Goal: Task Accomplishment & Management: Manage account settings

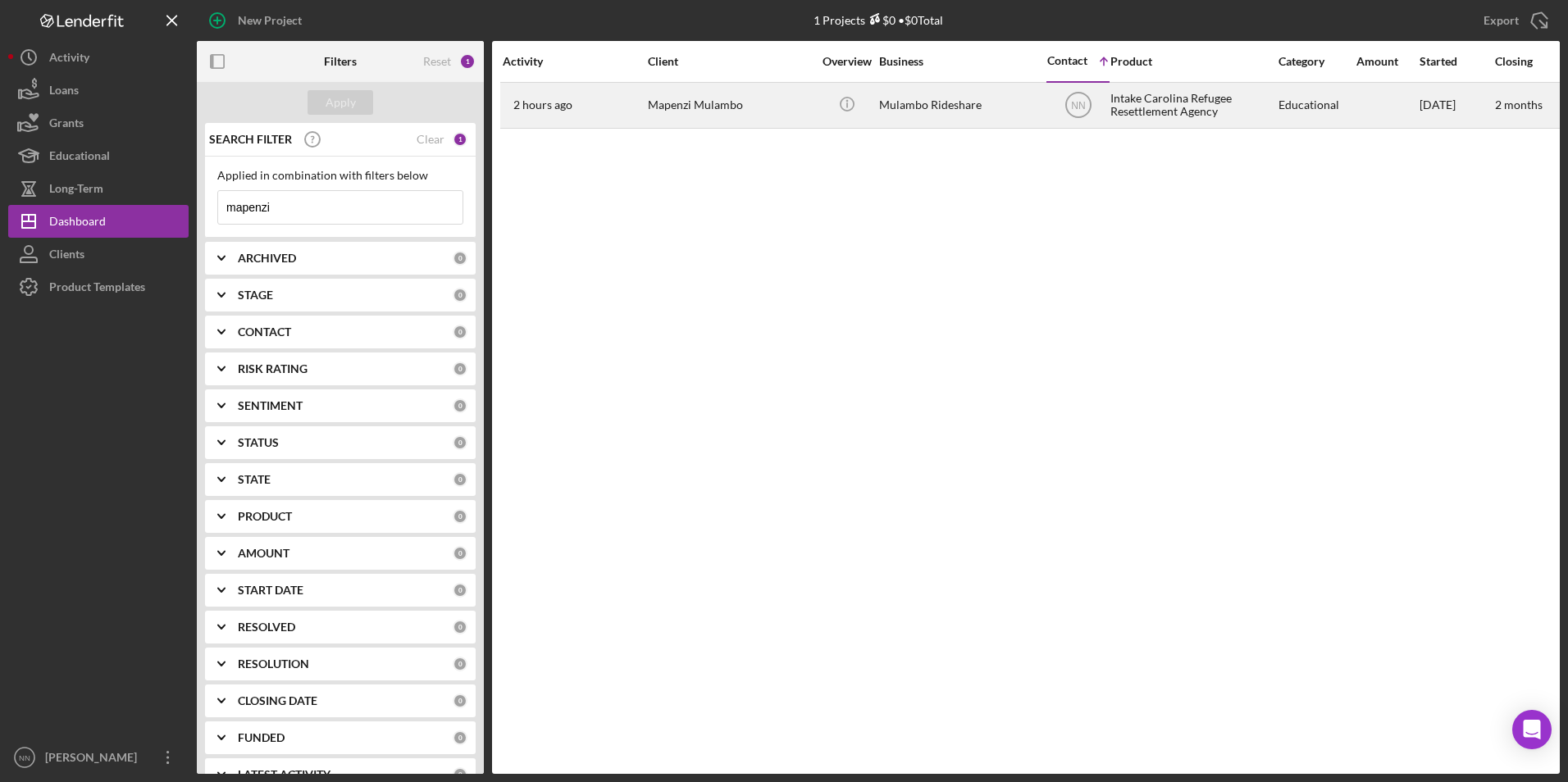
click at [727, 117] on div "Mapenzi Mulambo" at bounding box center [729, 105] width 164 height 43
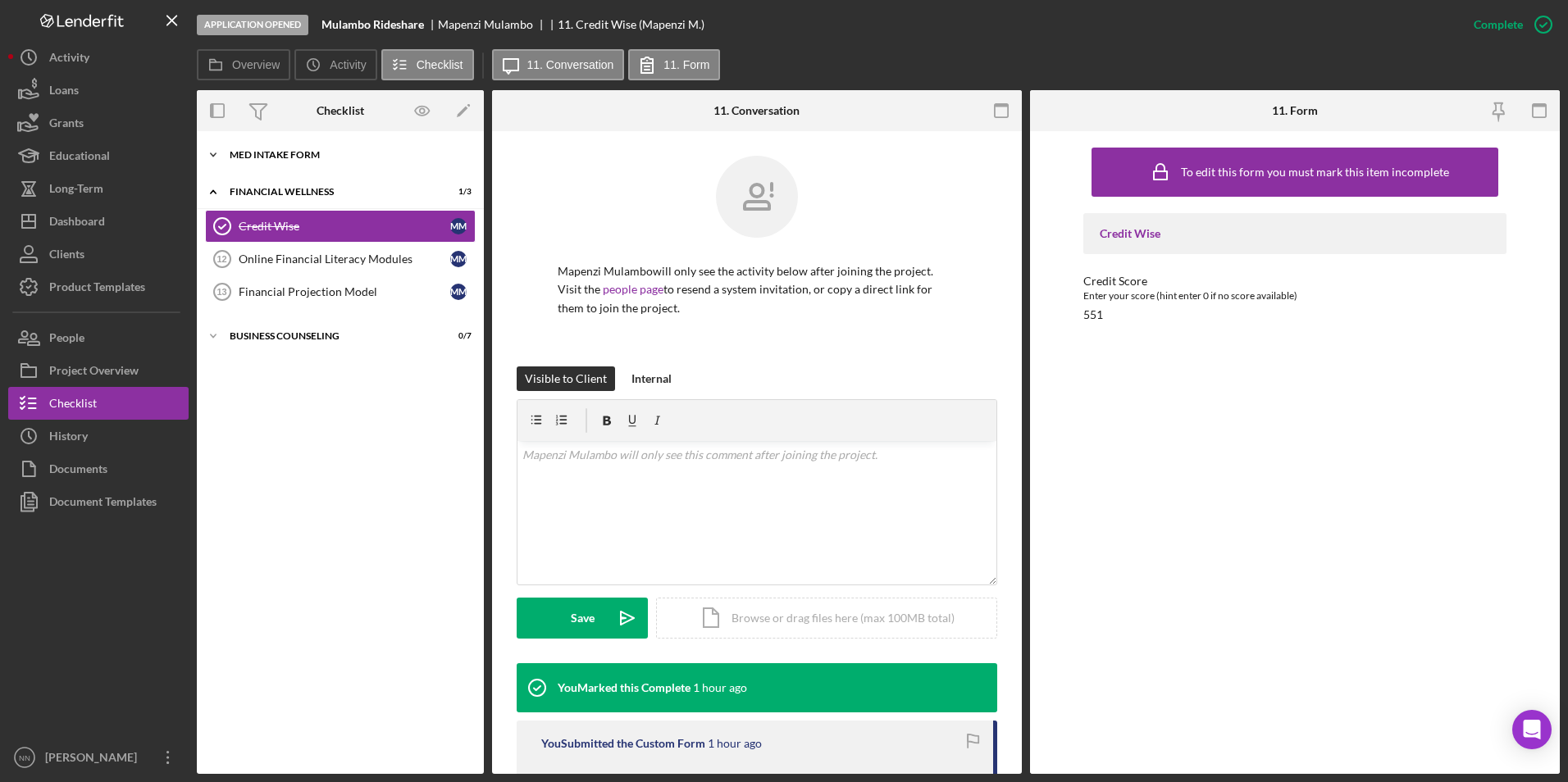
click at [284, 150] on div "Icon/Expander MED Intake Form 5 / 10" at bounding box center [341, 155] width 287 height 33
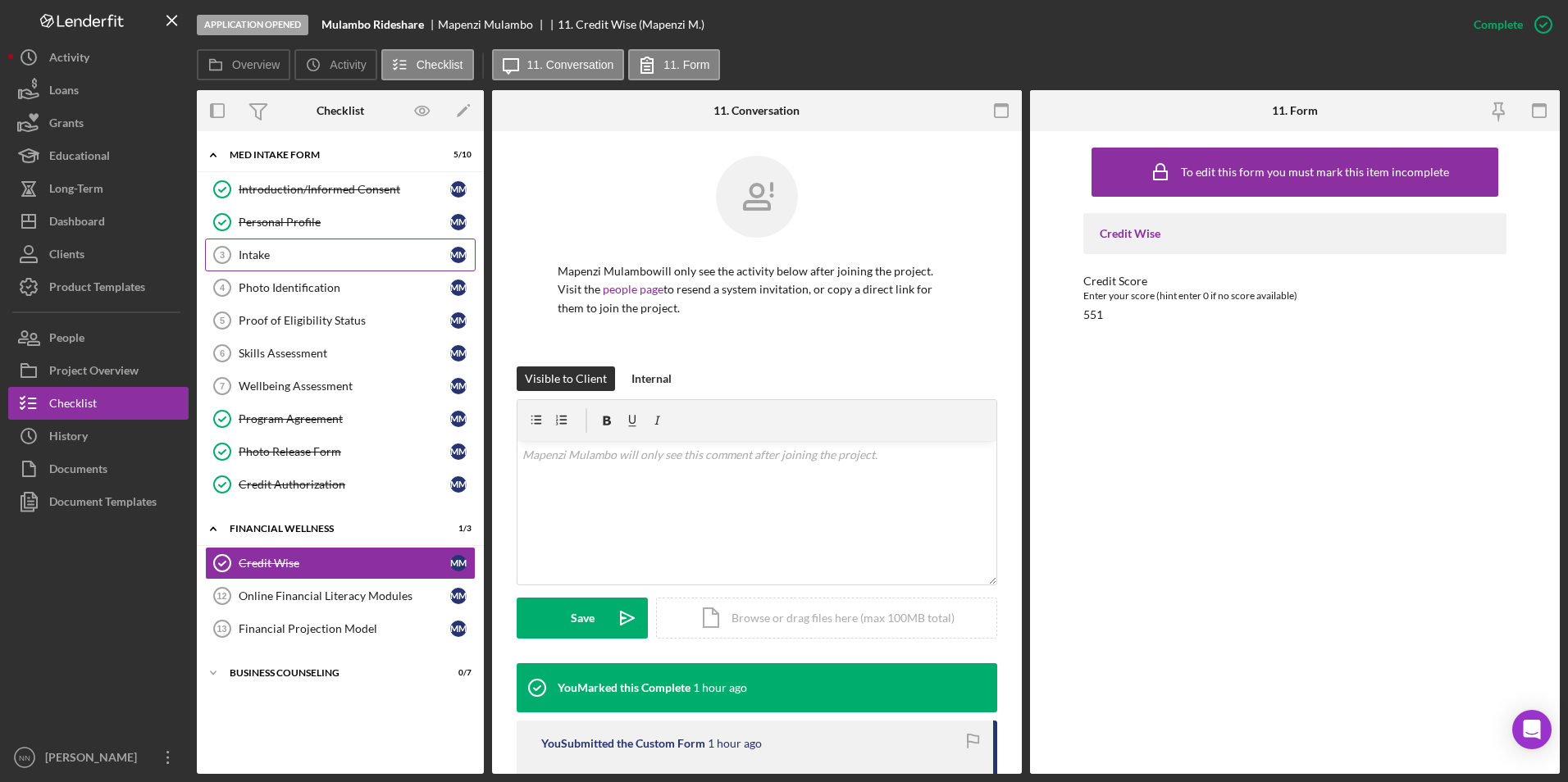
click at [317, 256] on div "Intake" at bounding box center [344, 254] width 211 height 13
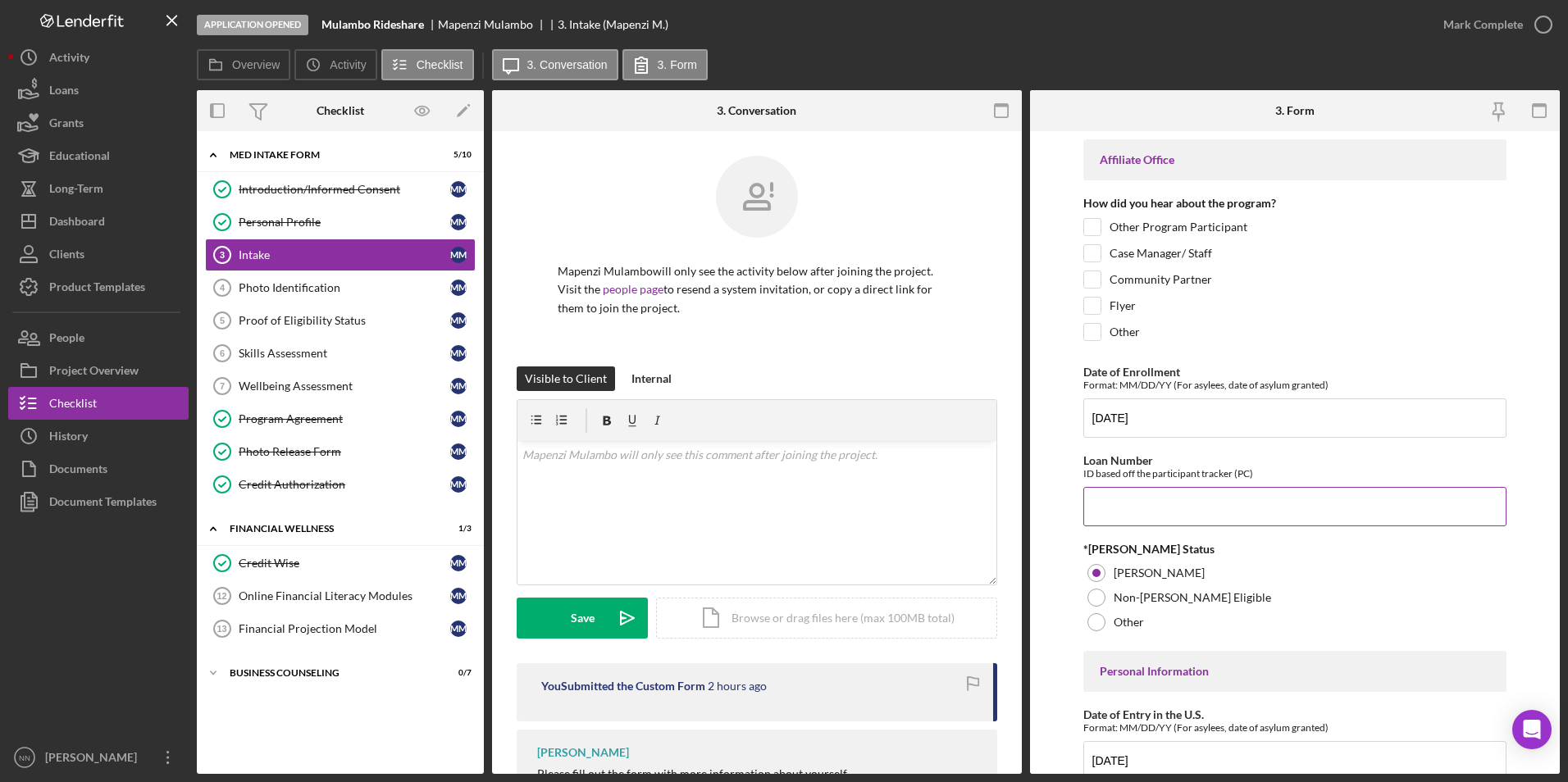
click at [1183, 524] on input "Loan Number" at bounding box center [1295, 507] width 424 height 40
click at [1137, 517] on input "CRRA2529" at bounding box center [1295, 507] width 424 height 40
drag, startPoint x: 1139, startPoint y: 513, endPoint x: 1165, endPoint y: 514, distance: 26.0
click at [1165, 514] on input "CRRA2529" at bounding box center [1295, 507] width 424 height 40
type input "CRRA2530"
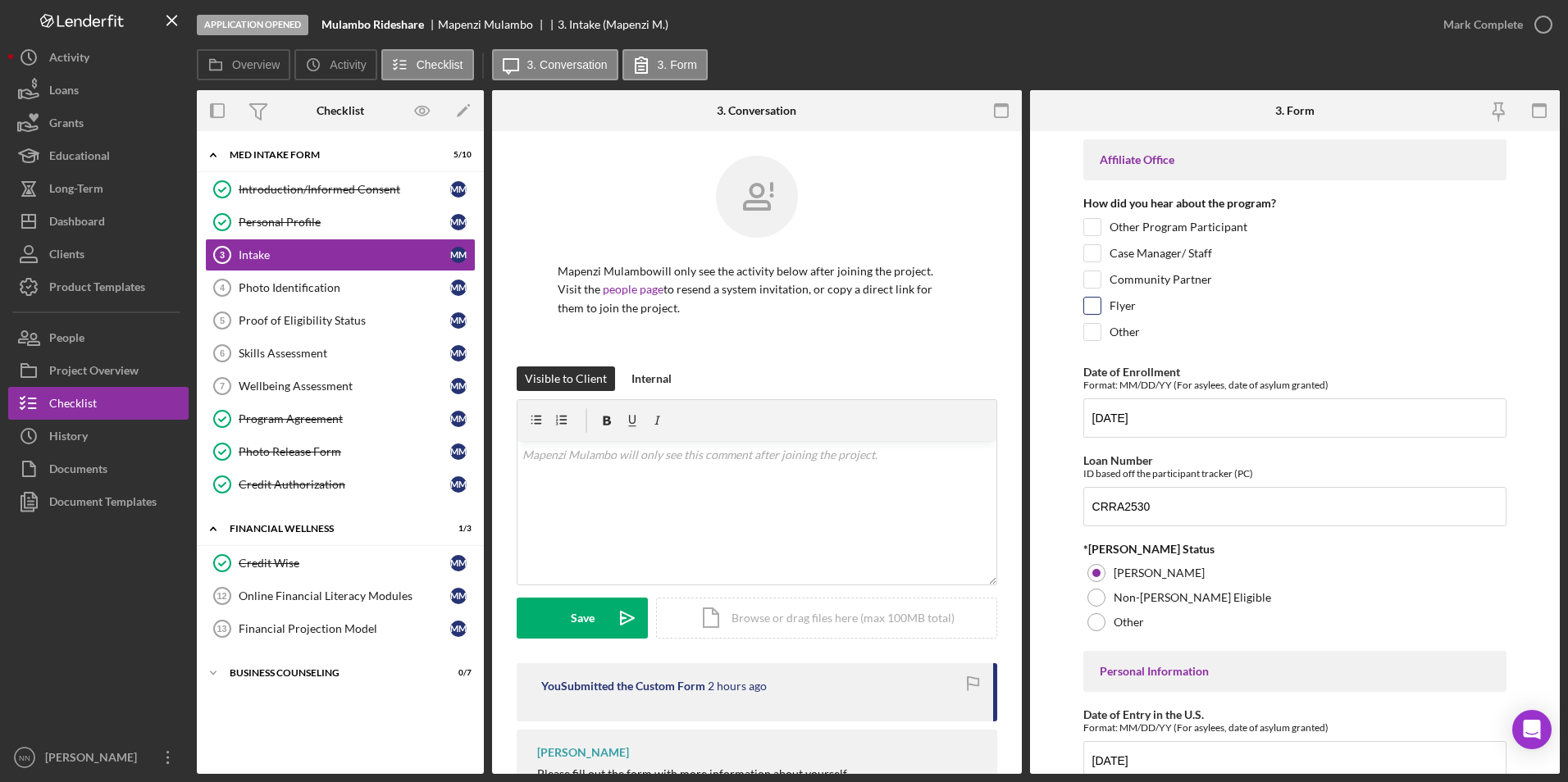
click at [1095, 302] on input "Flyer" at bounding box center [1092, 305] width 17 height 17
checkbox input "true"
click at [1093, 252] on input "Case Manager/ Staff" at bounding box center [1092, 253] width 17 height 17
checkbox input "true"
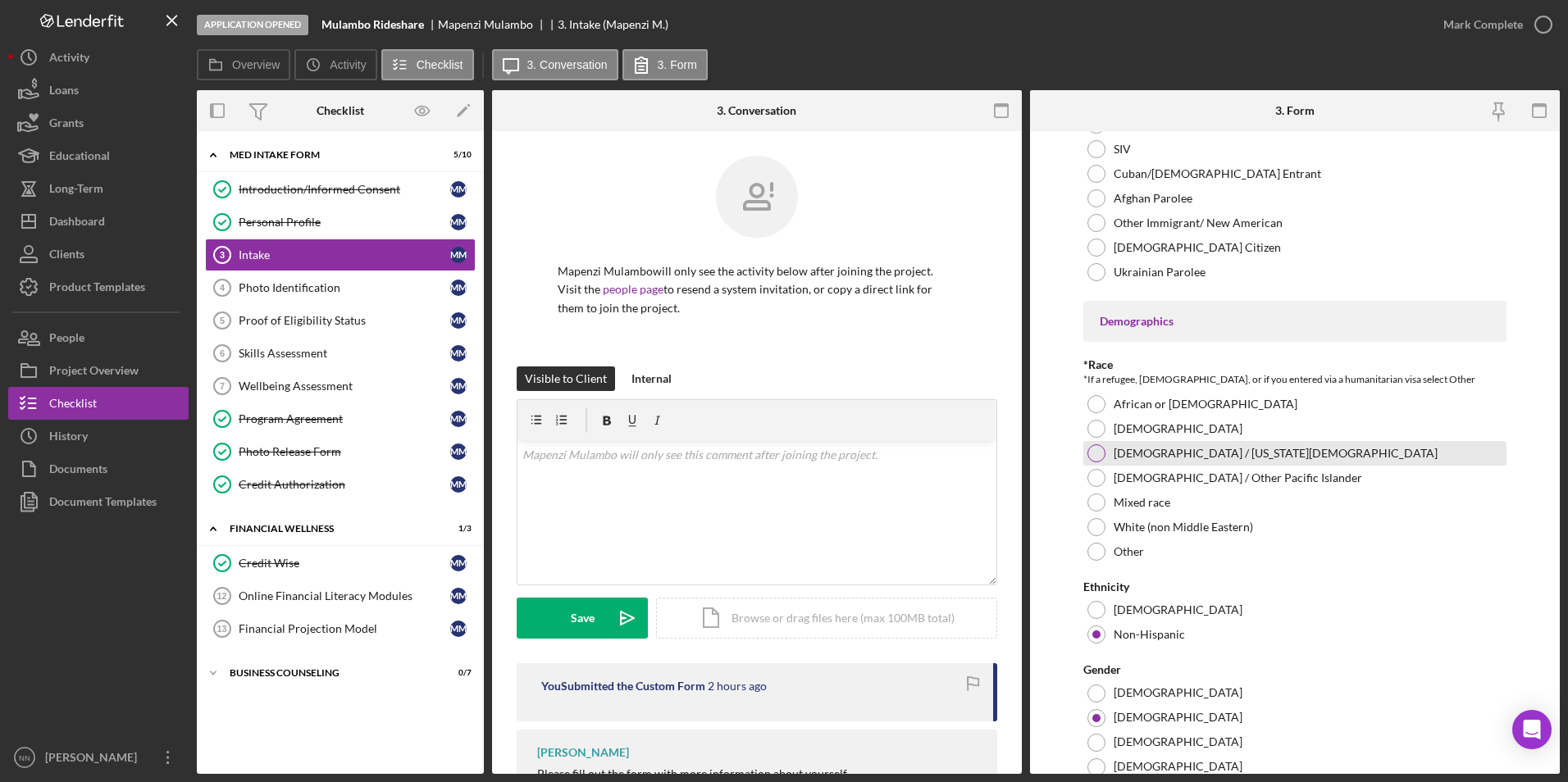
scroll to position [1066, 0]
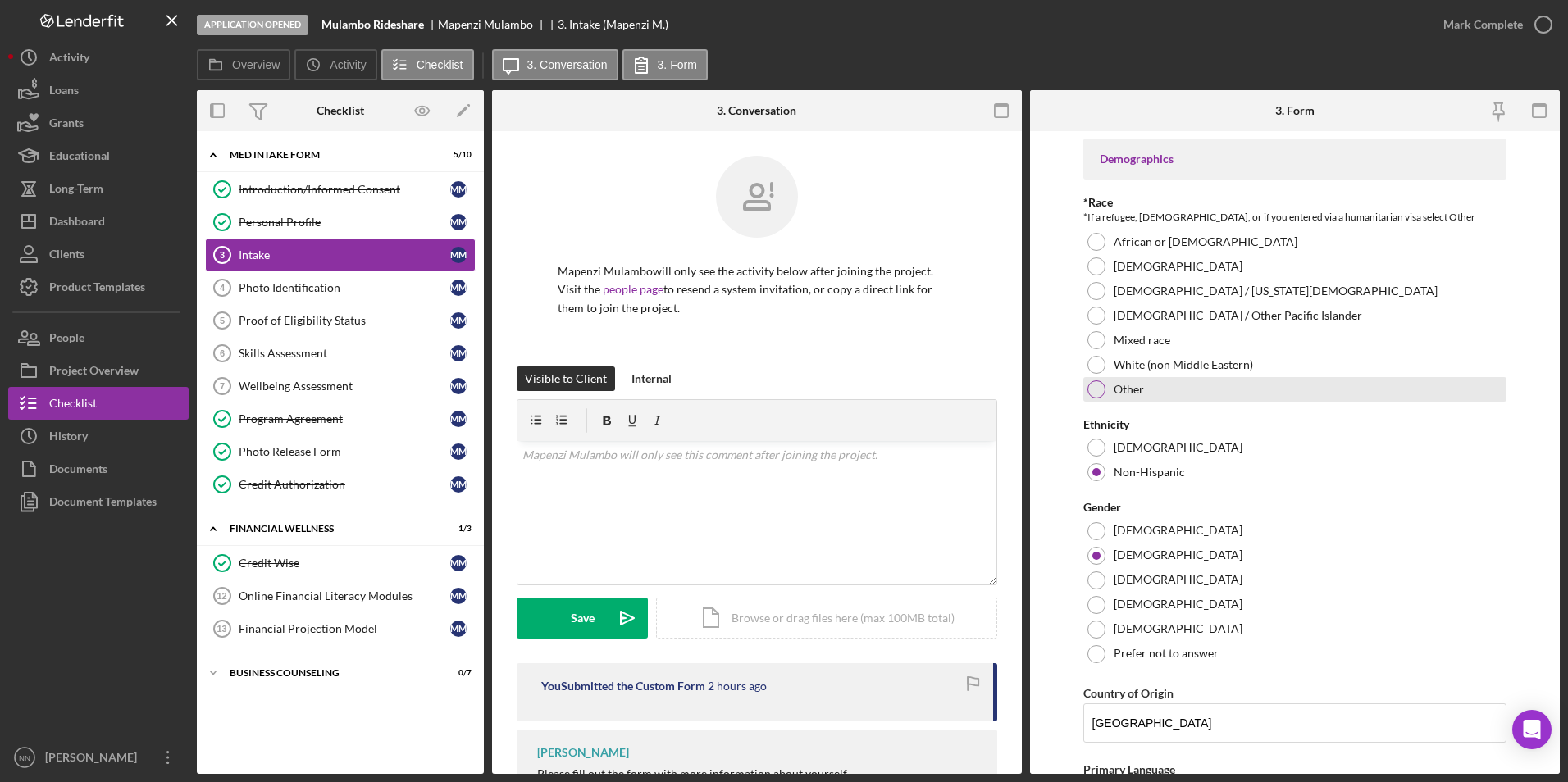
click at [1117, 396] on label "Other" at bounding box center [1129, 389] width 30 height 13
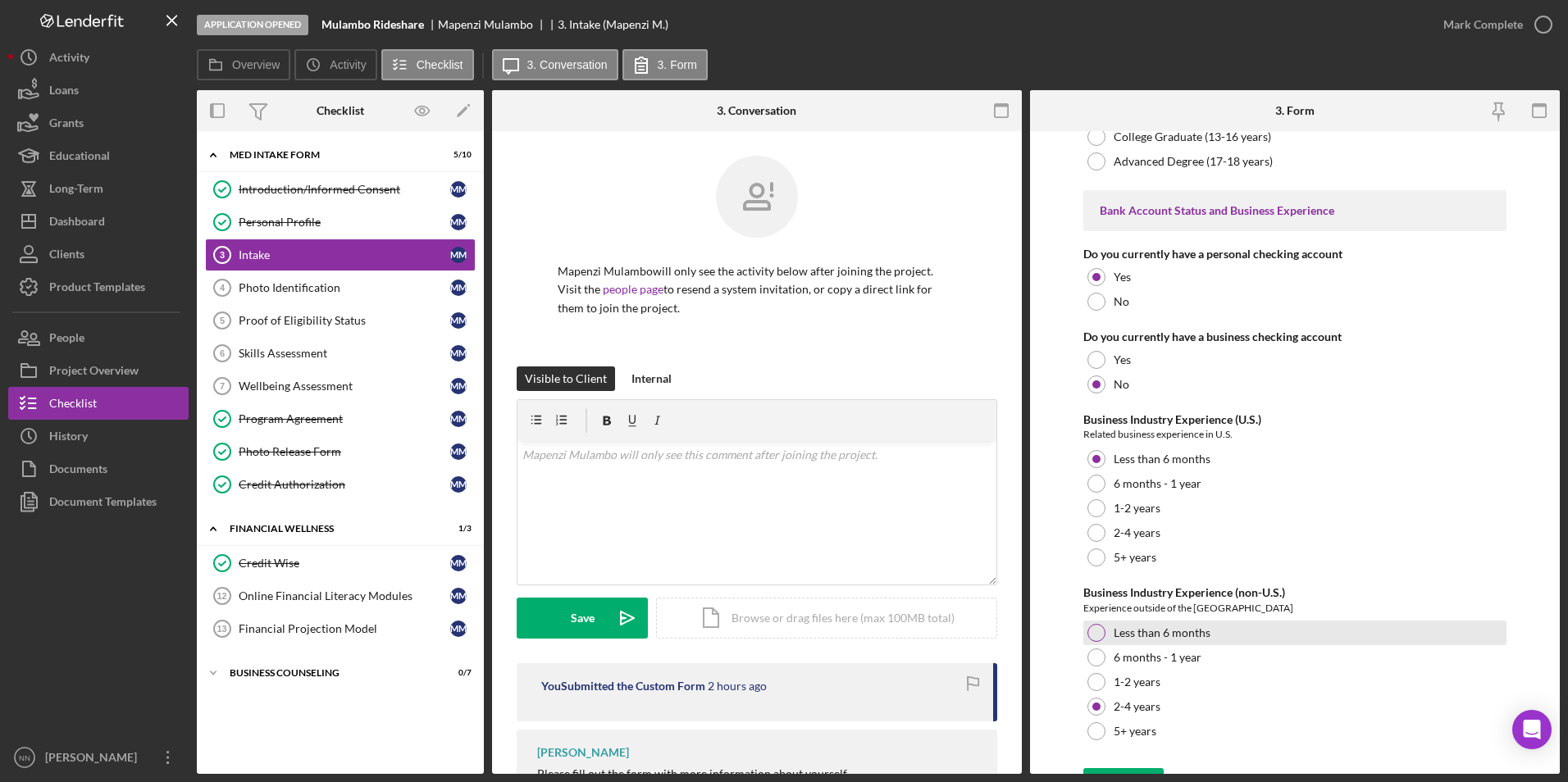
scroll to position [3059, 0]
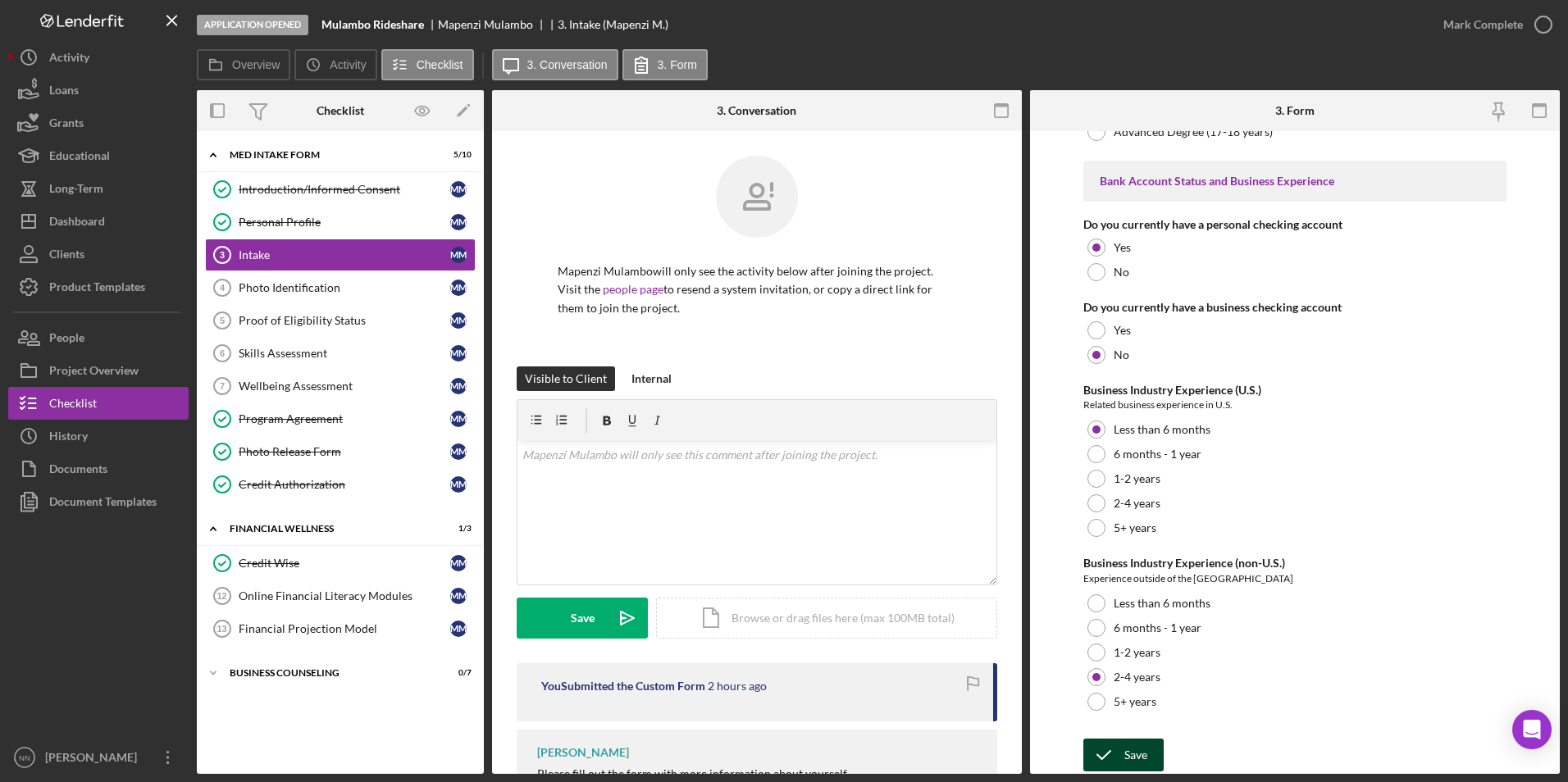
click at [1135, 749] on div "Save" at bounding box center [1136, 755] width 23 height 33
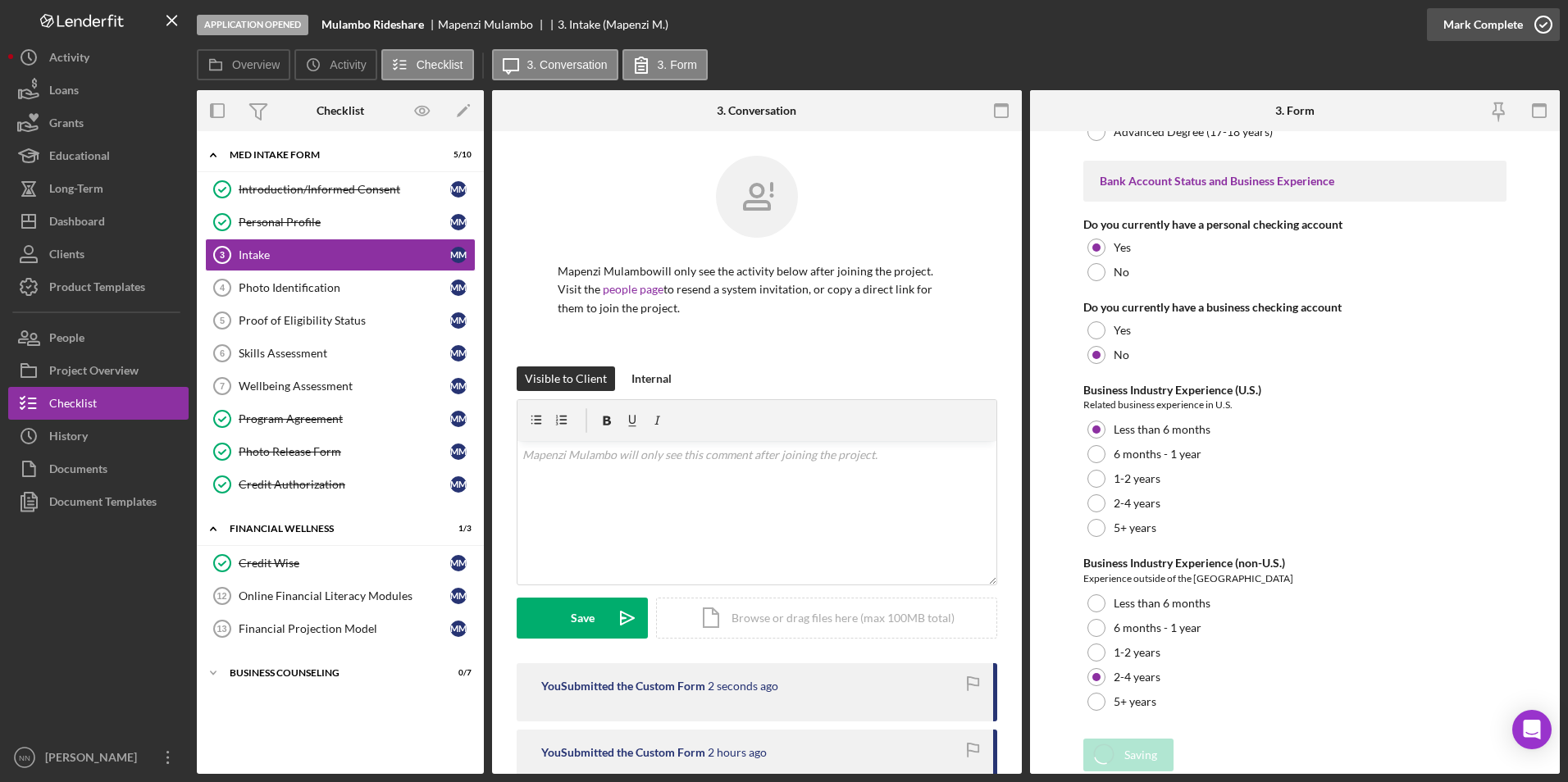
click at [1513, 21] on div "Mark Complete" at bounding box center [1483, 24] width 79 height 33
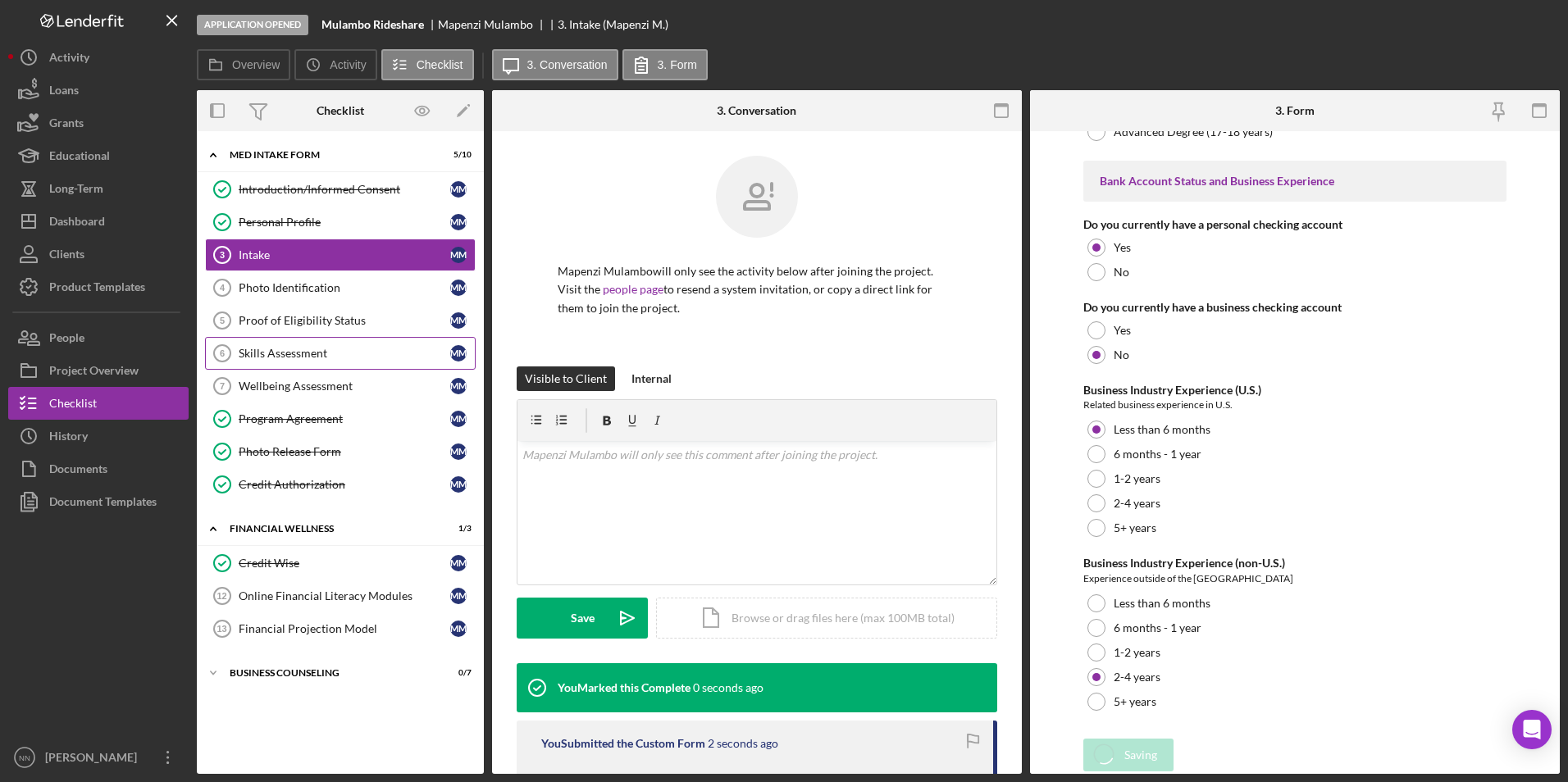
scroll to position [3141, 0]
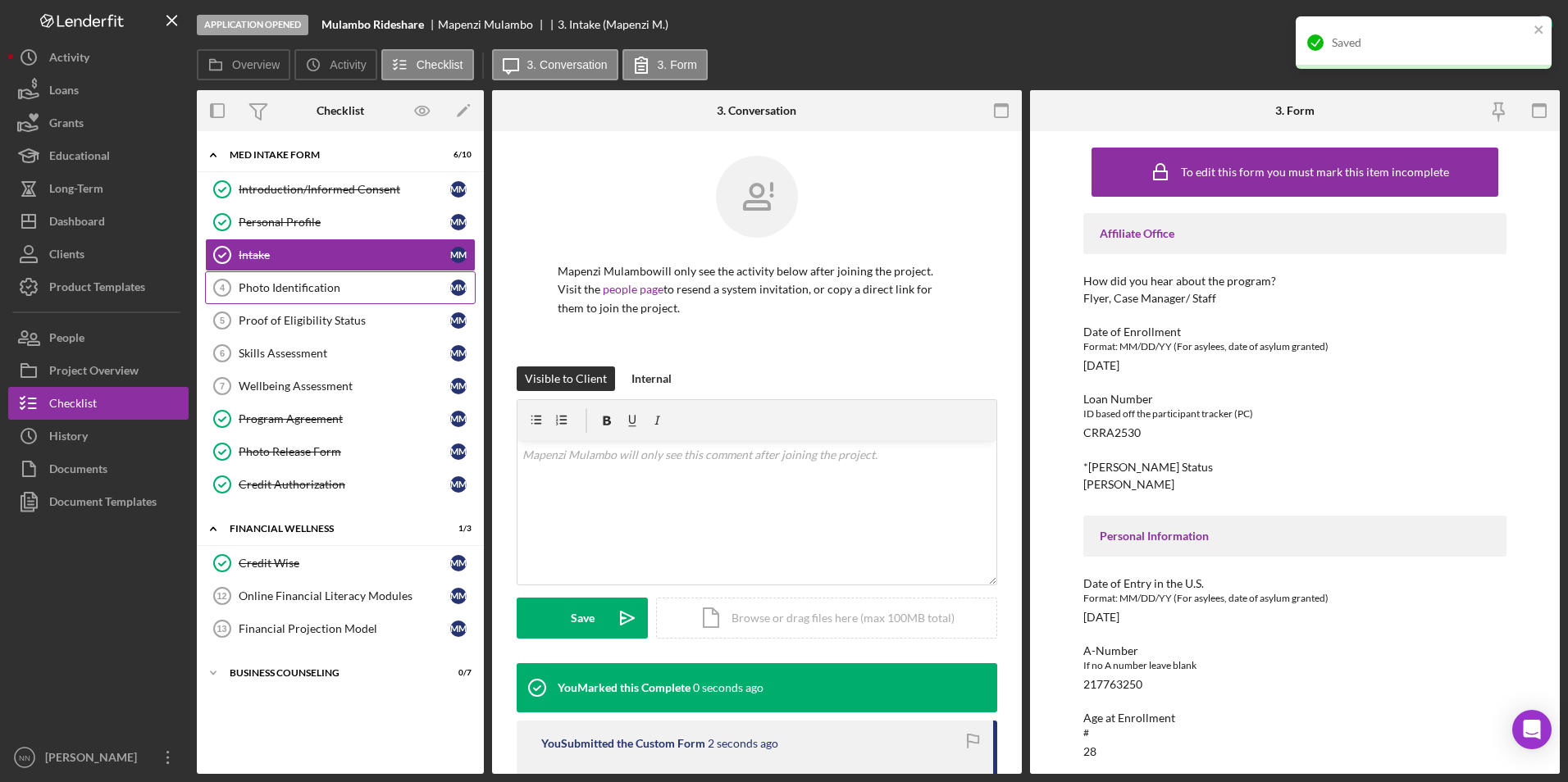
click at [355, 280] on link "Photo Identification 4 Photo Identification M M" at bounding box center [341, 288] width 271 height 33
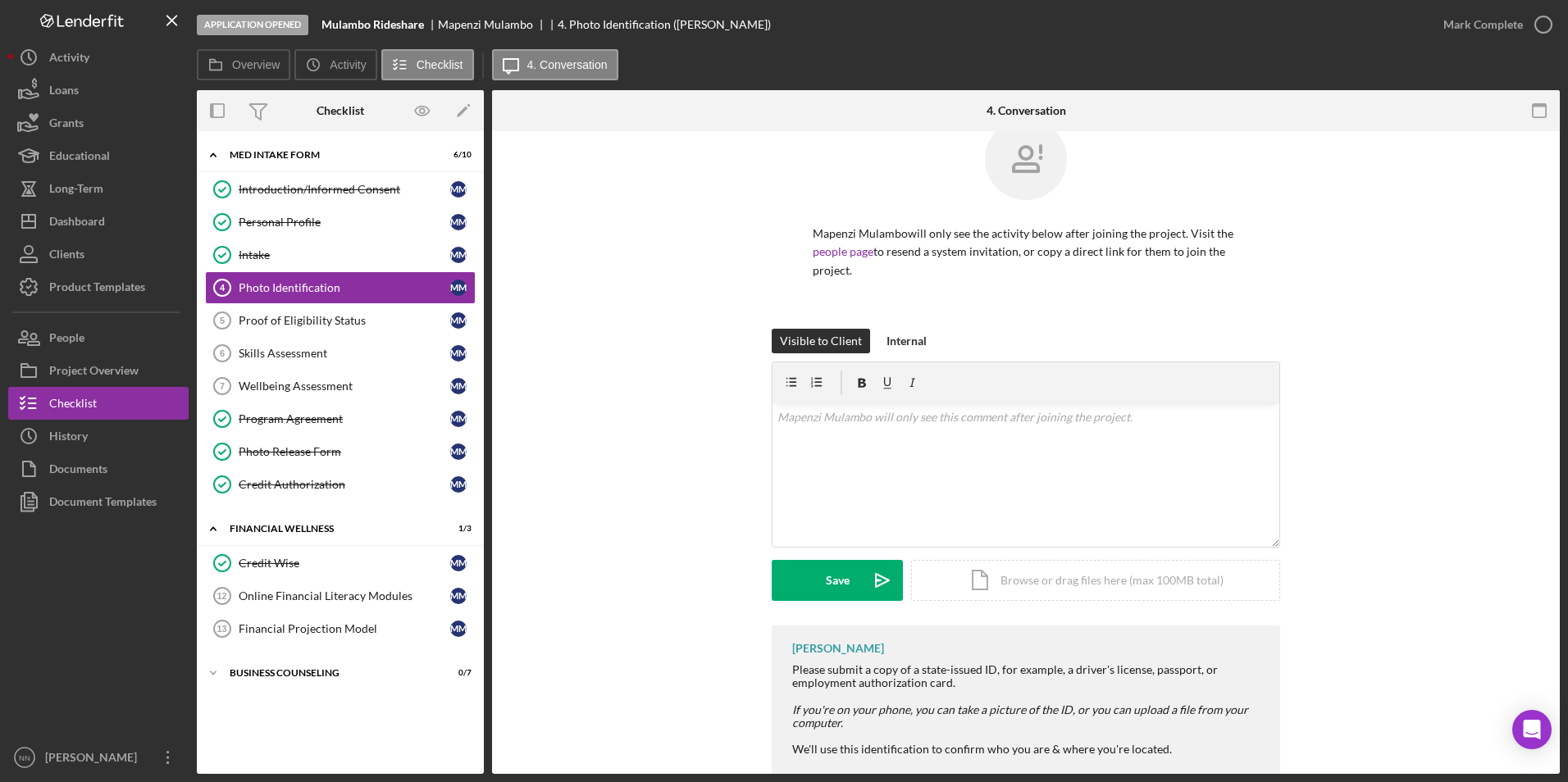
scroll to position [73, 0]
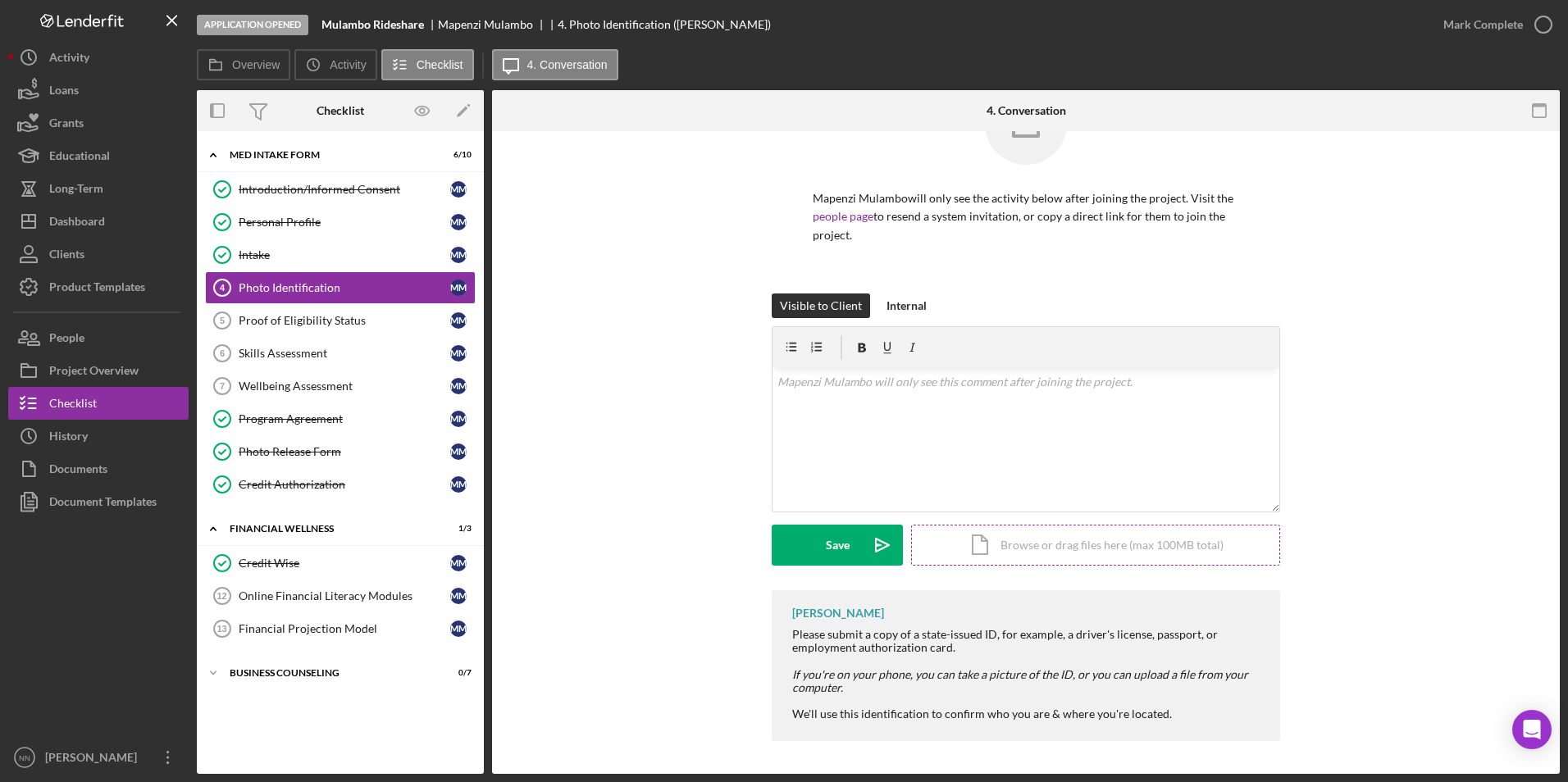
click at [1042, 539] on div "Icon/Document Browse or drag files here (max 100MB total) Tap to choose files o…" at bounding box center [1095, 545] width 369 height 41
click at [813, 550] on button "Upload Icon/Upload" at bounding box center [837, 545] width 131 height 41
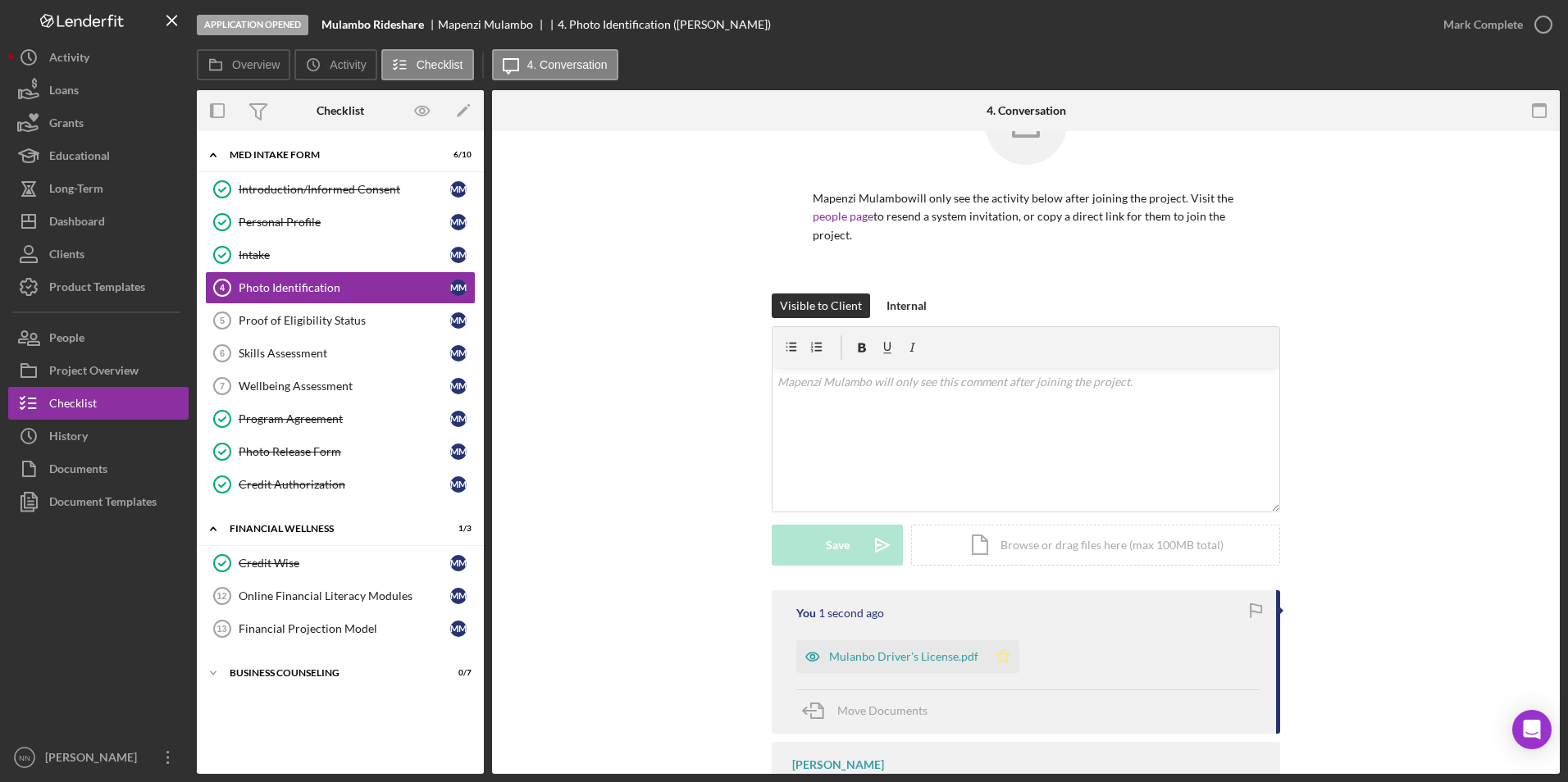
click at [1004, 658] on icon "Icon/Star" at bounding box center [1002, 656] width 33 height 33
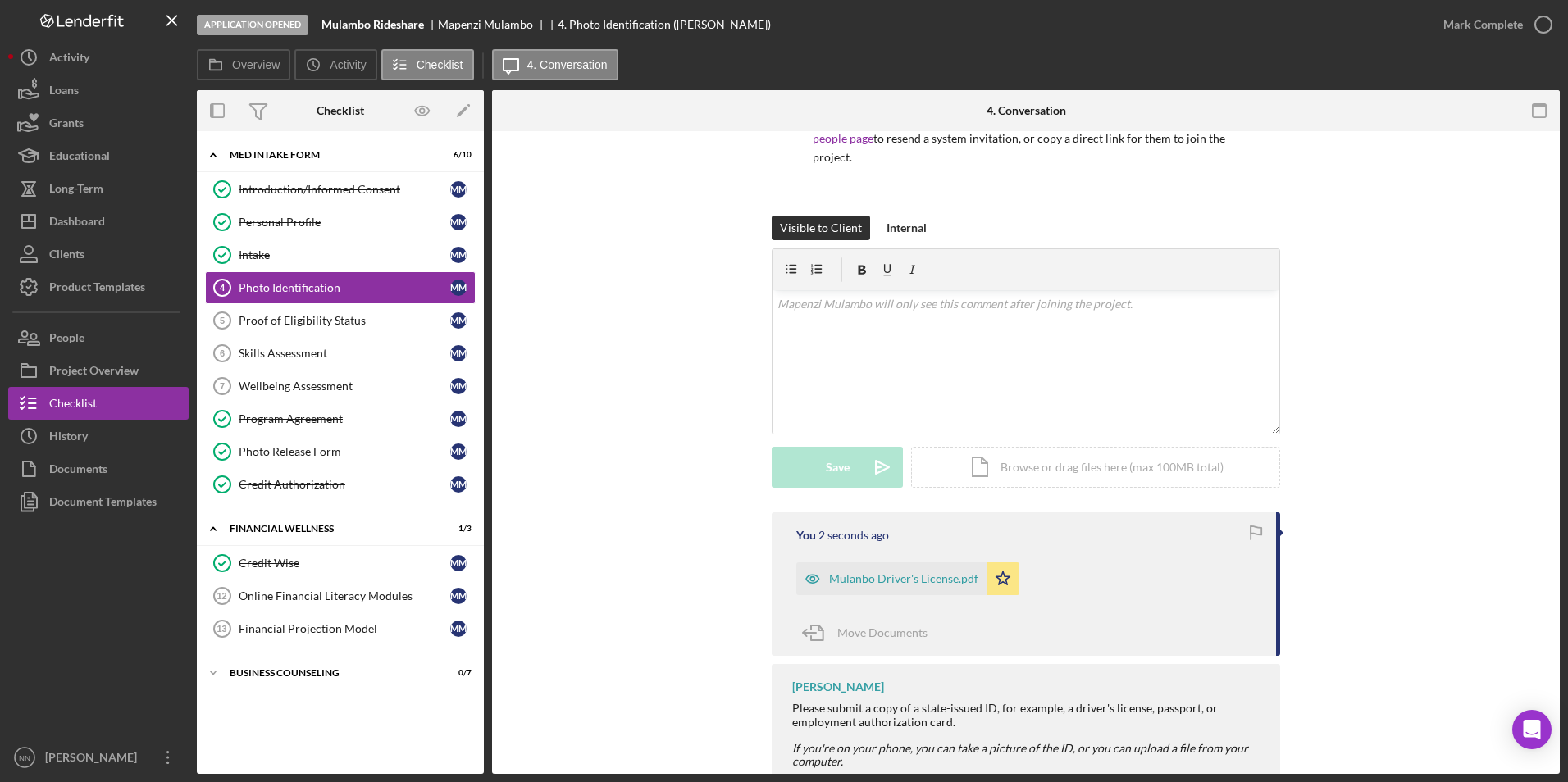
scroll to position [224, 0]
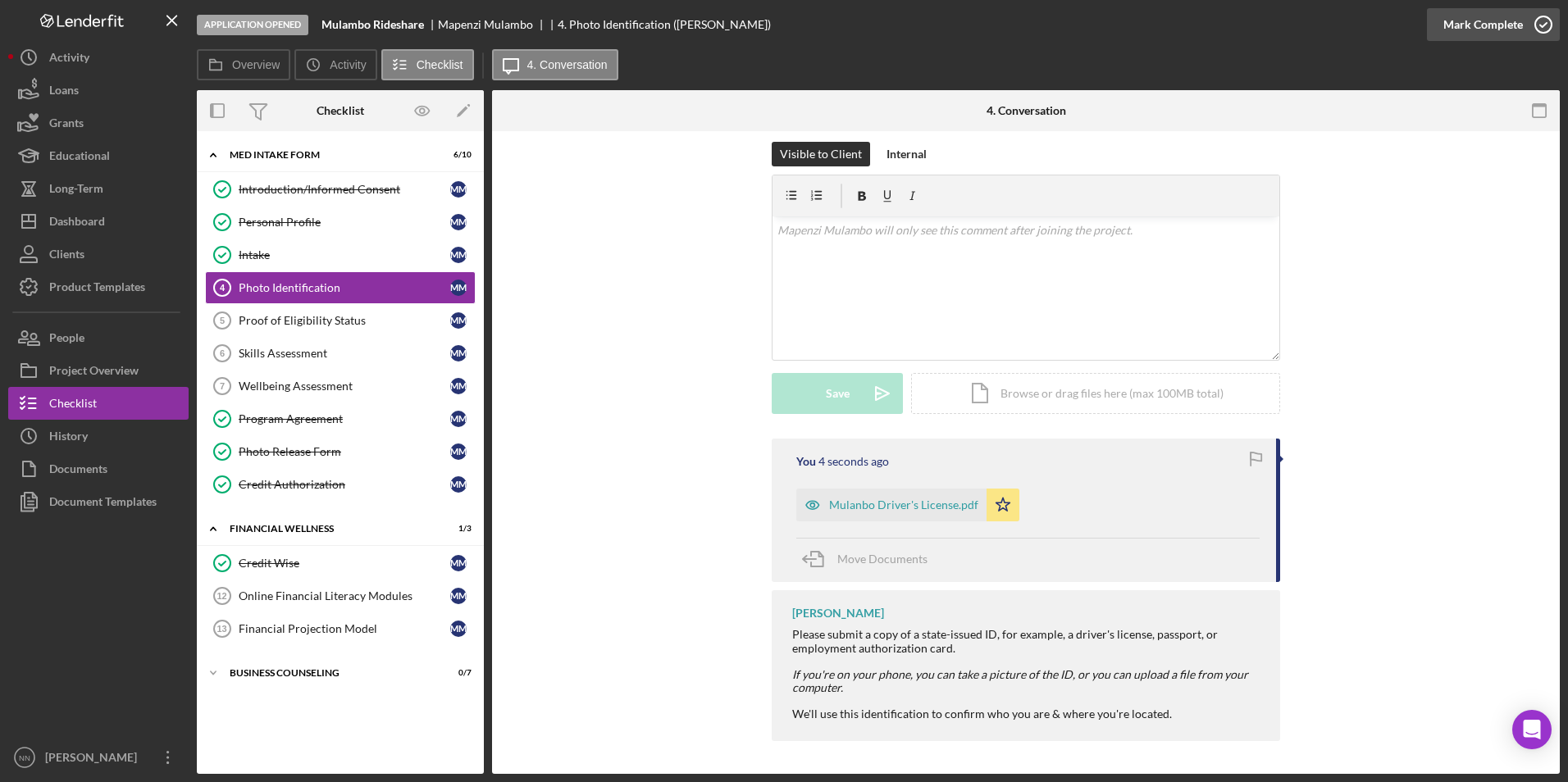
click at [1535, 18] on icon "button" at bounding box center [1543, 25] width 41 height 41
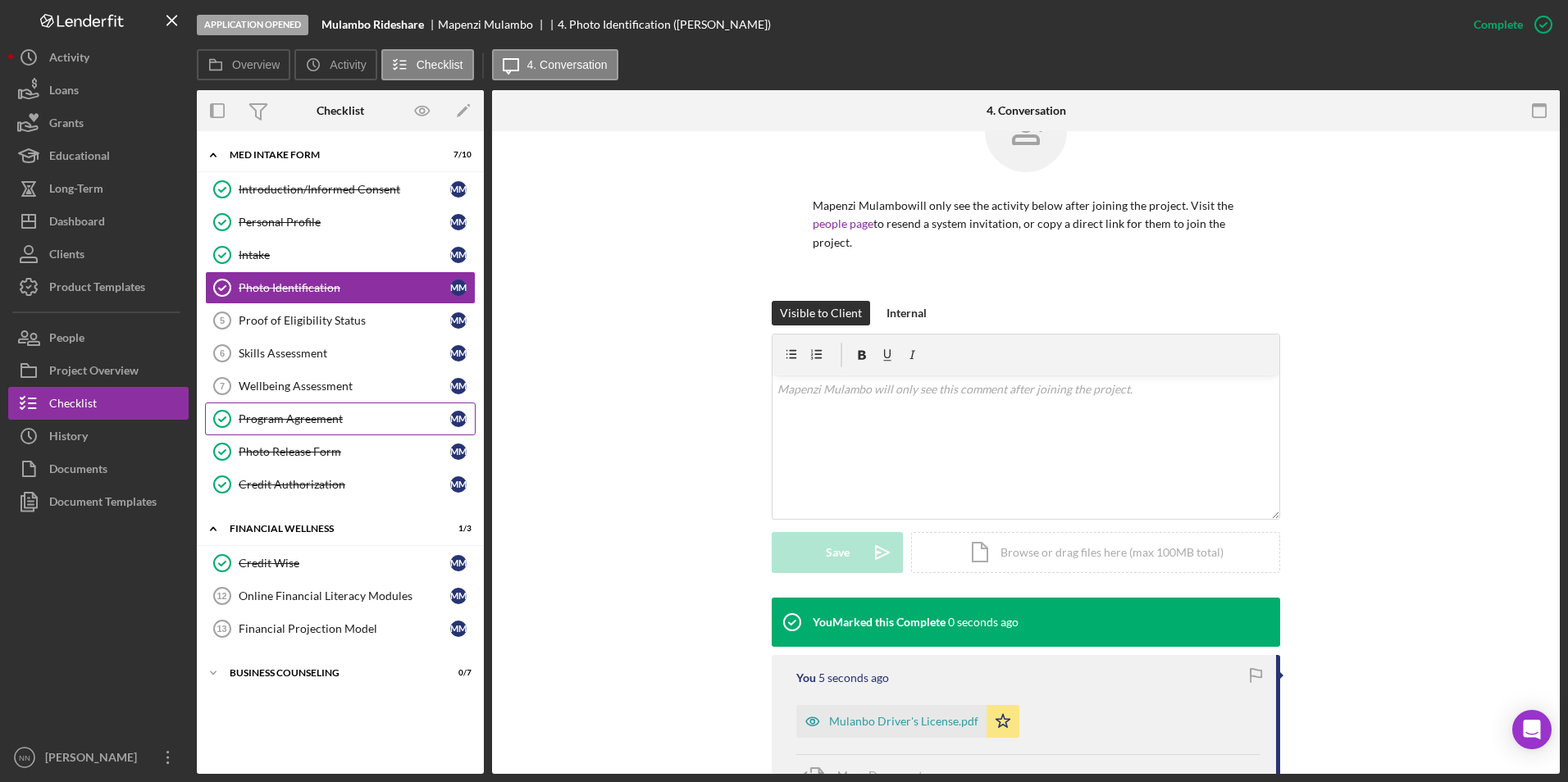
scroll to position [61, 0]
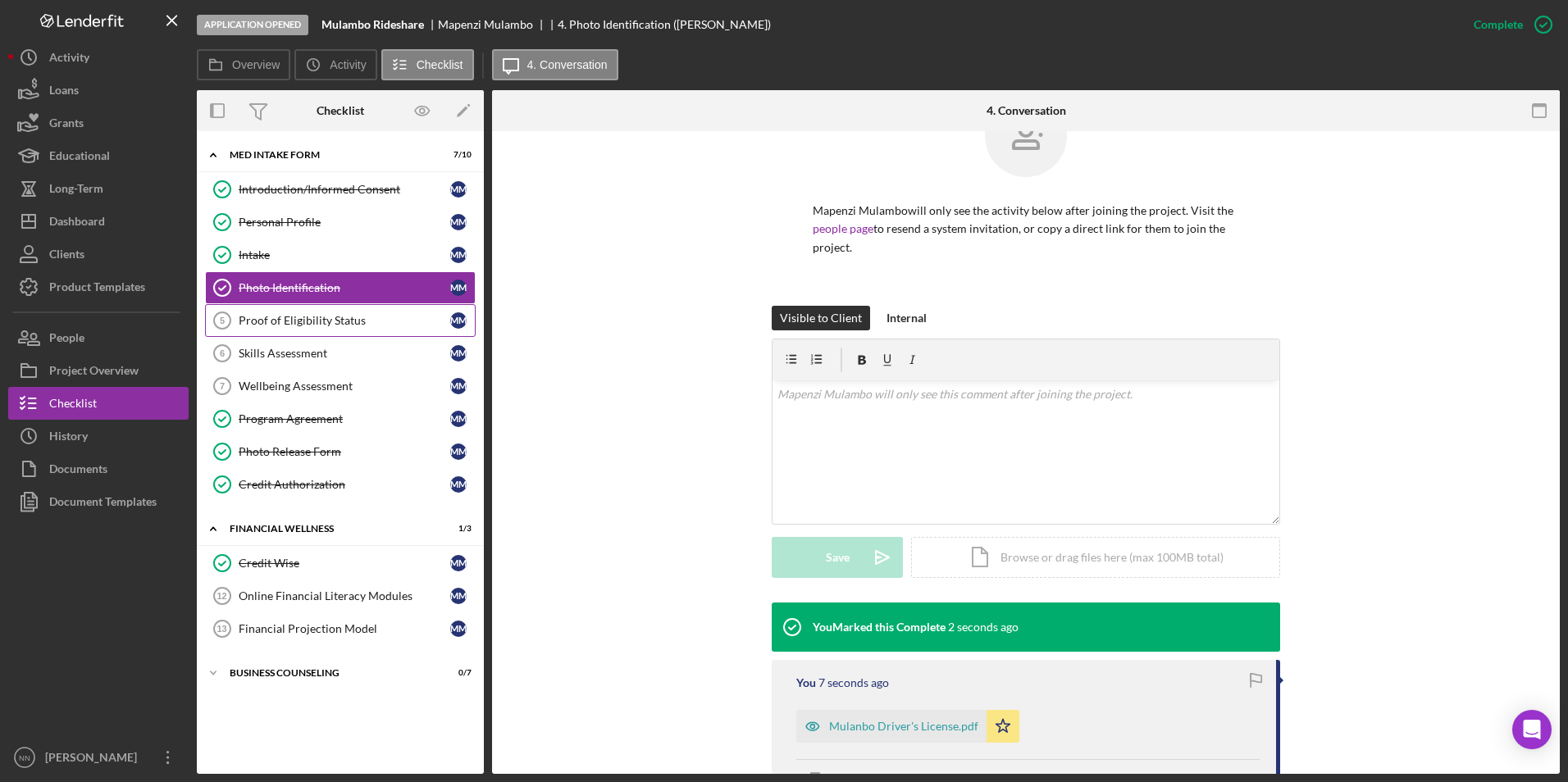
click at [320, 319] on div "Proof of Eligibility Status" at bounding box center [344, 320] width 211 height 13
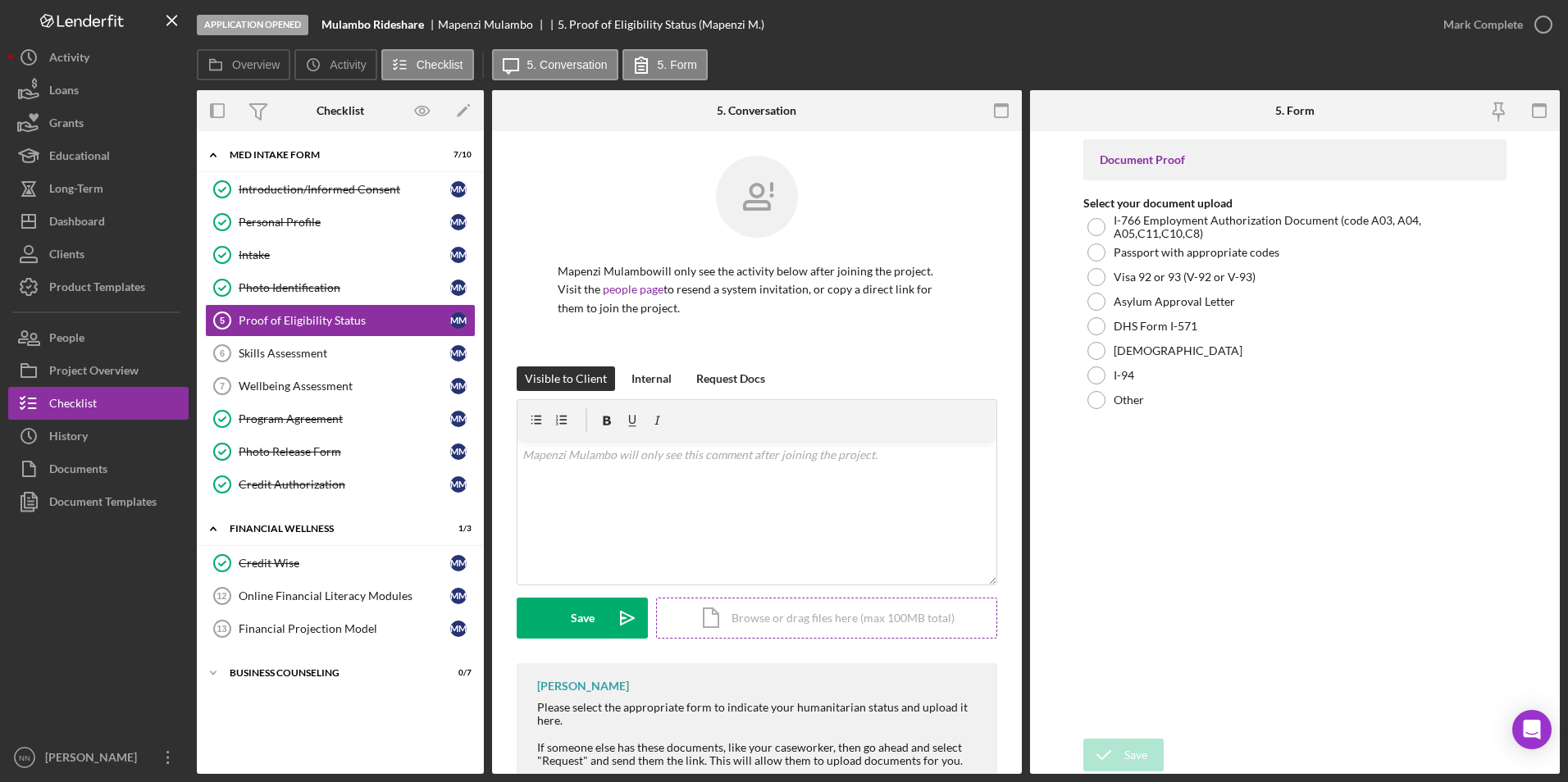
click at [816, 618] on div "Icon/Document Browse or drag files here (max 100MB total) Tap to choose files o…" at bounding box center [827, 618] width 341 height 41
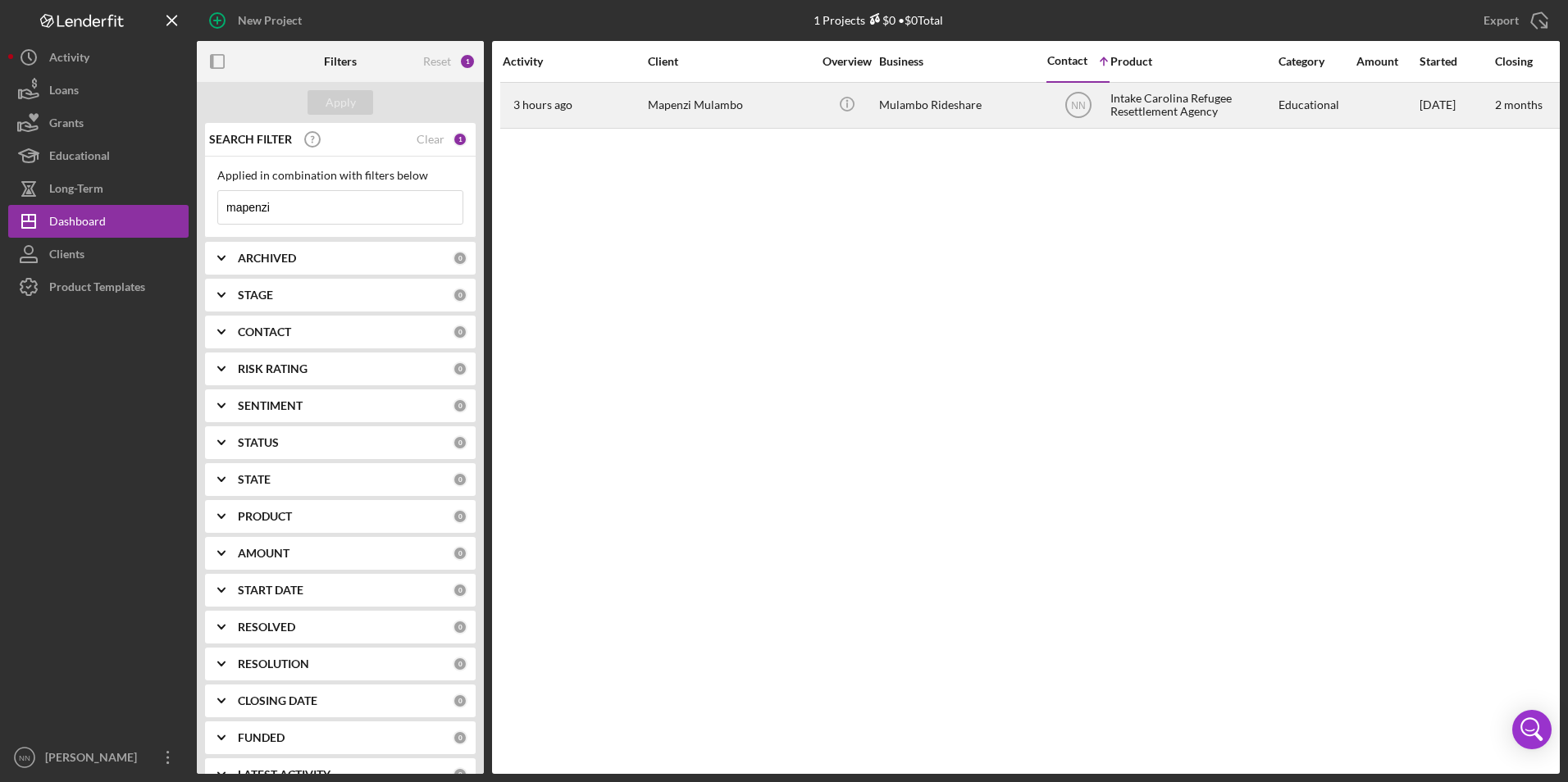
click at [722, 104] on div "Mapenzi Mulambo" at bounding box center [729, 105] width 164 height 43
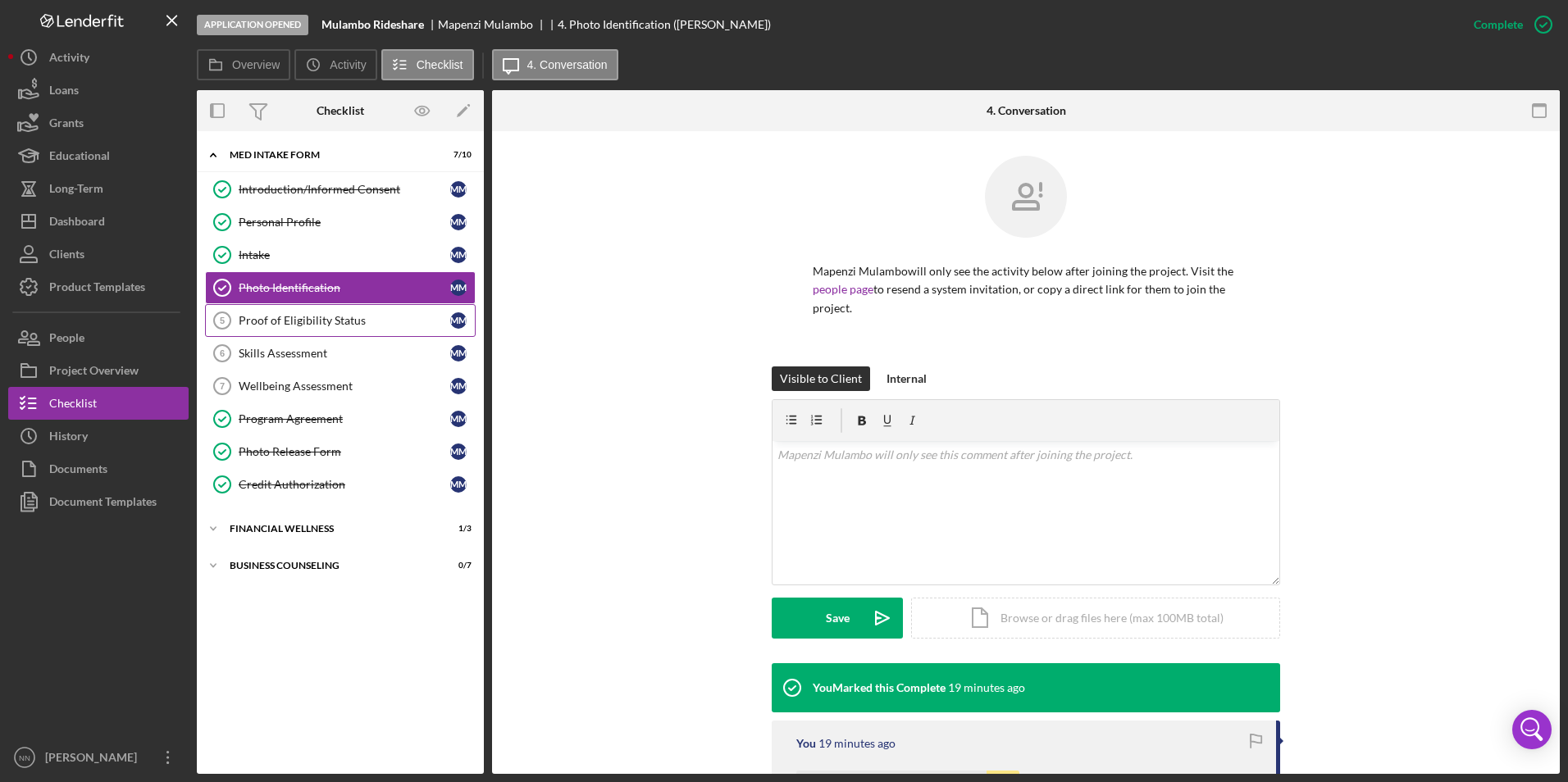
click at [322, 331] on link "Proof of Eligibility Status 5 Proof of Eligibility Status M M" at bounding box center [341, 320] width 271 height 33
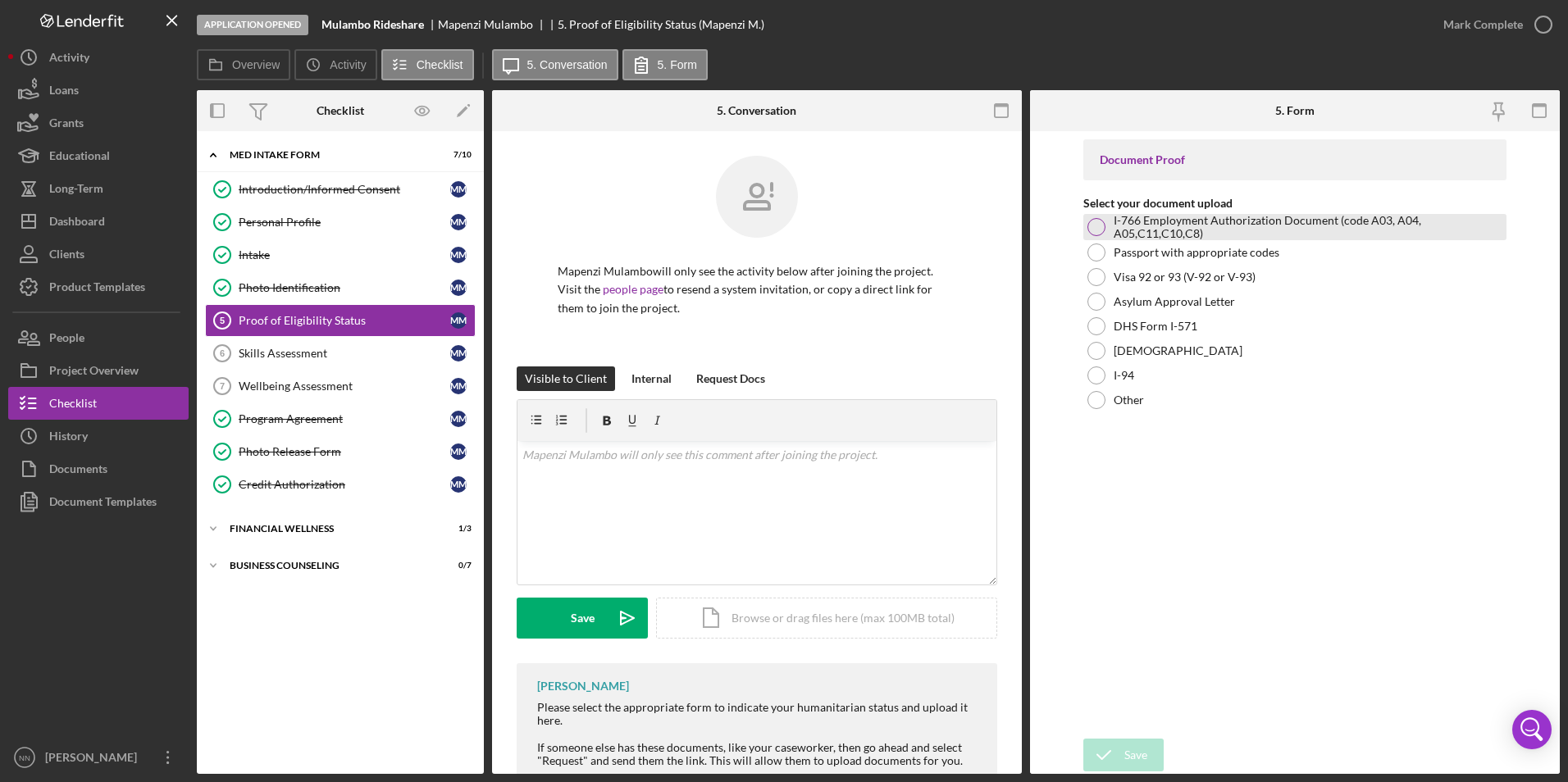
click at [1100, 230] on div at bounding box center [1096, 227] width 18 height 18
click at [817, 614] on div "Icon/Document Browse or drag files here (max 100MB total) Tap to choose files o…" at bounding box center [827, 618] width 341 height 41
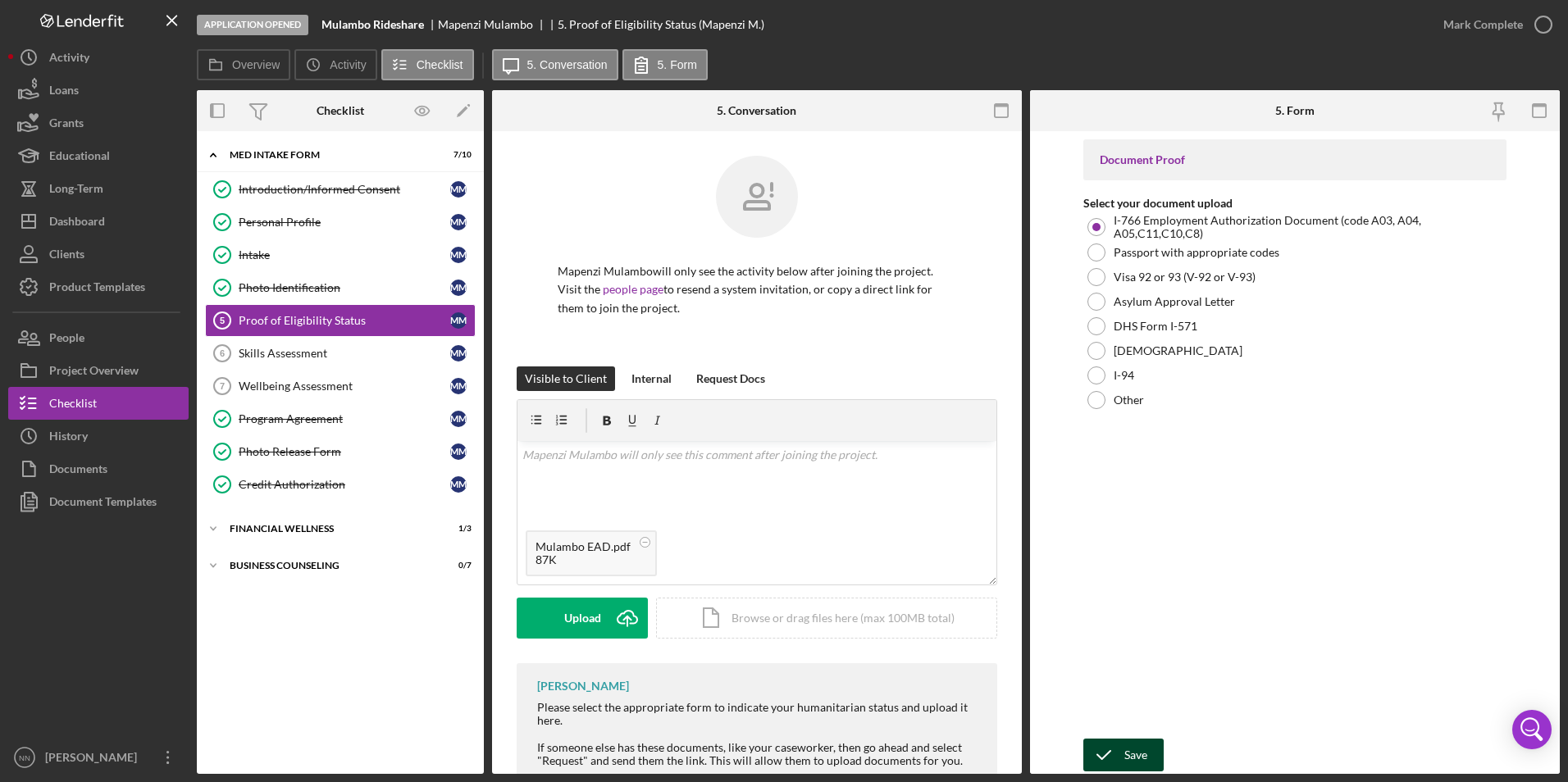
click at [1150, 625] on button "Save" at bounding box center [1123, 755] width 80 height 33
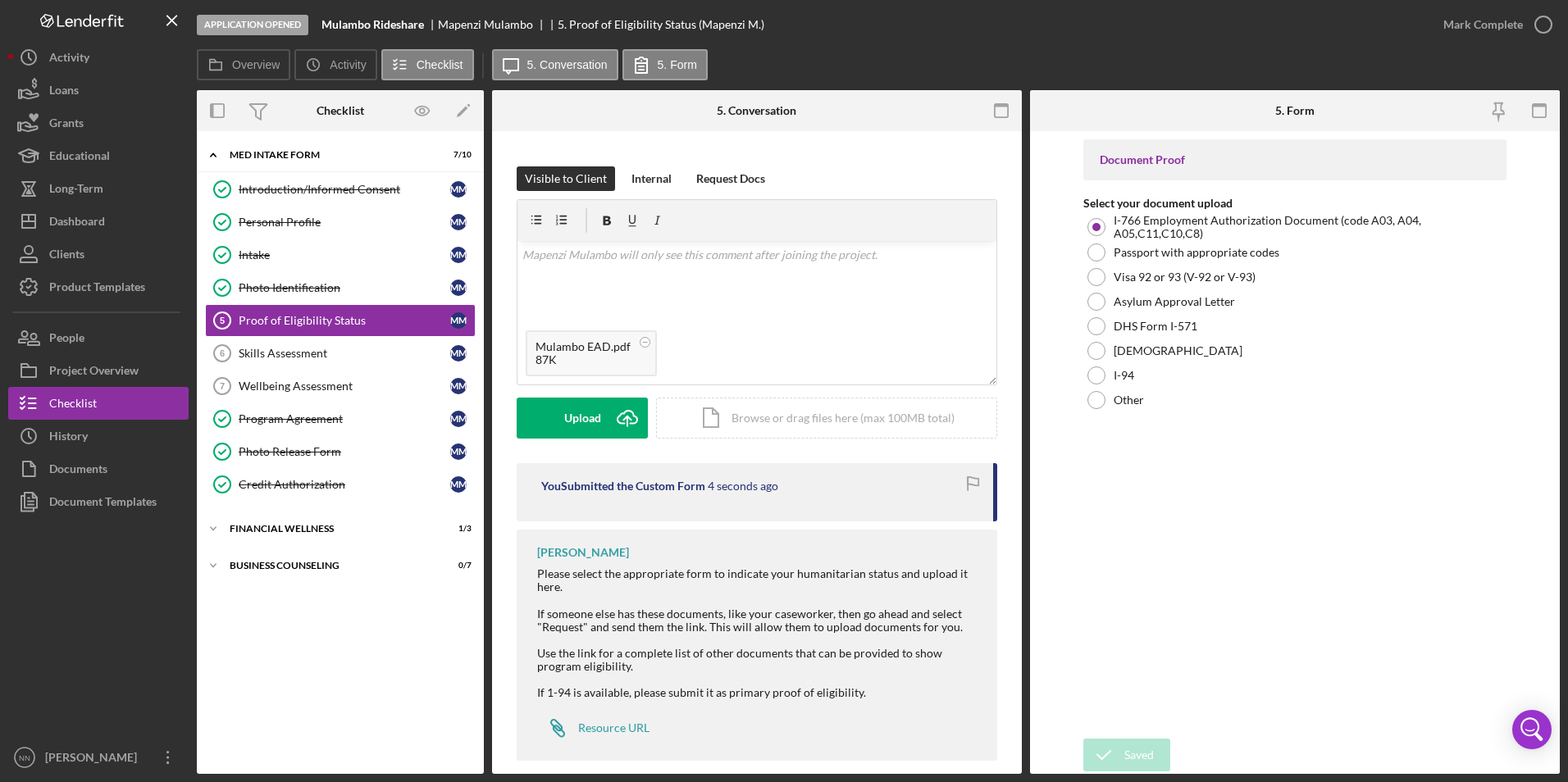
scroll to position [220, 0]
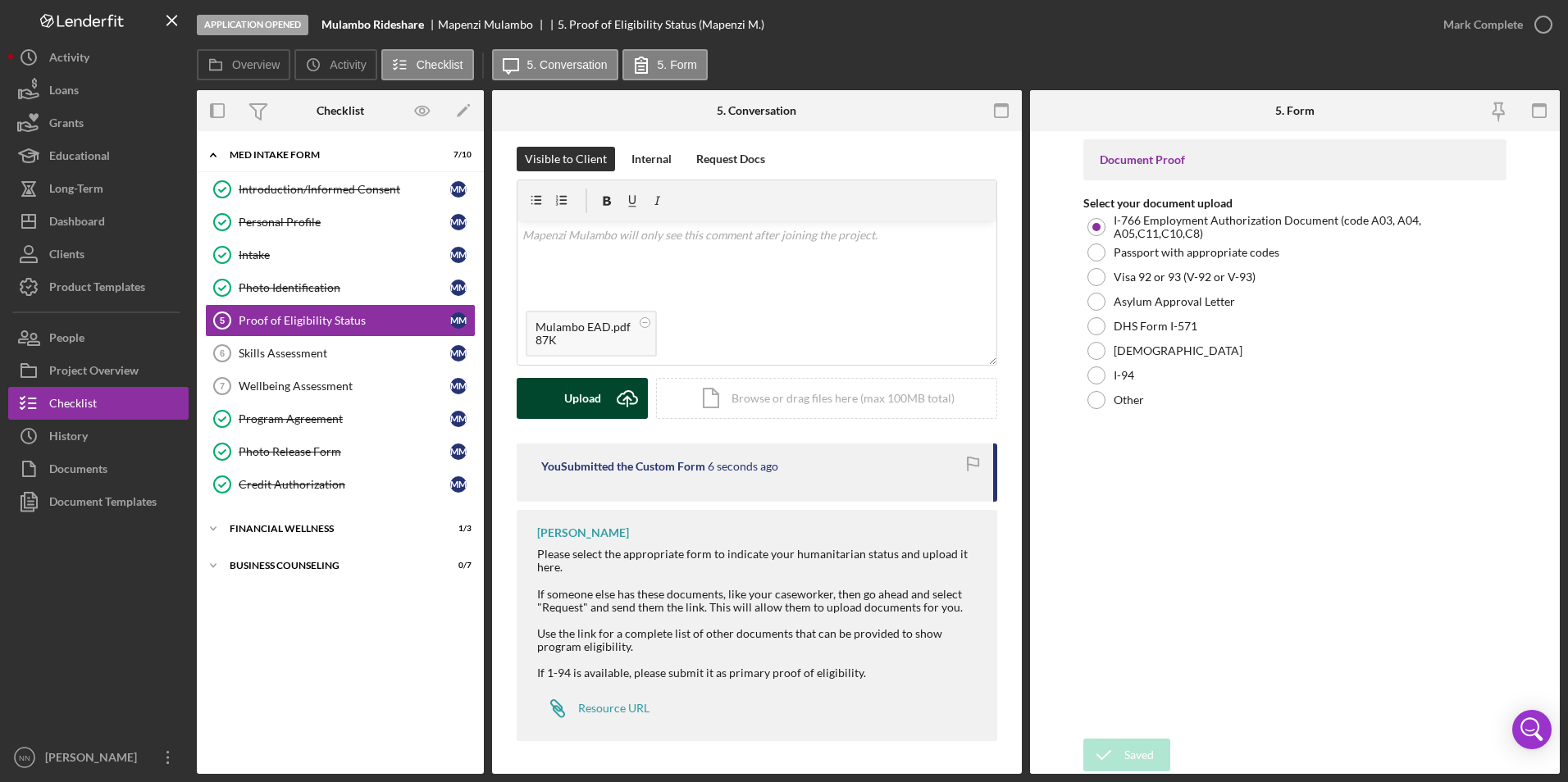
click at [587, 387] on div "Upload" at bounding box center [583, 398] width 37 height 41
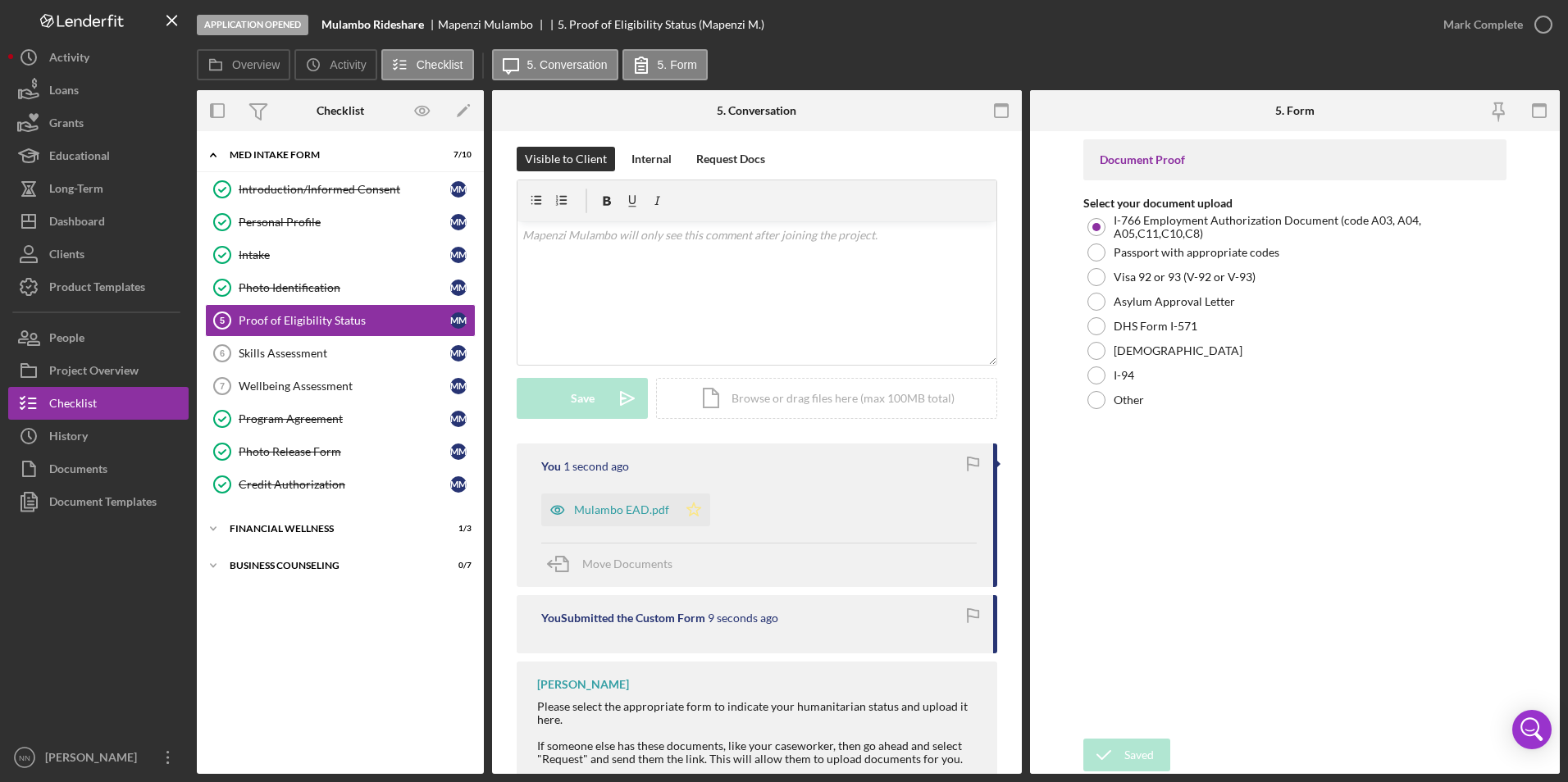
click at [696, 509] on polygon "button" at bounding box center [694, 508] width 14 height 13
click at [1254, 23] on icon "button" at bounding box center [1543, 25] width 41 height 41
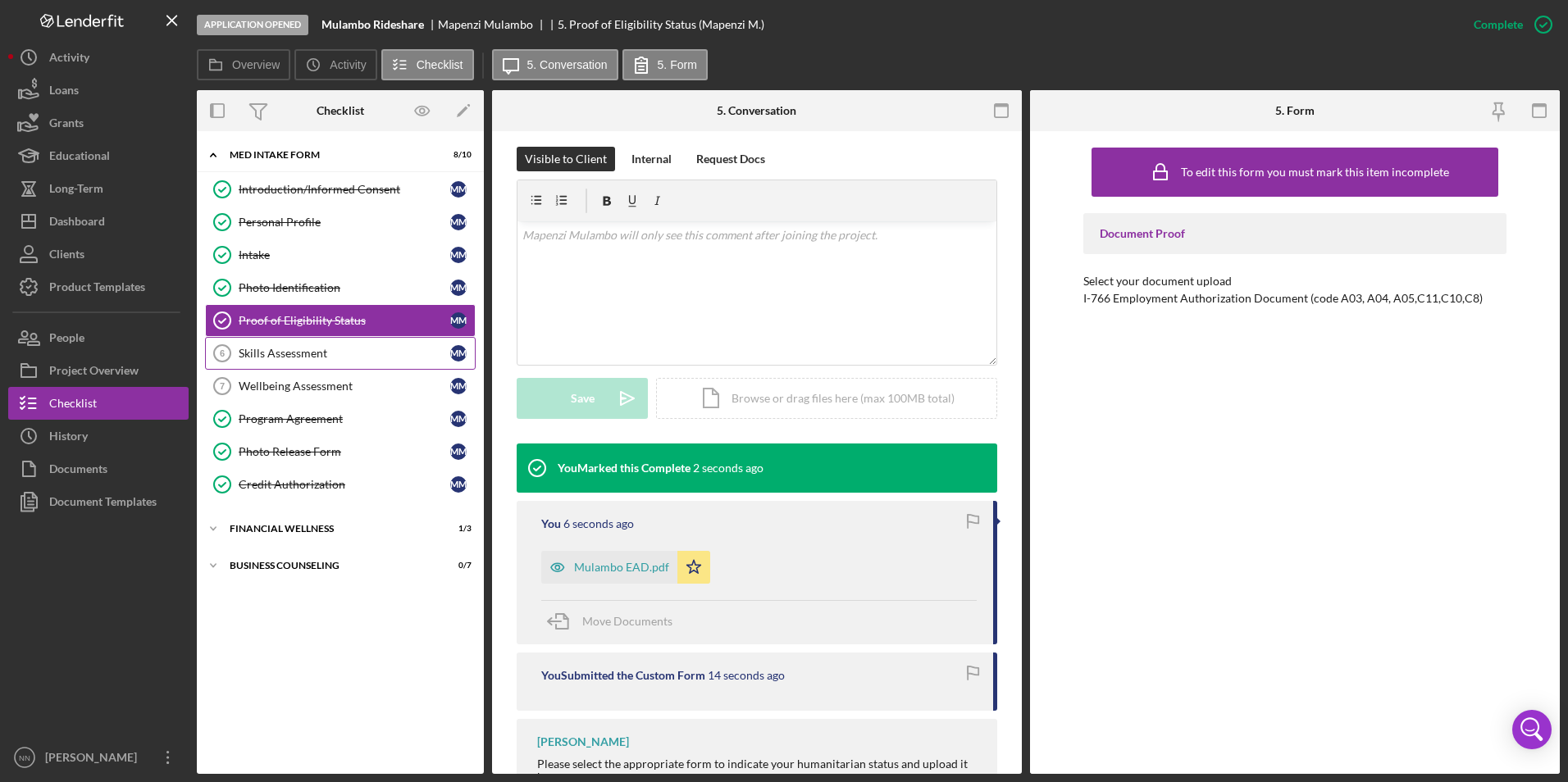
click at [295, 366] on link "Skills Assessment 6 Skills Assessment M M" at bounding box center [341, 353] width 271 height 33
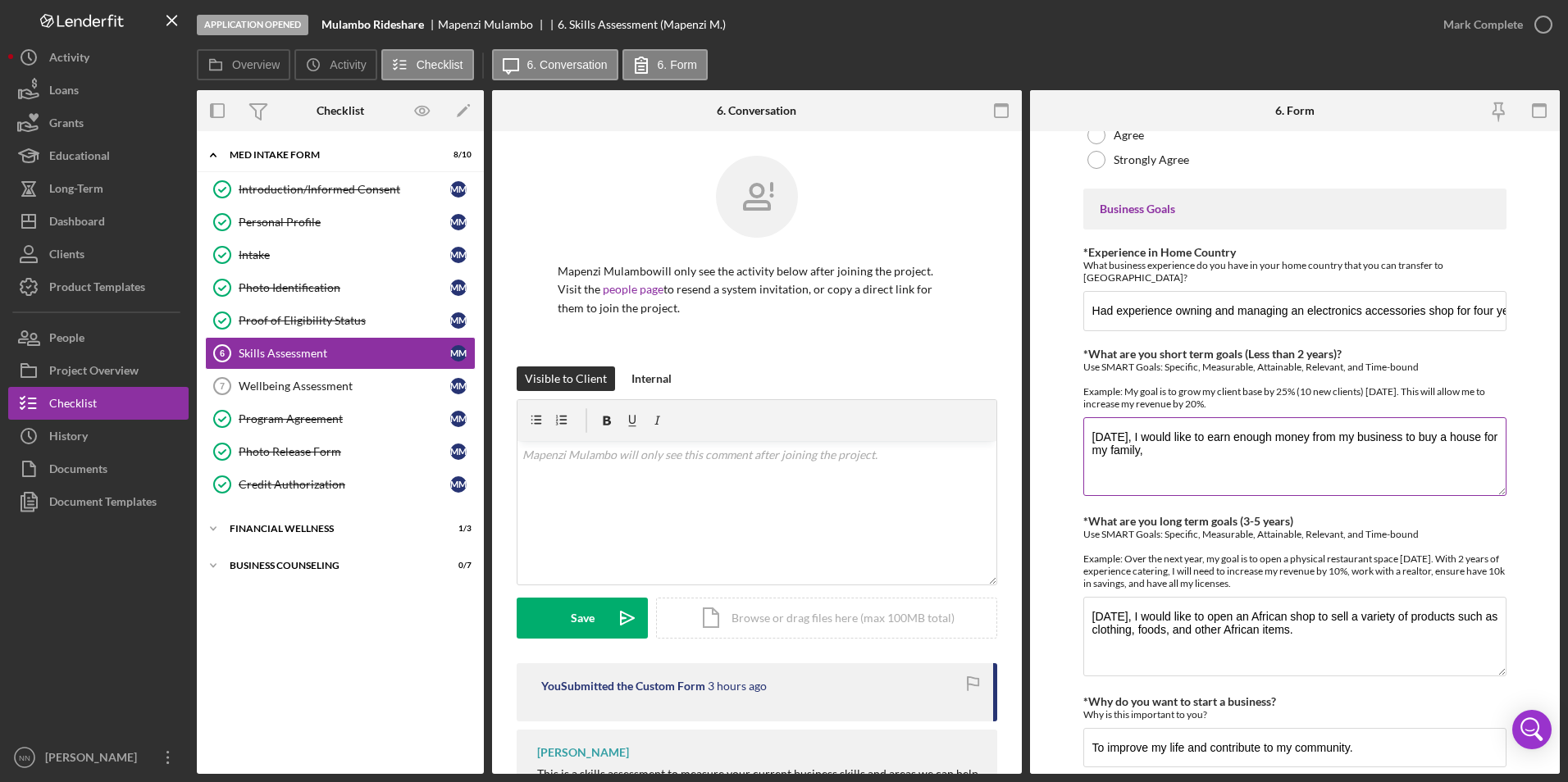
scroll to position [820, 0]
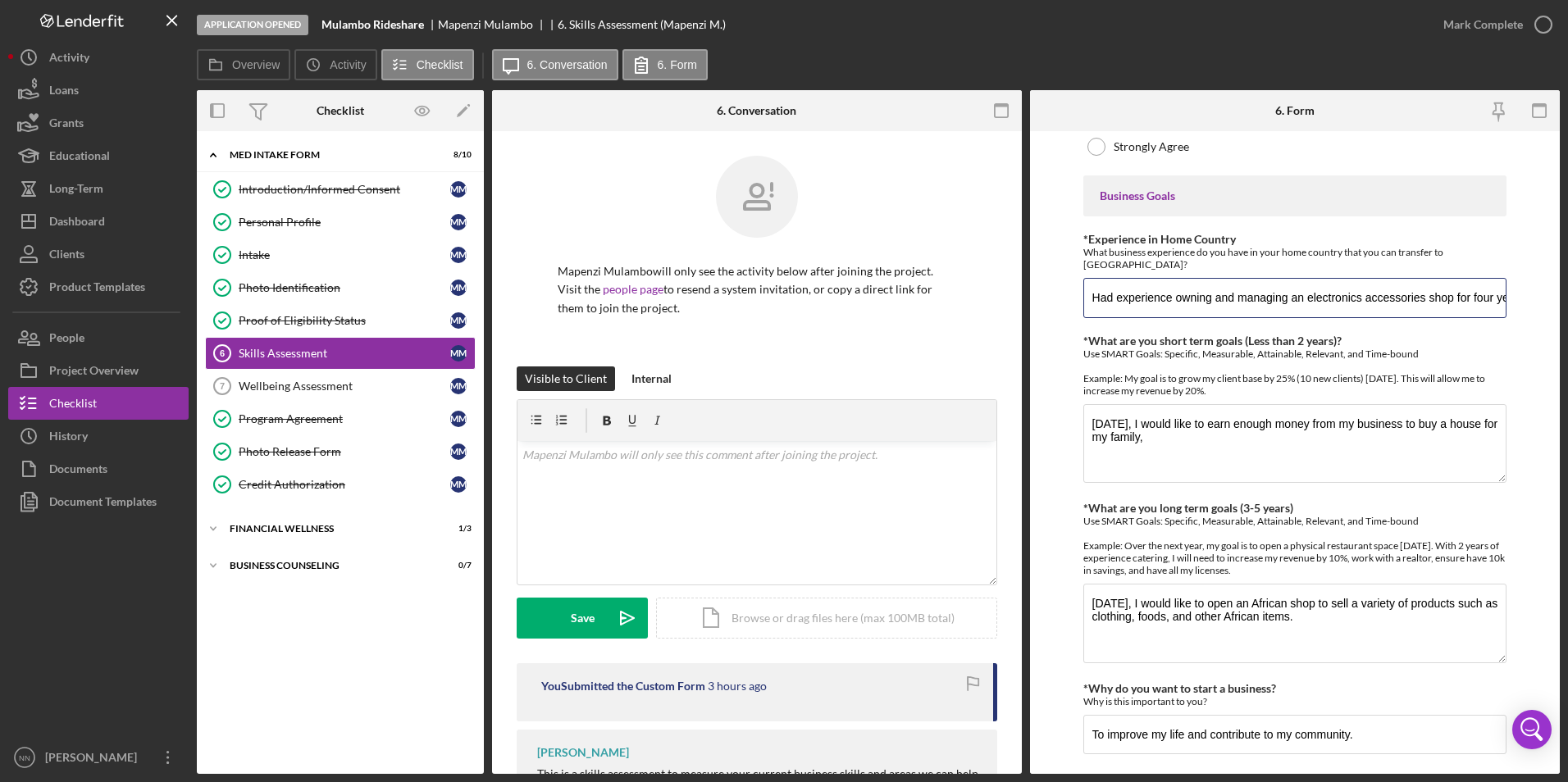
drag, startPoint x: 1099, startPoint y: 297, endPoint x: 1073, endPoint y: 309, distance: 28.6
click at [1083, 299] on input "Had experience owning and managing an electronics accessories shop for four yea…" at bounding box center [1295, 297] width 424 height 40
click at [1254, 297] on input "I had experience owning and managing an electronics accessories shop for four y…" at bounding box center [1295, 297] width 424 height 40
drag, startPoint x: 1307, startPoint y: 297, endPoint x: 1571, endPoint y: 318, distance: 264.8
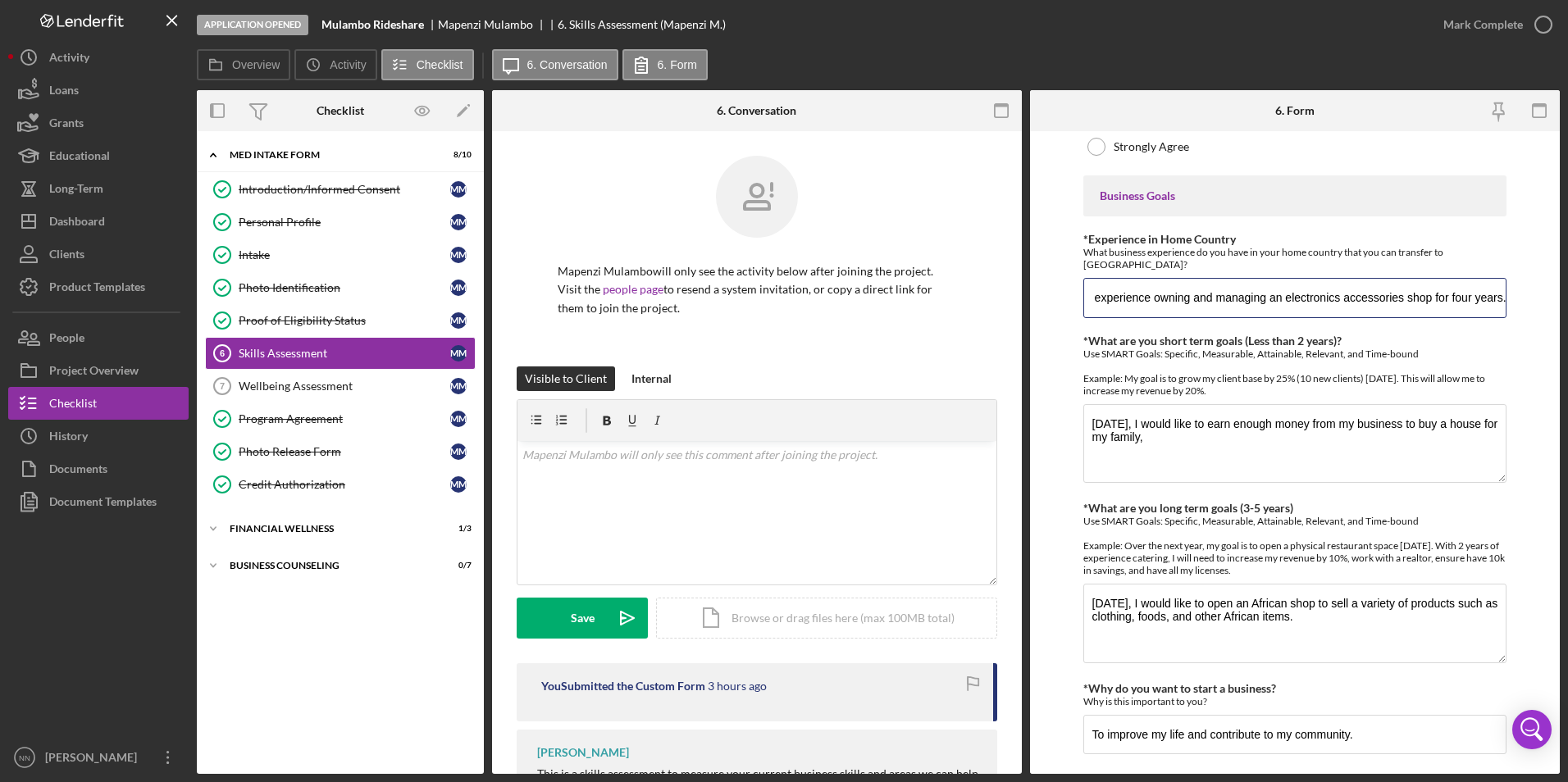
click at [1254, 318] on html "Application Opened Mulambo Rideshare Mapenzi Mulambo 6. Skills Assessment (Mape…" at bounding box center [784, 391] width 1568 height 782
click at [1254, 309] on input "I had experience owning and managing an electronics accessories shop for four y…" at bounding box center [1295, 297] width 424 height 40
click at [1254, 299] on input "I had experience owning and managing an electronics accessories shop for four y…" at bounding box center [1295, 297] width 424 height 40
click at [1254, 296] on input "I had experience owning and managing an electronics accessories shop for four y…" at bounding box center [1295, 297] width 424 height 40
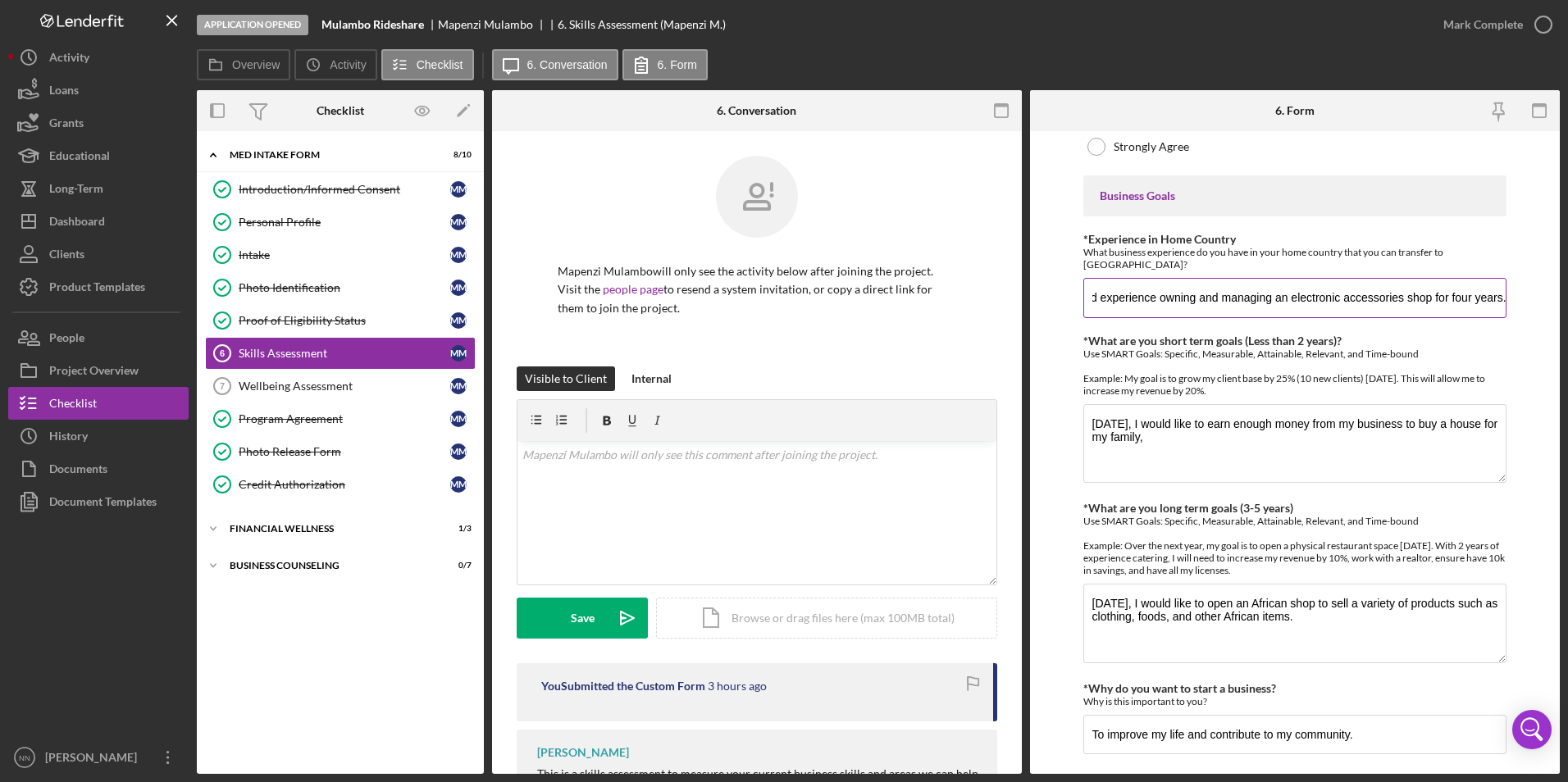
drag, startPoint x: 1418, startPoint y: 297, endPoint x: 1497, endPoint y: 297, distance: 79.0
click at [1254, 297] on input "I had experience owning and managing an electronic accessories shop for four ye…" at bounding box center [1295, 297] width 424 height 40
click at [1254, 298] on input "I had experience owning and managing an electronic accessories shop for four ye…" at bounding box center [1295, 297] width 424 height 40
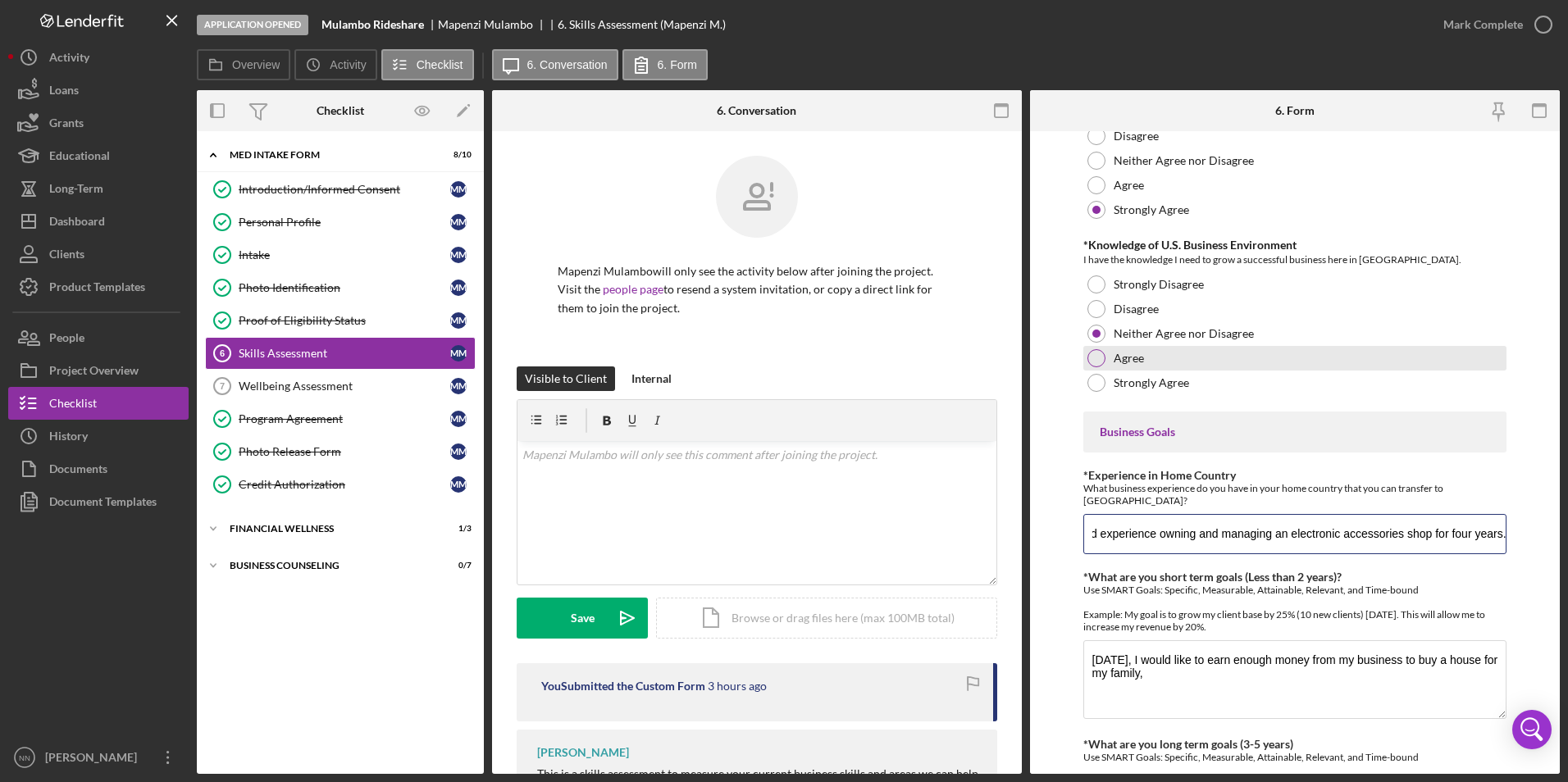
scroll to position [574, 0]
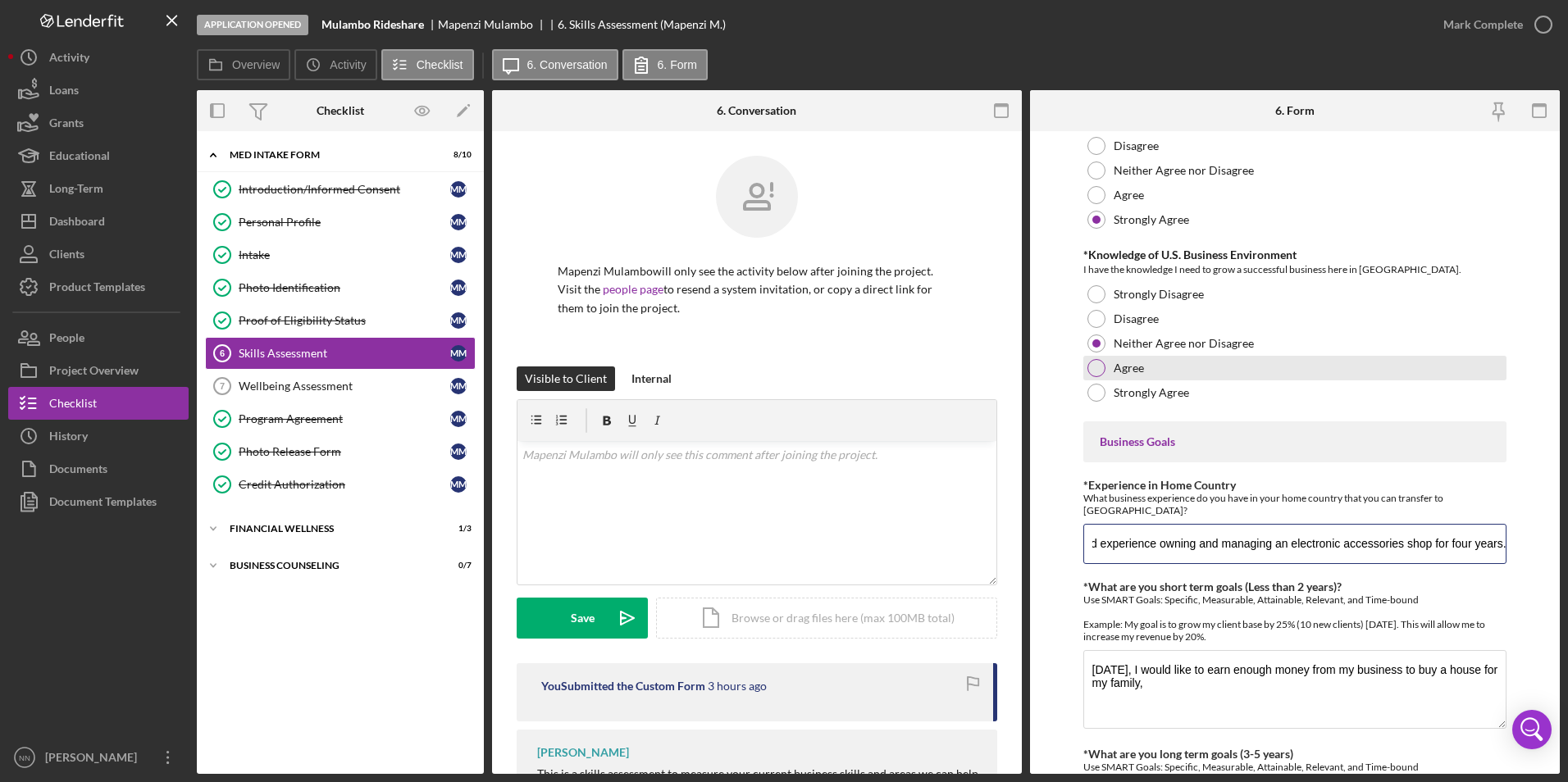
type input "I had experience owning and managing an electronic accessories shop for four ye…"
click at [1119, 369] on label "Agree" at bounding box center [1129, 368] width 30 height 13
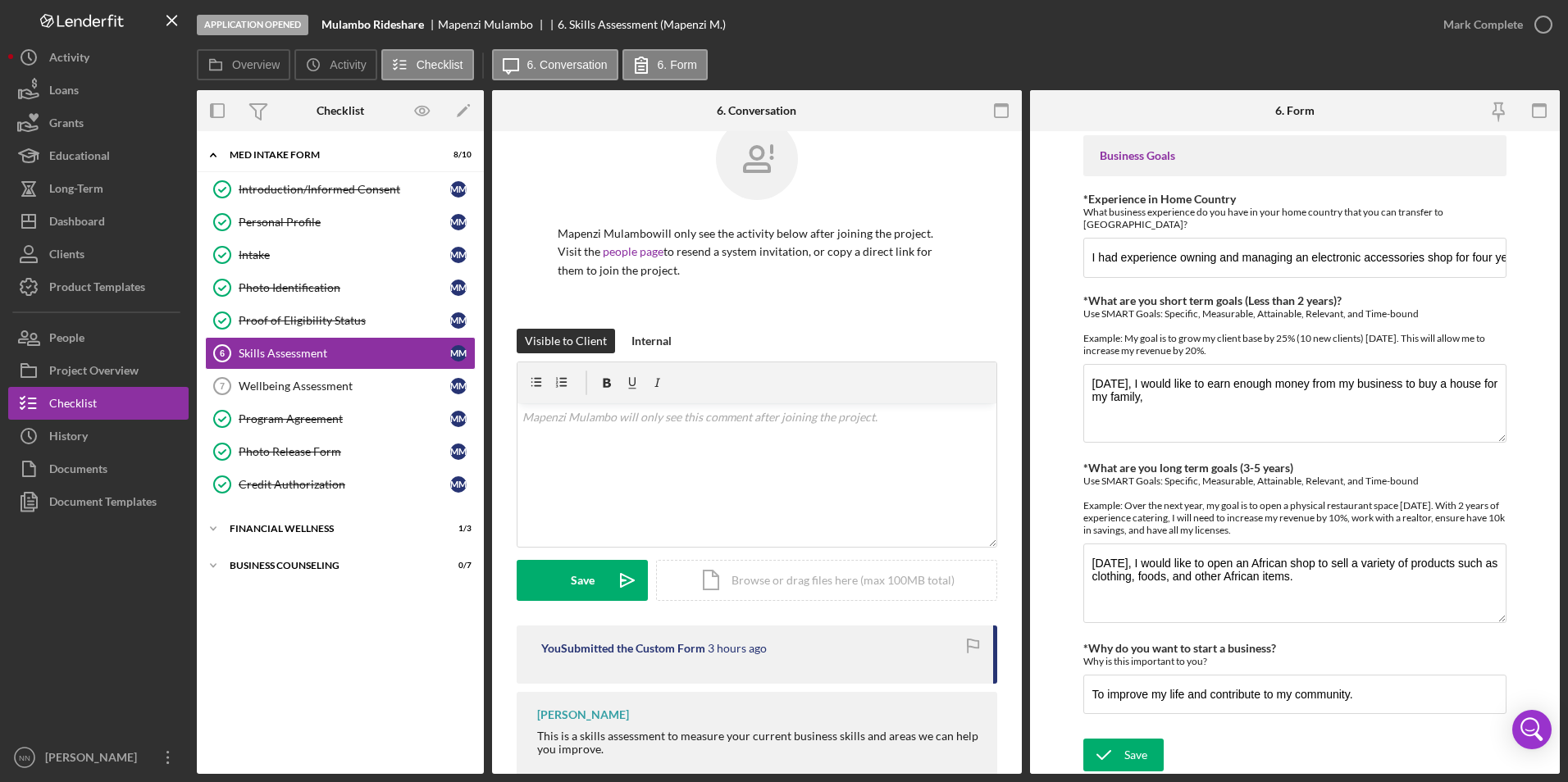
scroll to position [74, 0]
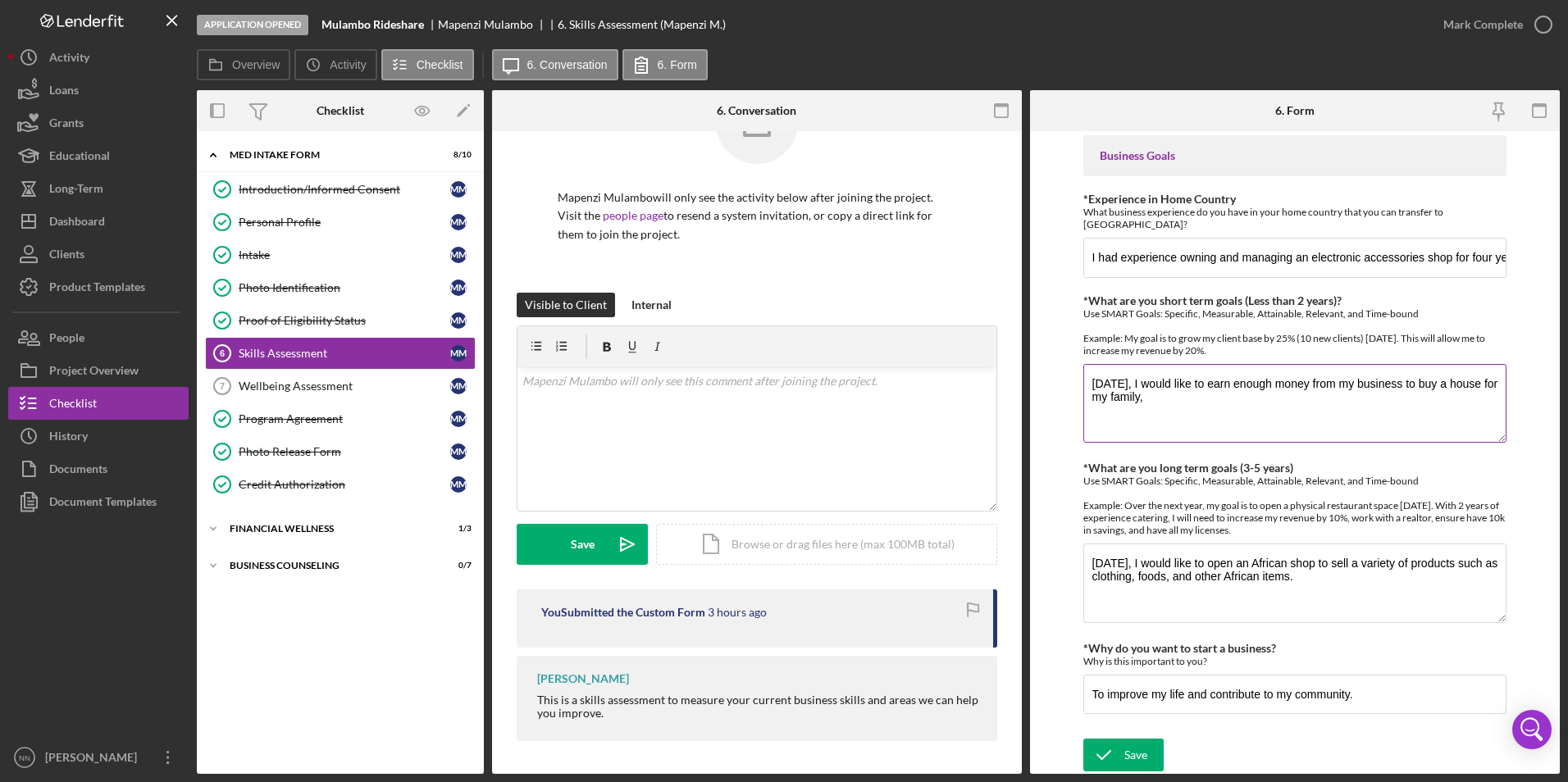
click at [1254, 400] on textarea "[DATE], I would like to earn enough money from my business to buy a house for m…" at bounding box center [1295, 403] width 424 height 78
drag, startPoint x: 1301, startPoint y: 399, endPoint x: 1505, endPoint y: 417, distance: 204.8
click at [1254, 417] on form "Finances *Financial Tools Which of the following financial tools do you current…" at bounding box center [1295, 452] width 530 height 643
type textarea "[DATE], I would like to earn enough money from my business to buy a house for m…"
click at [1254, 588] on textarea "[DATE], I would like to open an African shop to sell a variety of products such…" at bounding box center [1295, 582] width 424 height 78
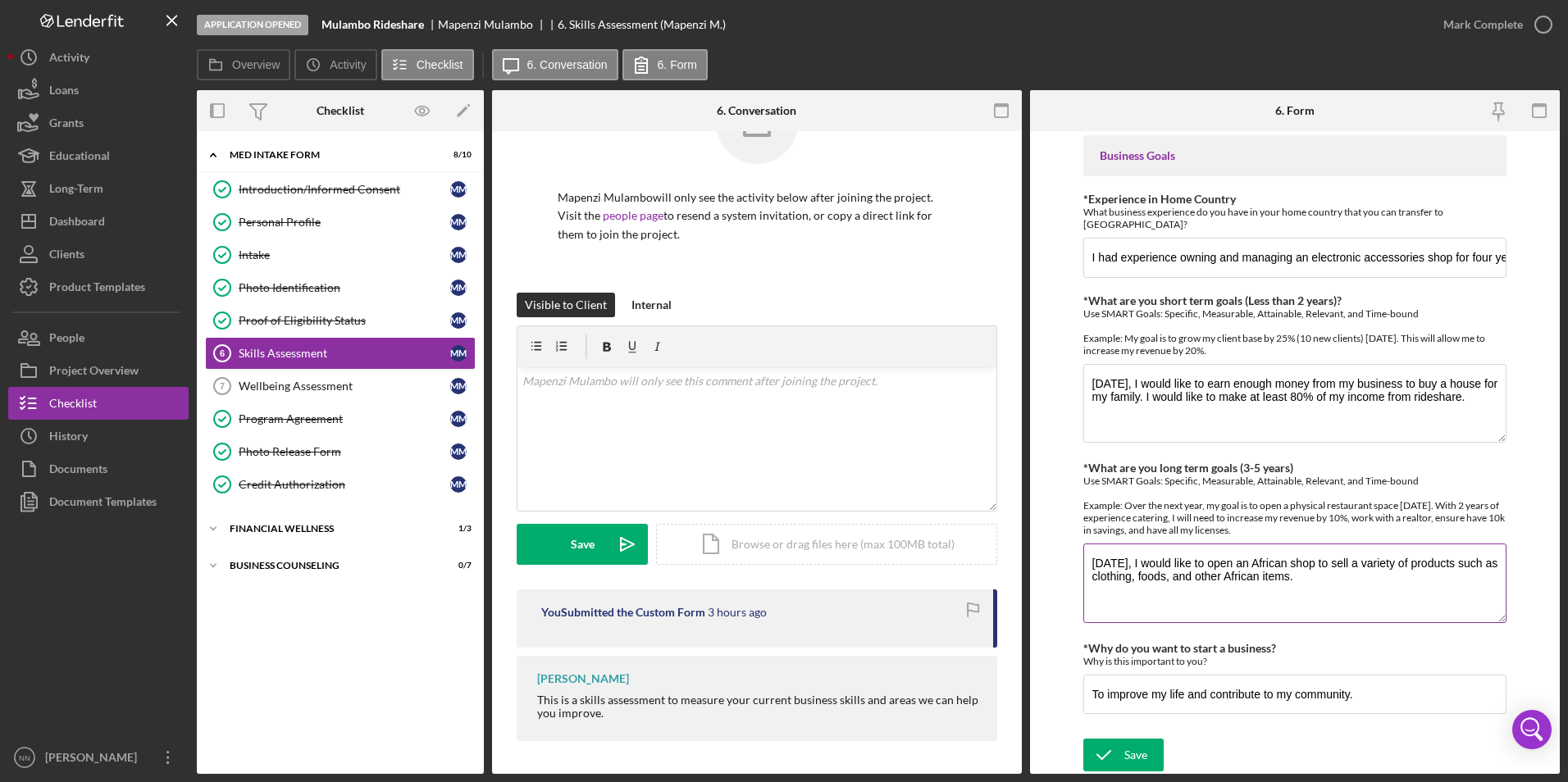
click at [1254, 574] on textarea "[DATE], I would like to open an African shop to sell a variety of products such…" at bounding box center [1295, 582] width 424 height 78
type textarea "[DATE], I would like to open an African shop to sell a variety of products such…"
click at [1121, 625] on icon "submit" at bounding box center [1103, 755] width 41 height 41
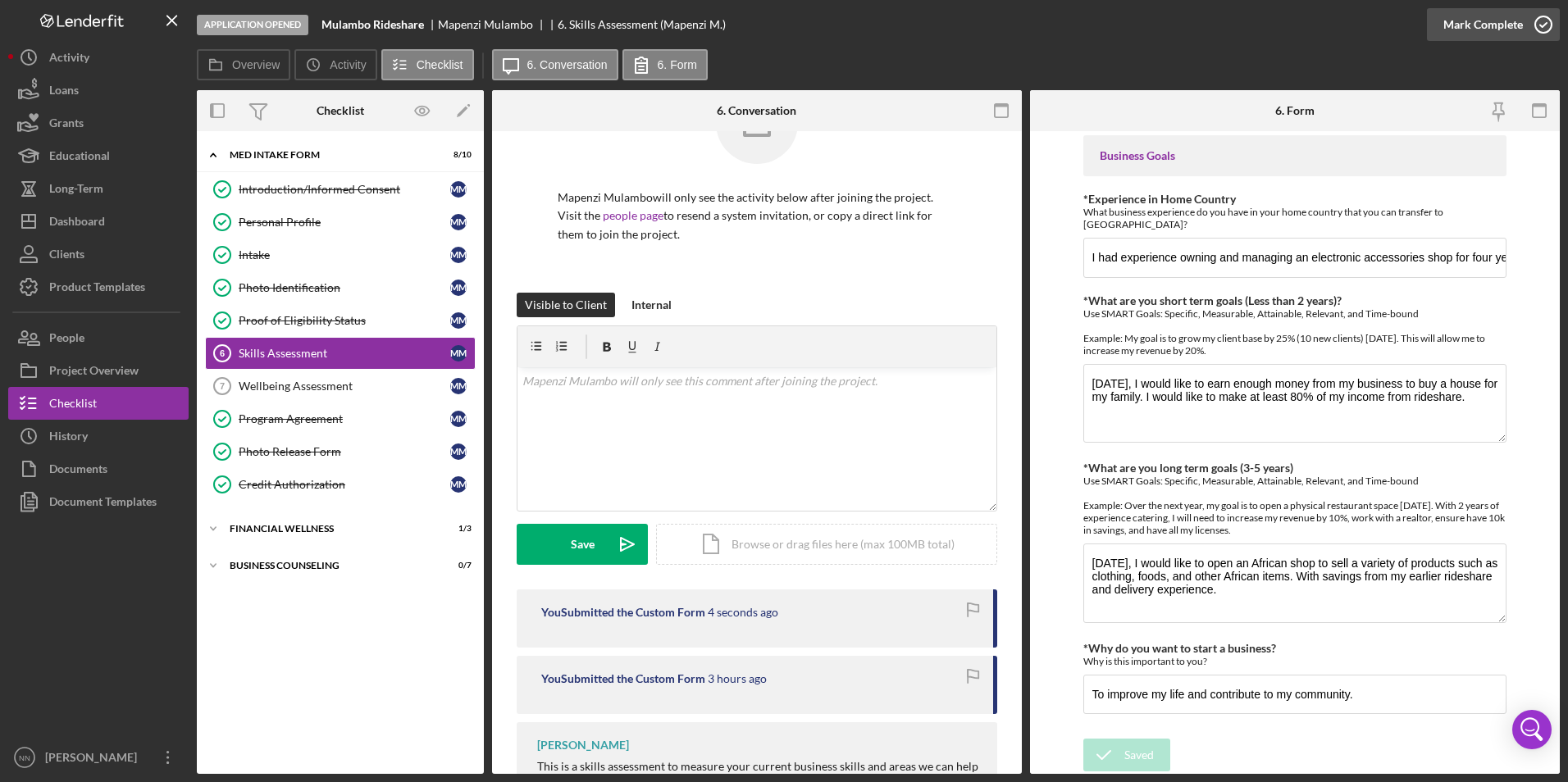
click at [1254, 22] on icon "button" at bounding box center [1543, 25] width 41 height 41
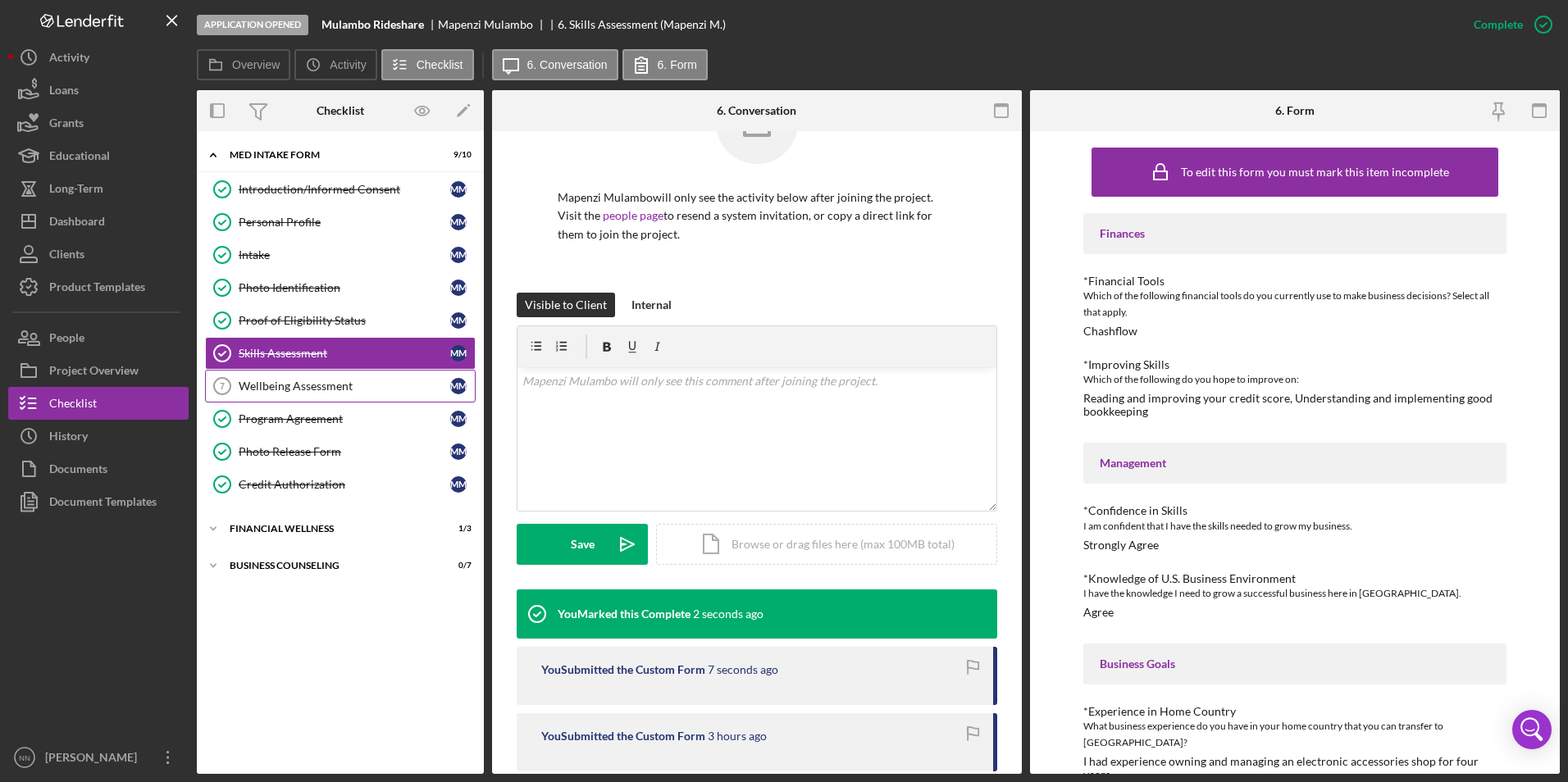
click at [315, 385] on div "Wellbeing Assessment" at bounding box center [344, 386] width 211 height 13
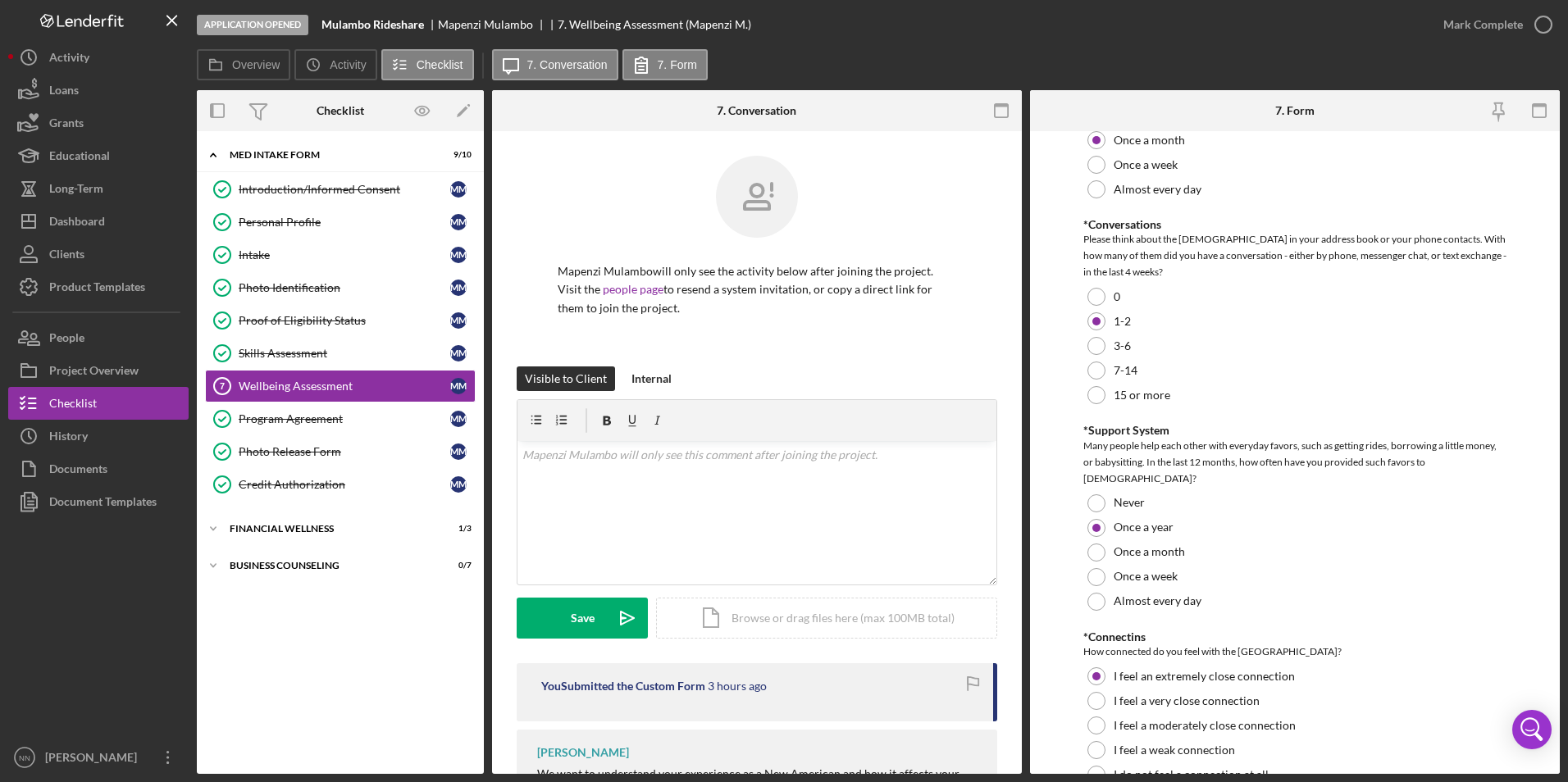
scroll to position [1404, 0]
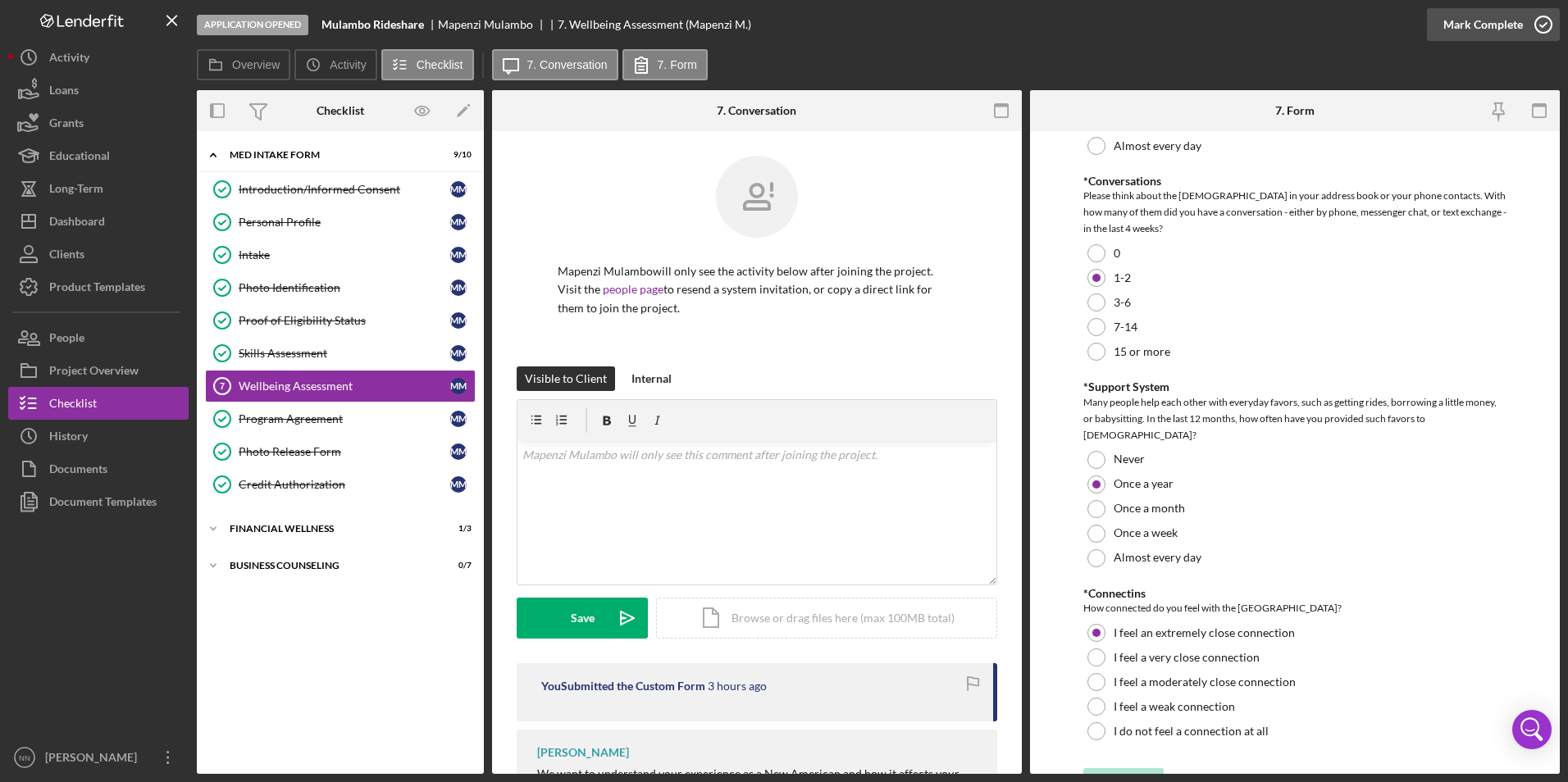
click at [1254, 21] on icon "button" at bounding box center [1543, 25] width 41 height 41
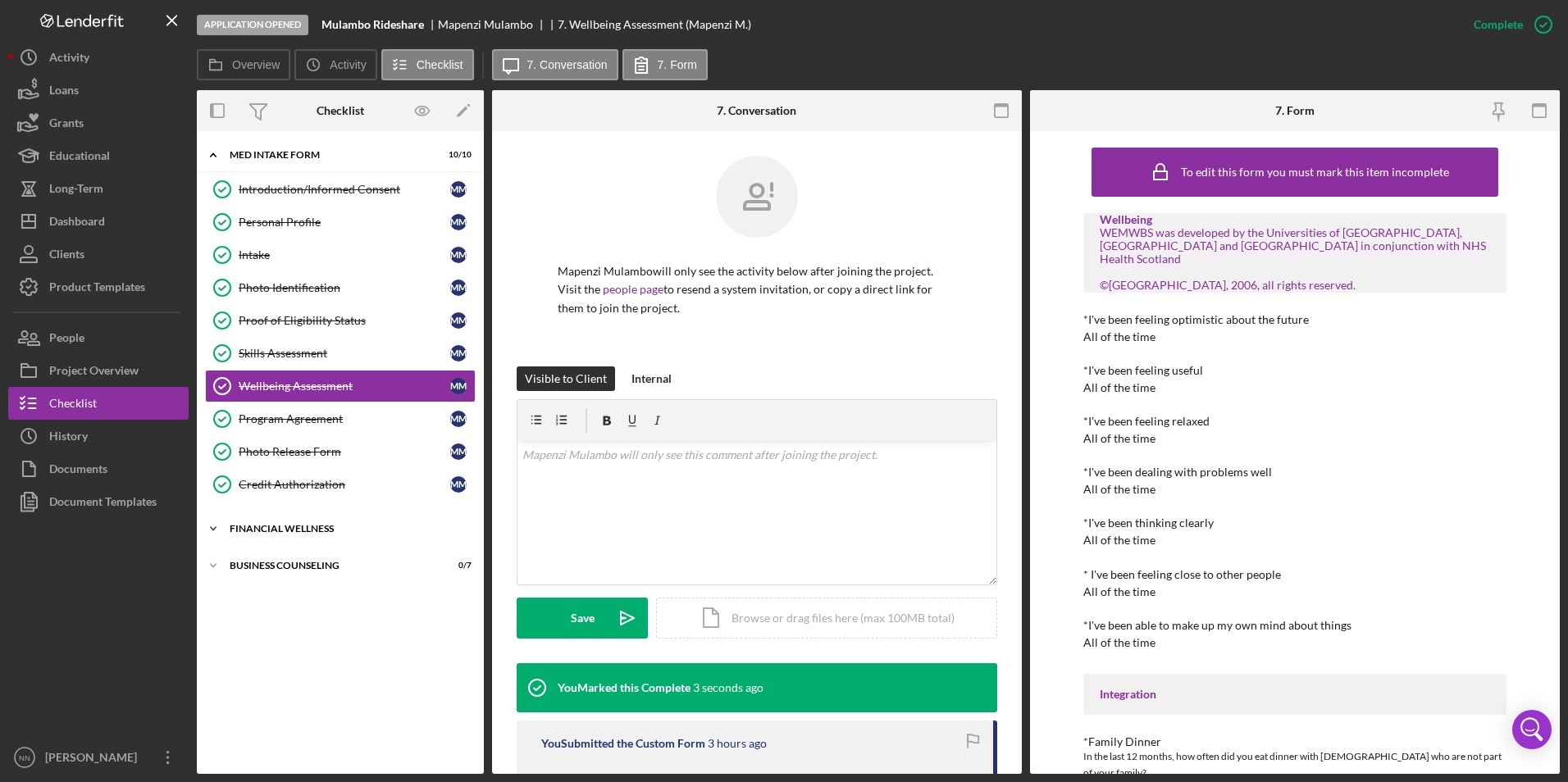
click at [286, 532] on div "Financial Wellness" at bounding box center [347, 529] width 234 height 10
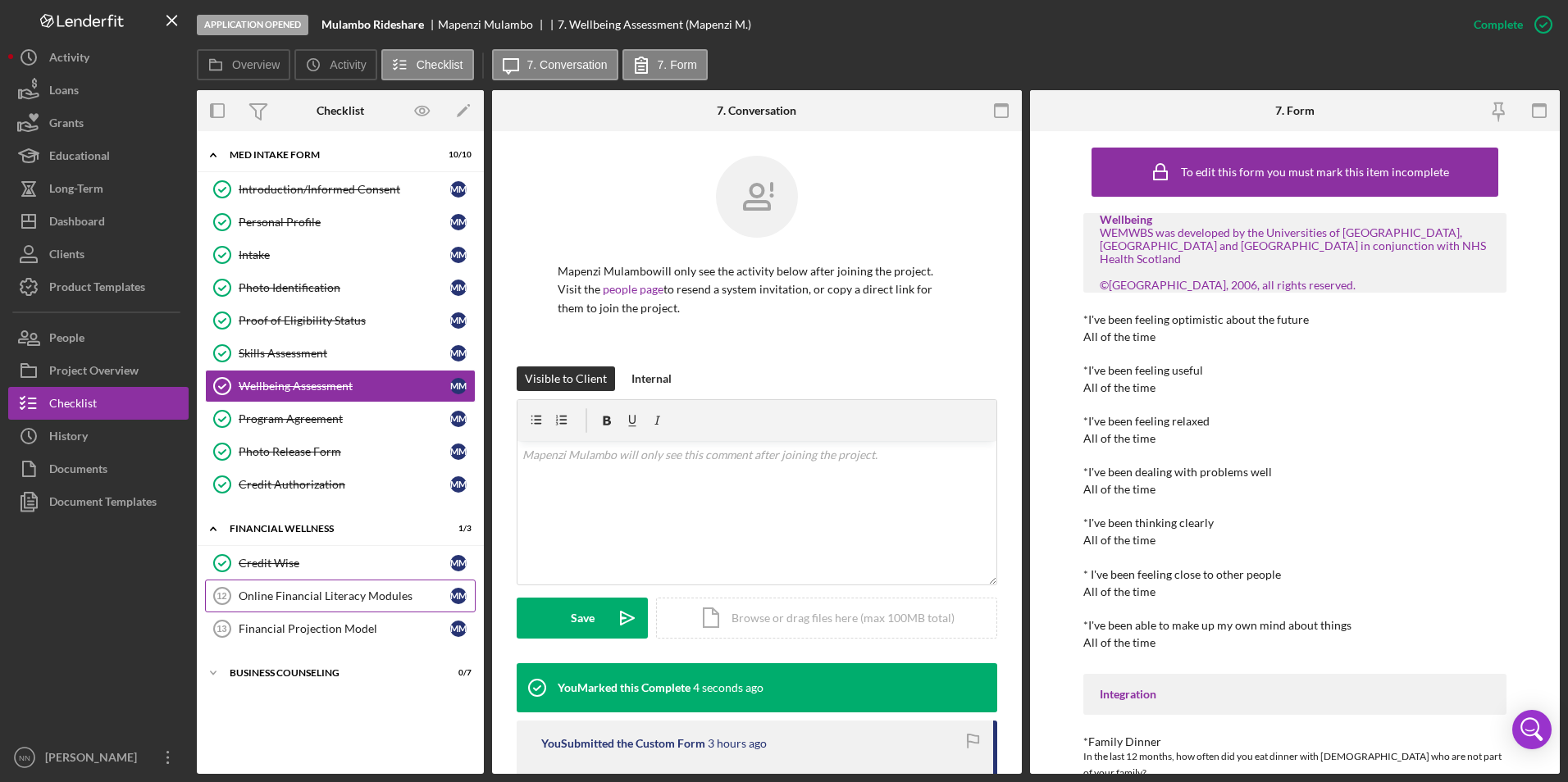
click at [347, 589] on div "Online Financial Literacy Modules" at bounding box center [344, 596] width 211 height 13
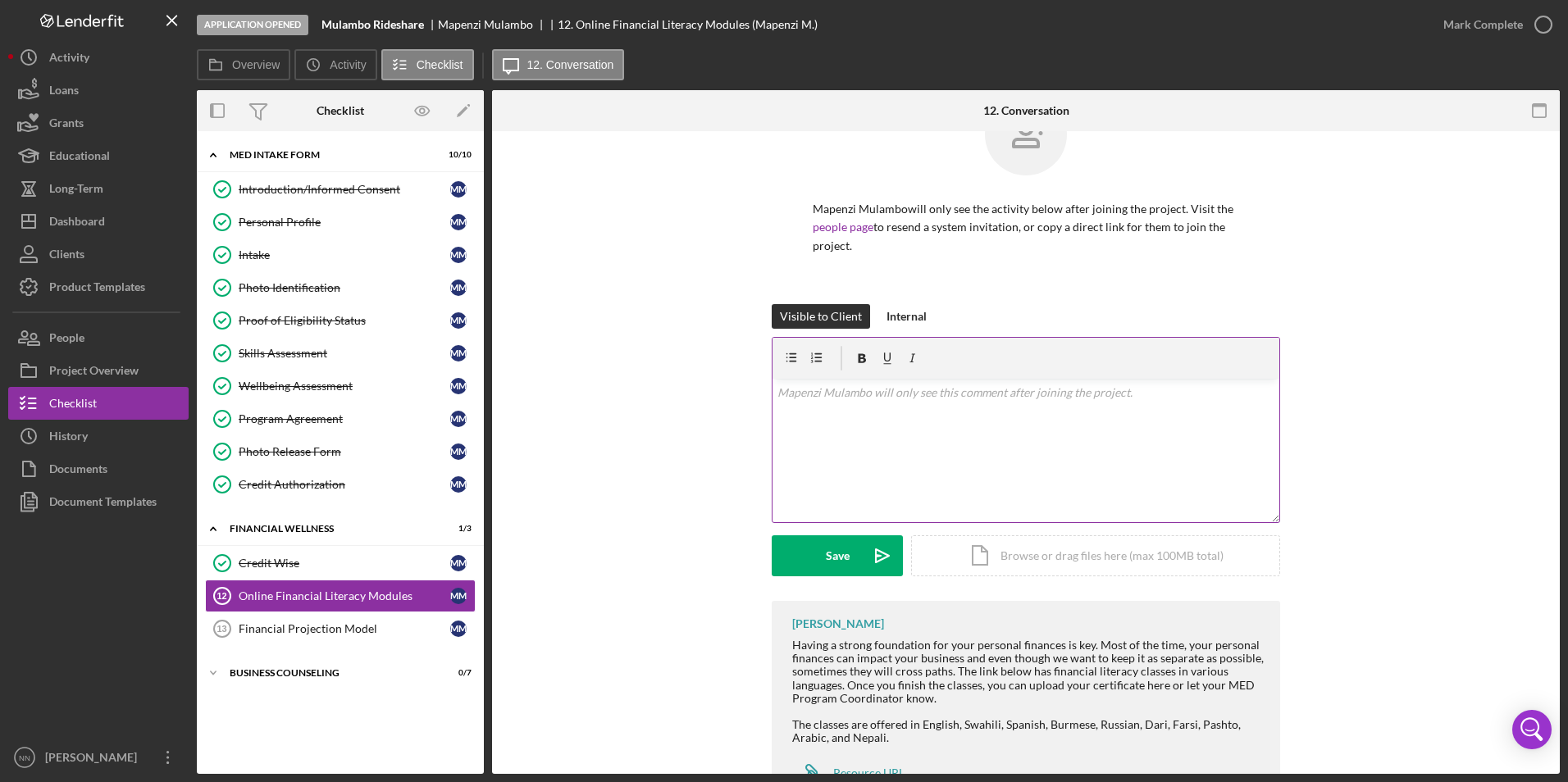
scroll to position [127, 0]
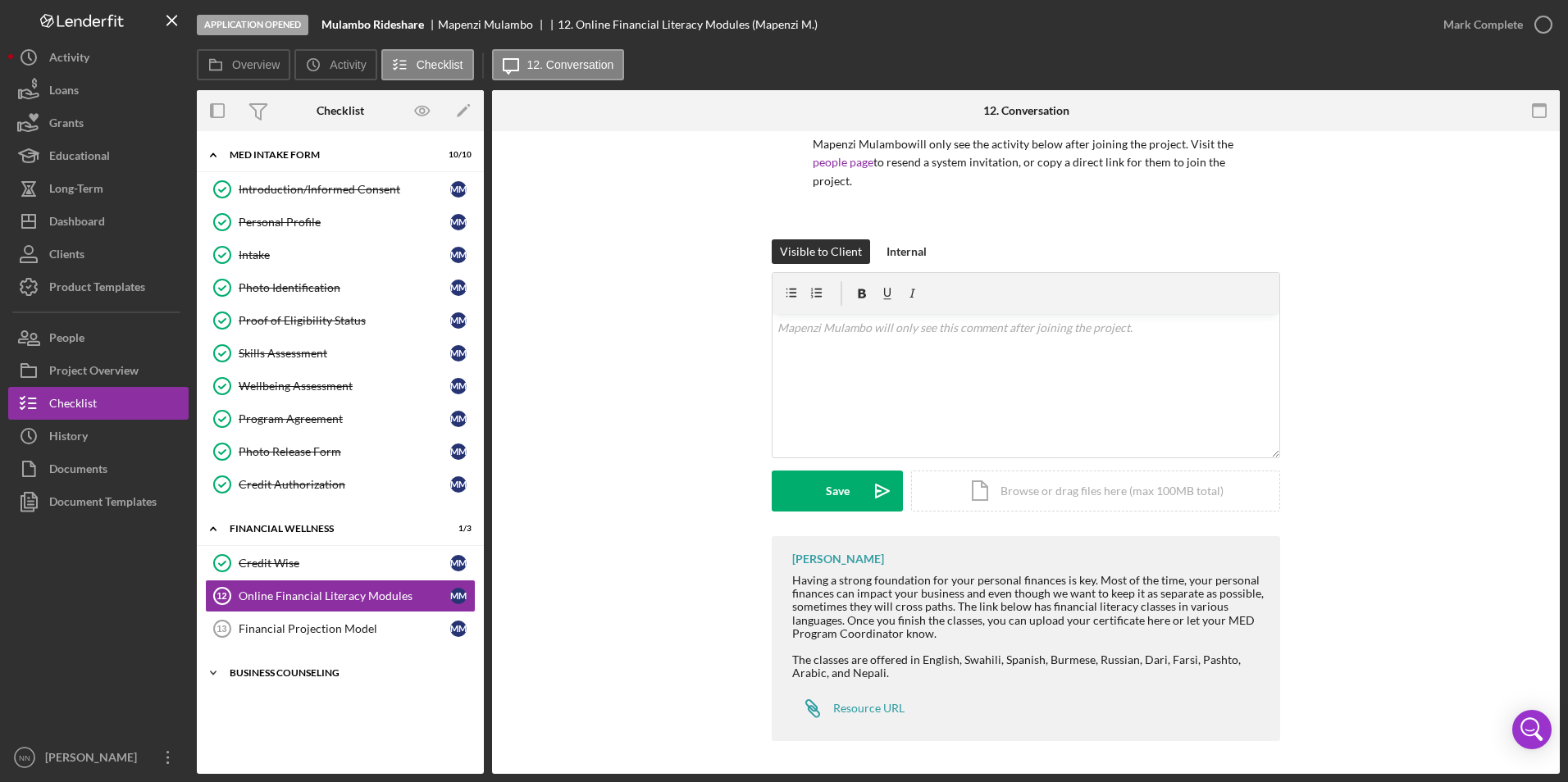
click at [280, 625] on div "Business Counseling" at bounding box center [347, 673] width 234 height 10
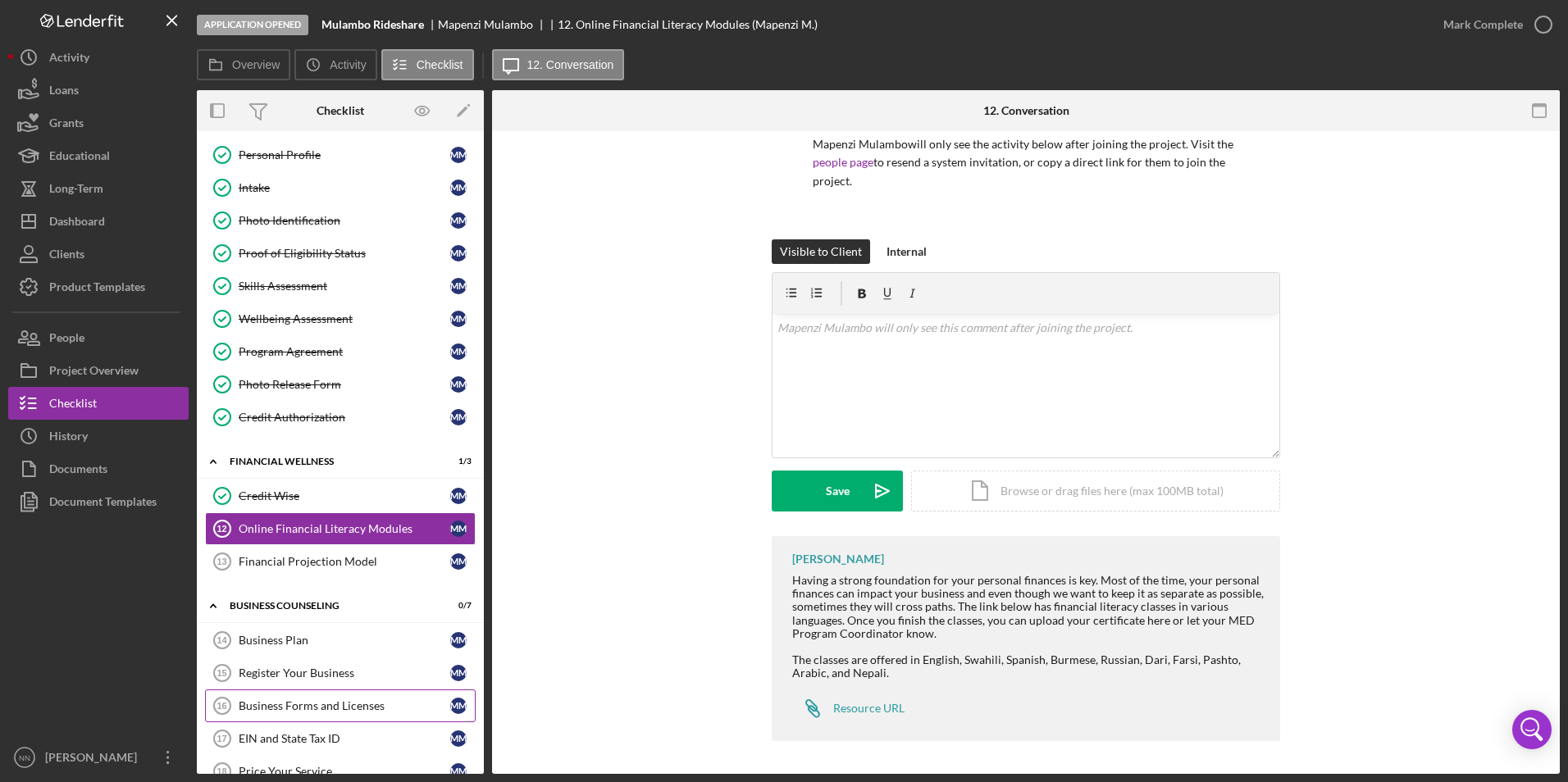
scroll to position [163, 0]
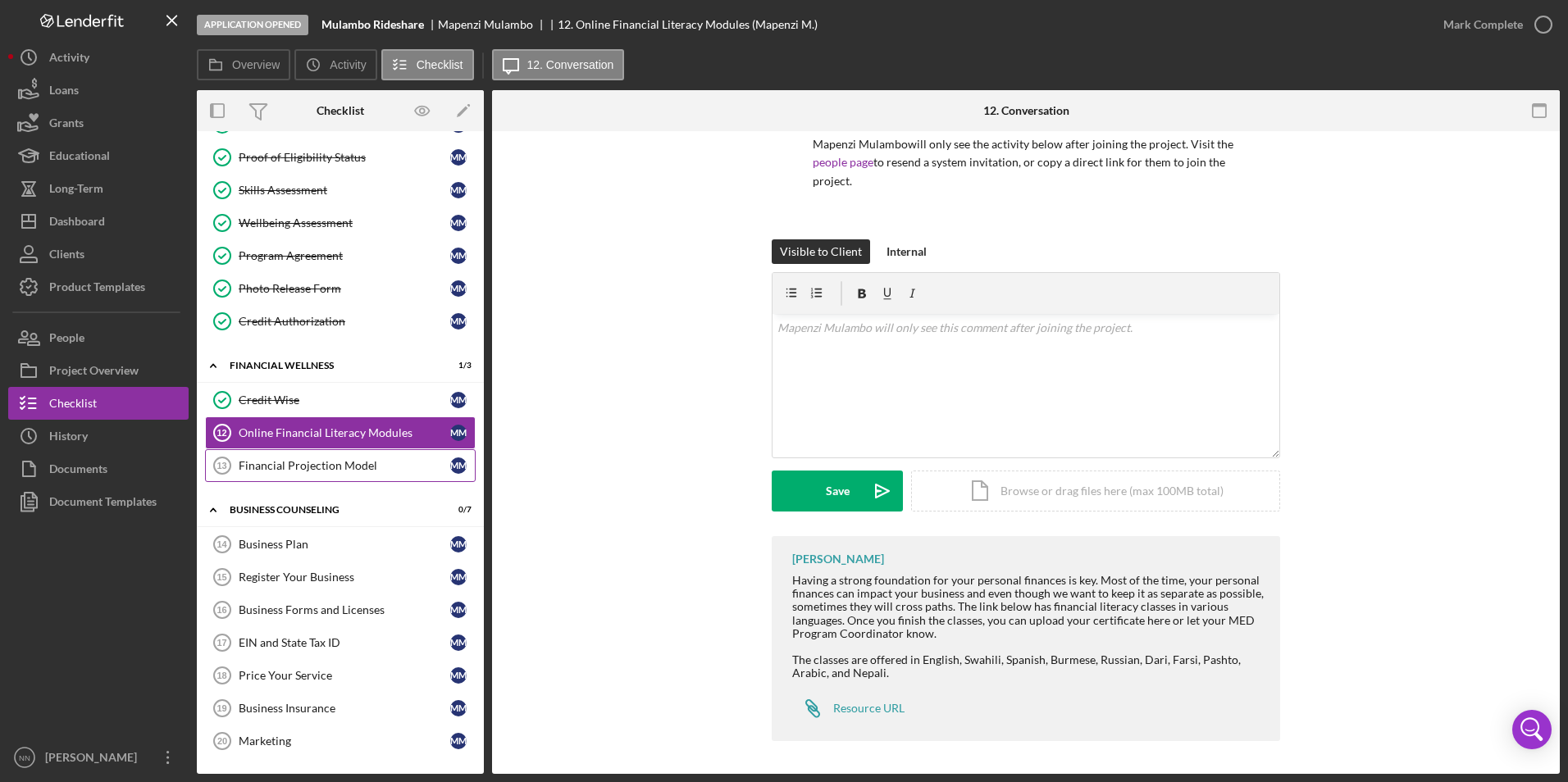
click at [344, 476] on link "Financial Projection Model 13 Financial Projection Model M M" at bounding box center [341, 465] width 271 height 33
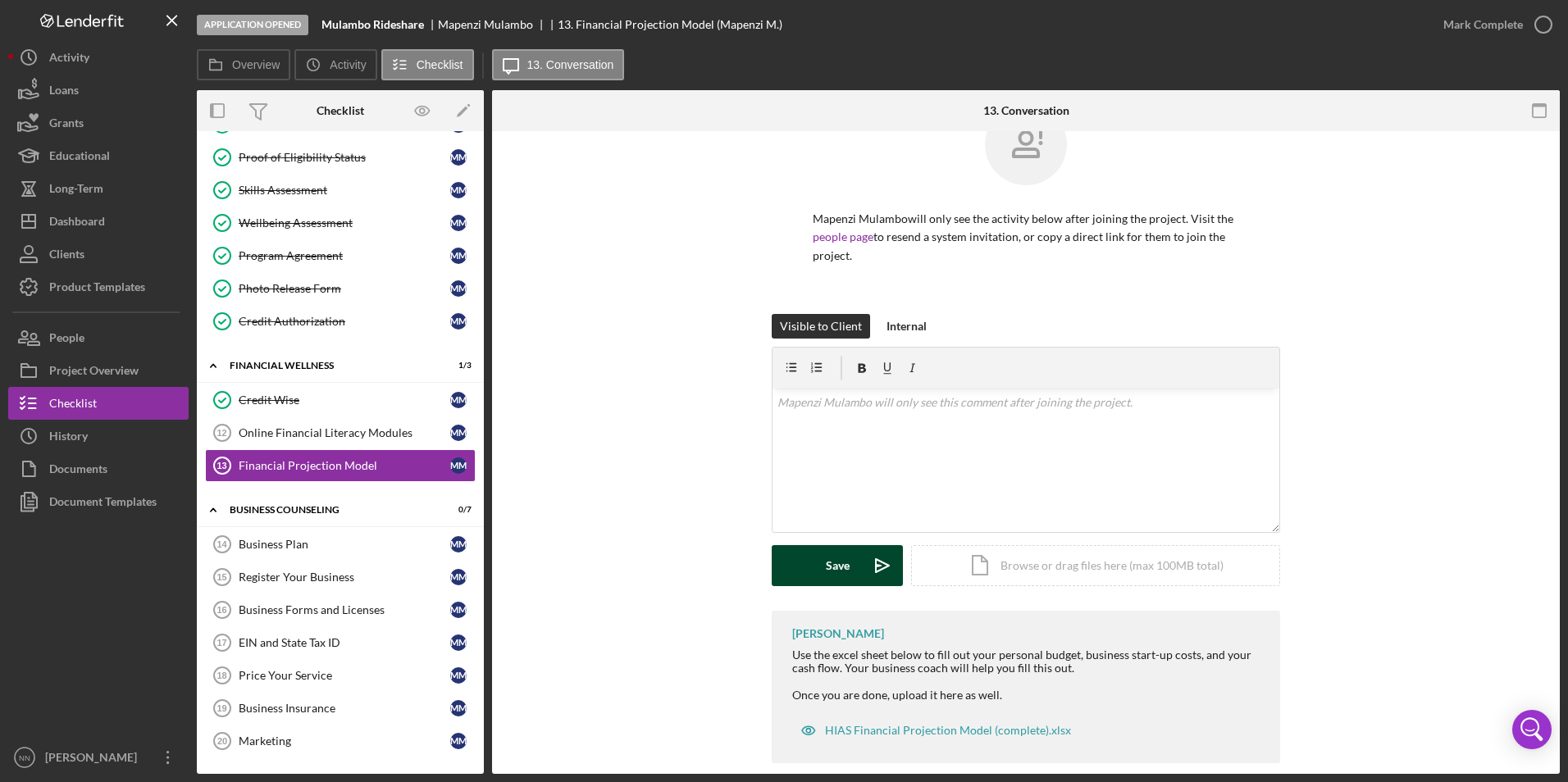
scroll to position [75, 0]
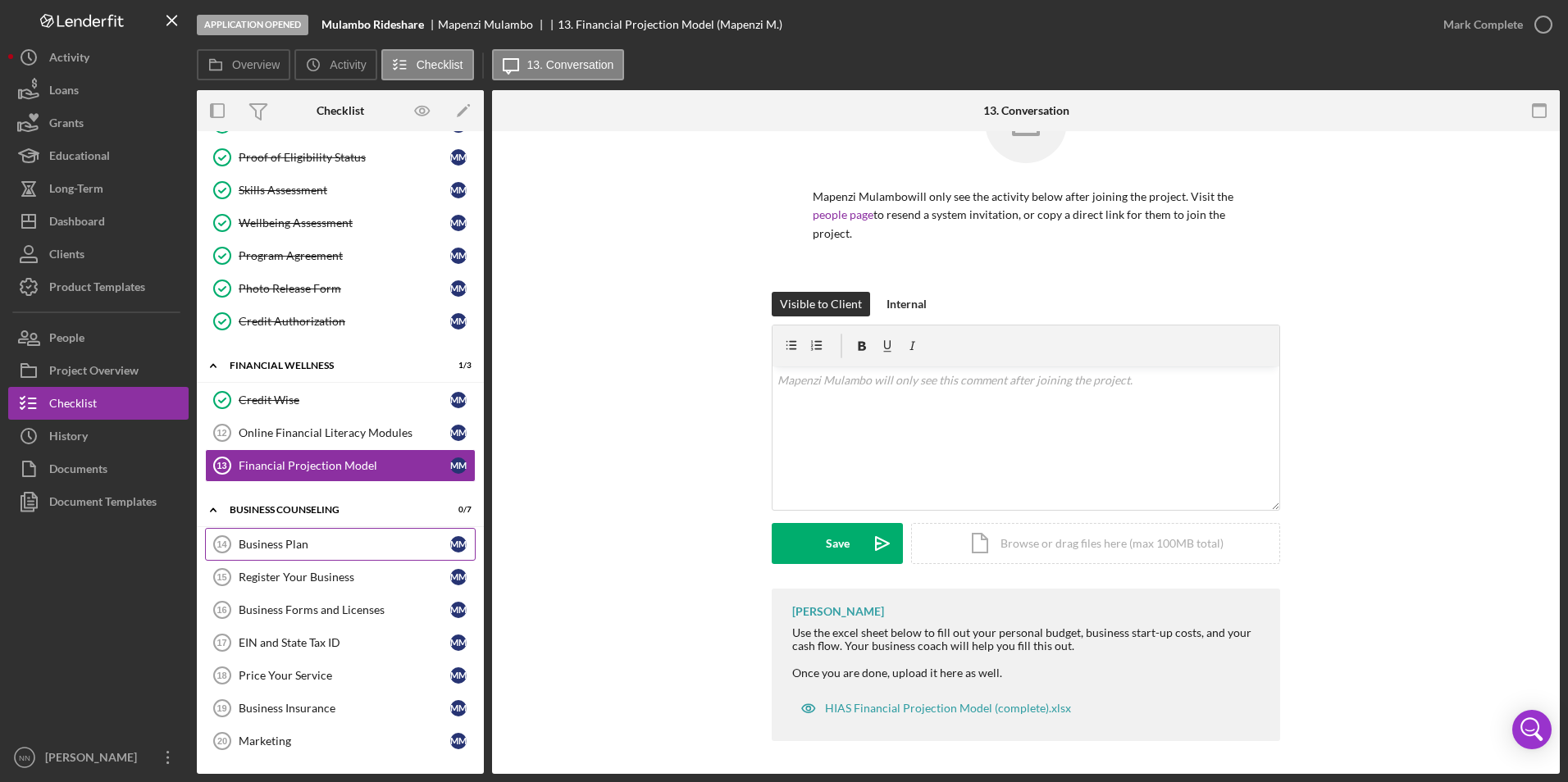
click at [355, 553] on link "Business Plan 14 Business Plan M M" at bounding box center [341, 544] width 271 height 33
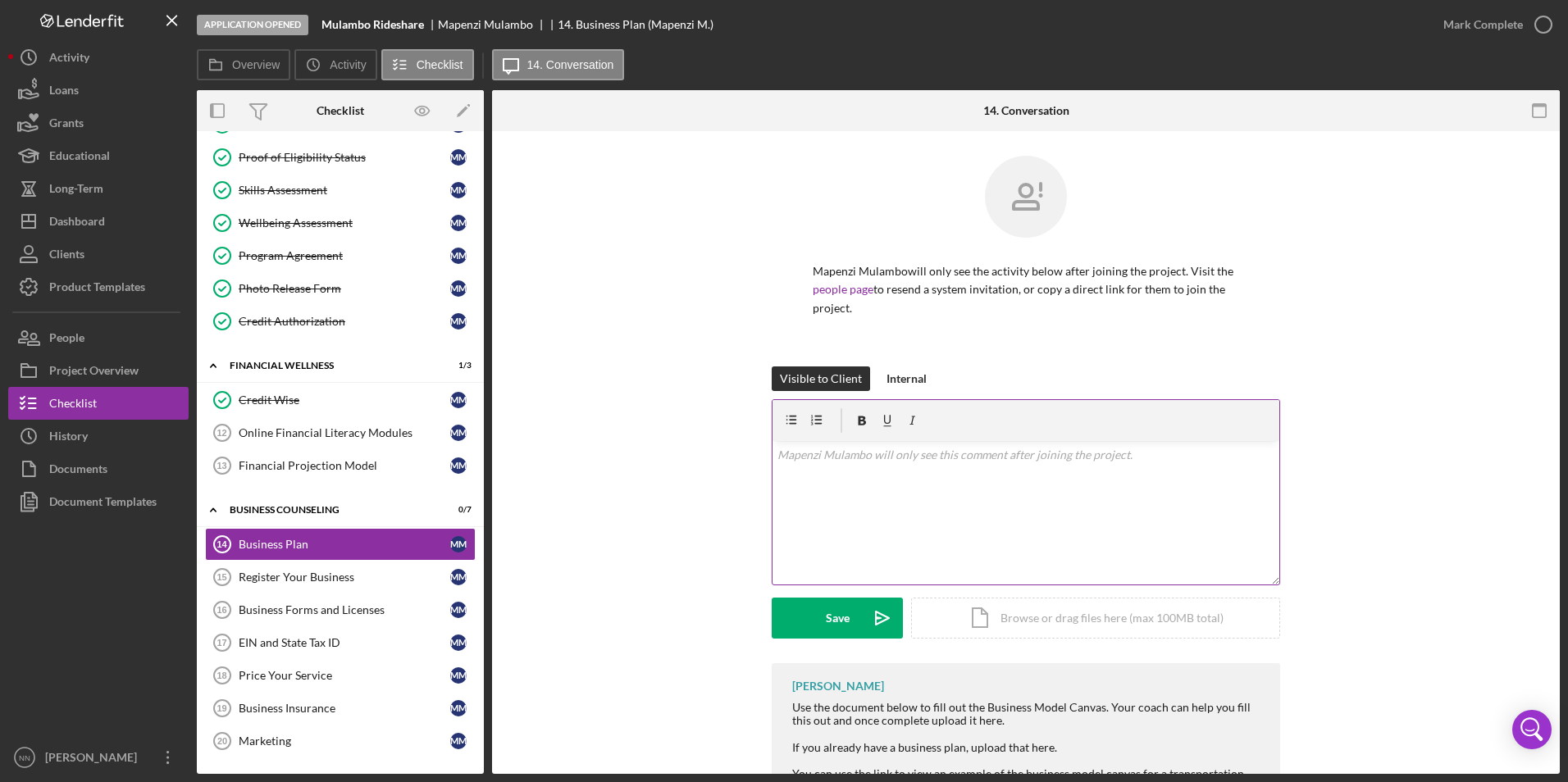
scroll to position [114, 0]
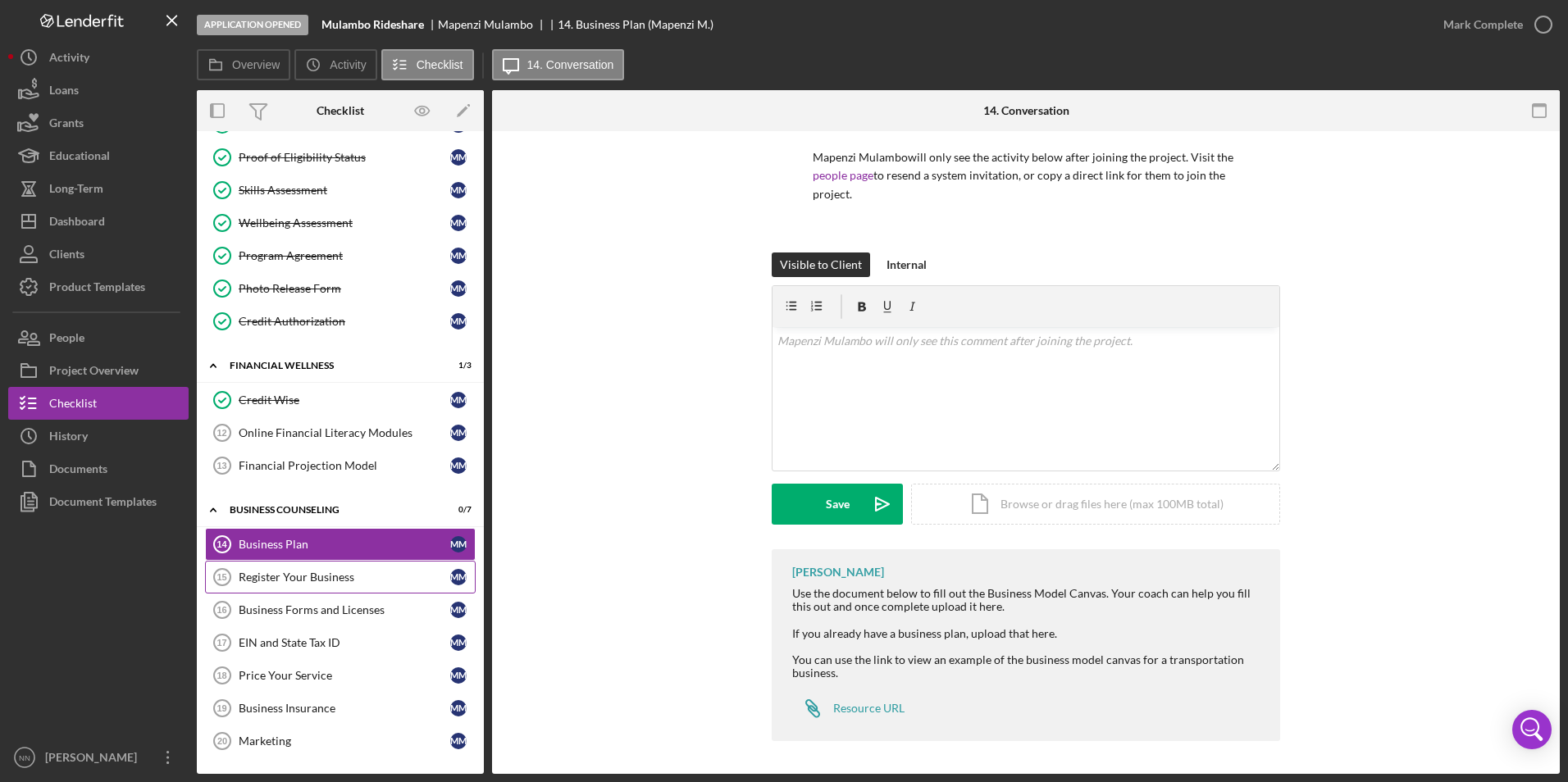
click at [354, 566] on link "Register Your Business 15 Register Your Business M M" at bounding box center [341, 577] width 271 height 33
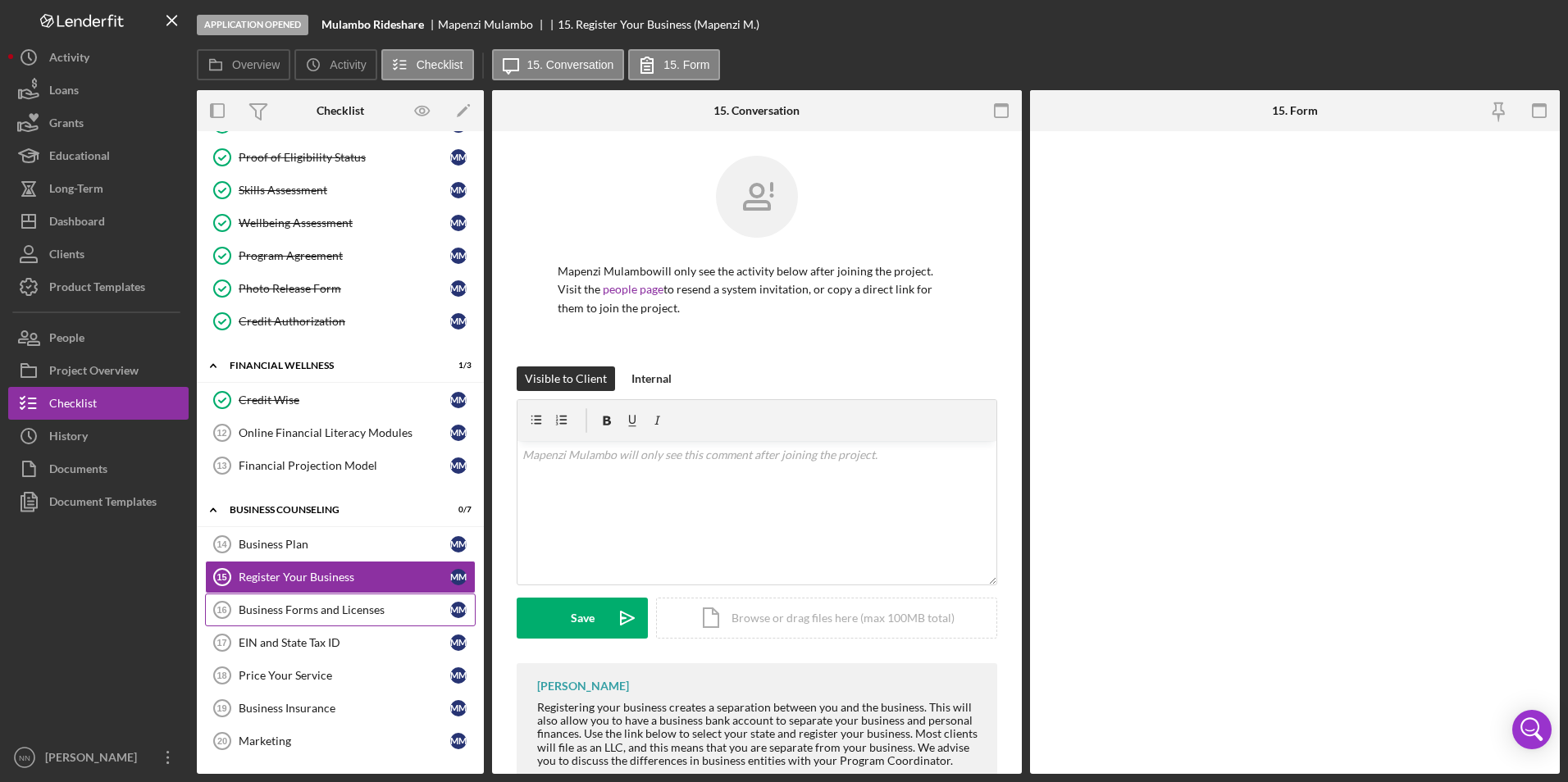
scroll to position [163, 0]
click at [113, 340] on button "People" at bounding box center [98, 337] width 180 height 33
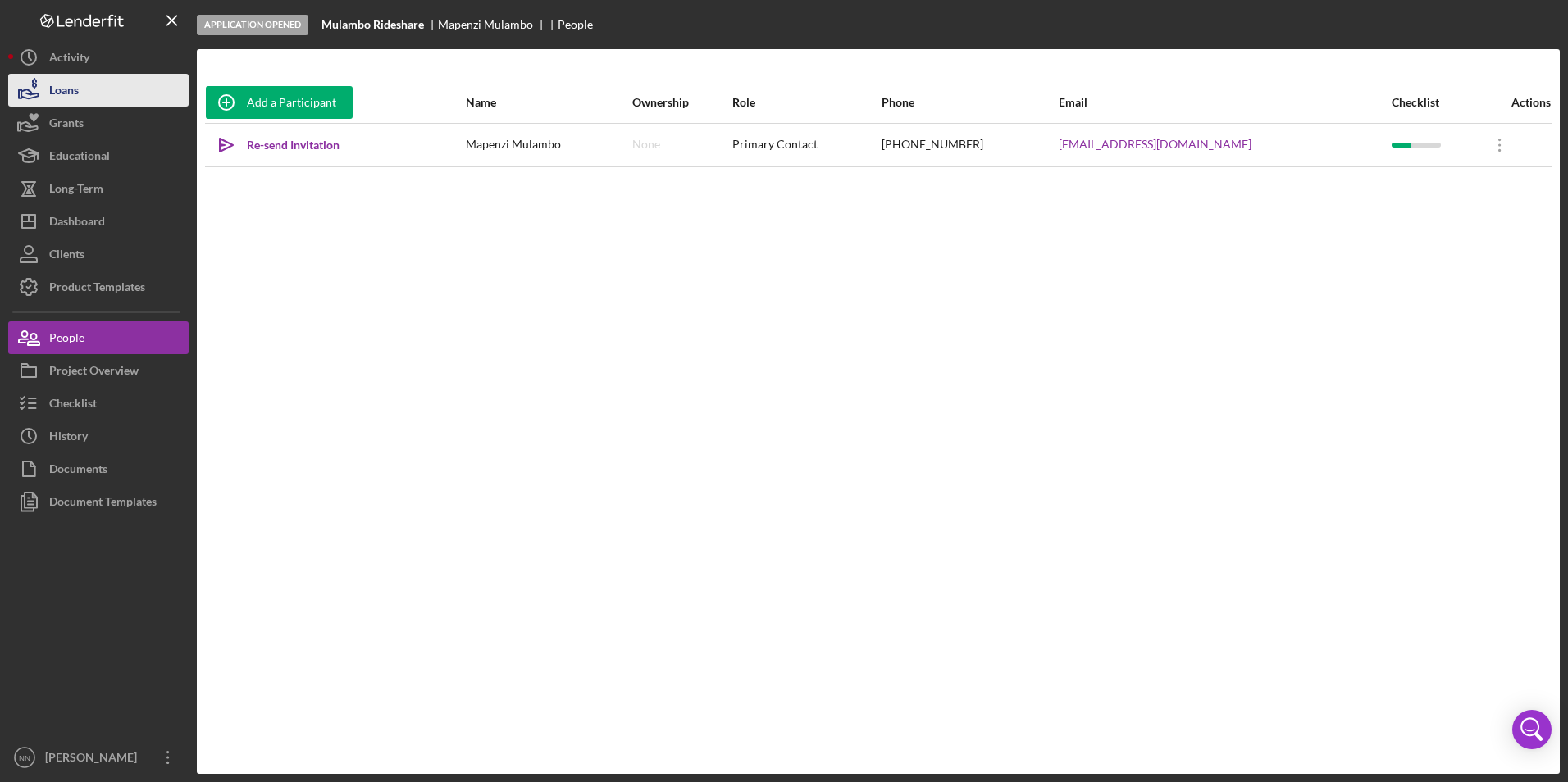
click at [106, 77] on button "Loans" at bounding box center [98, 90] width 180 height 33
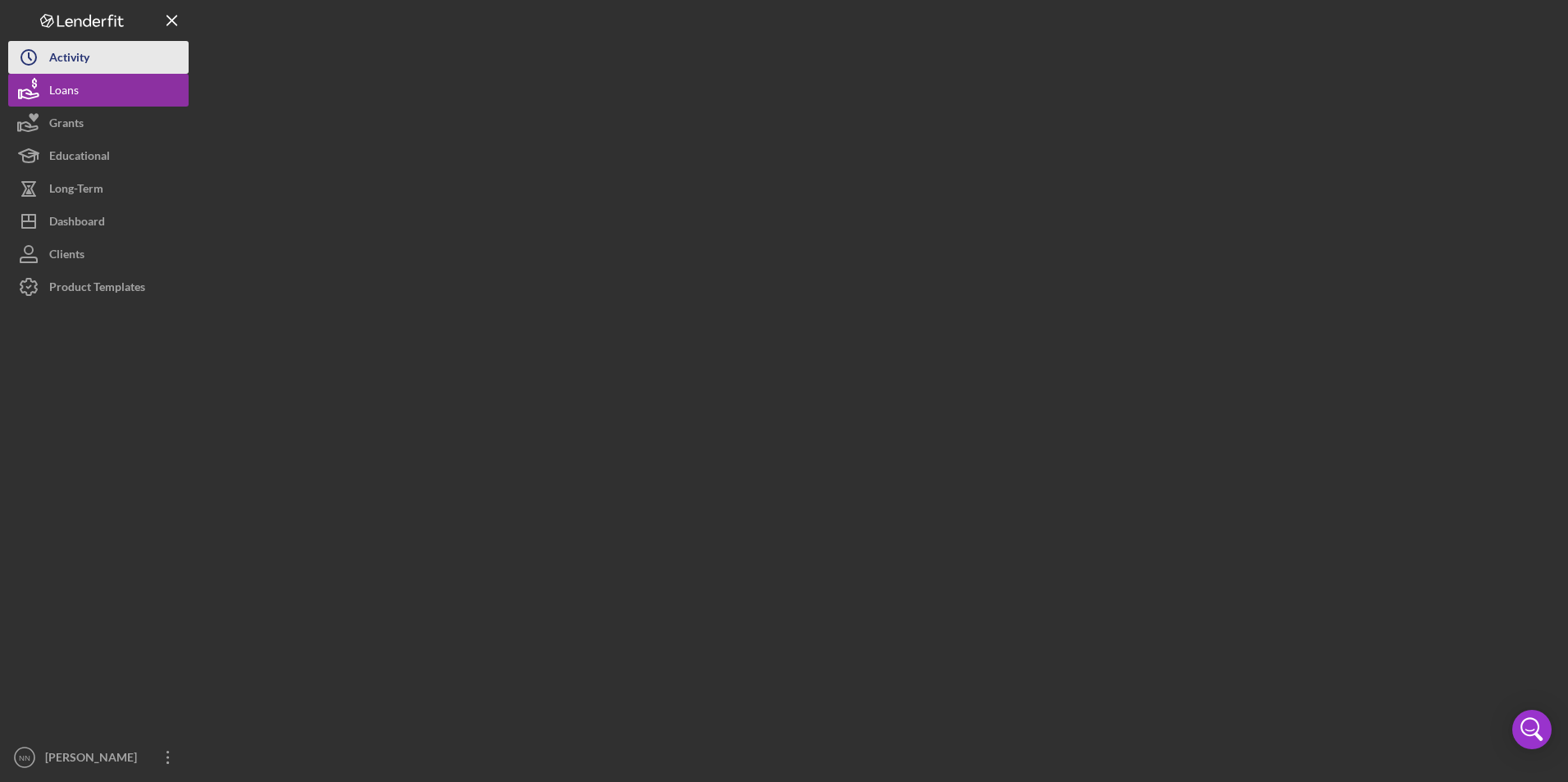
click at [106, 63] on button "Icon/History Activity" at bounding box center [98, 57] width 180 height 33
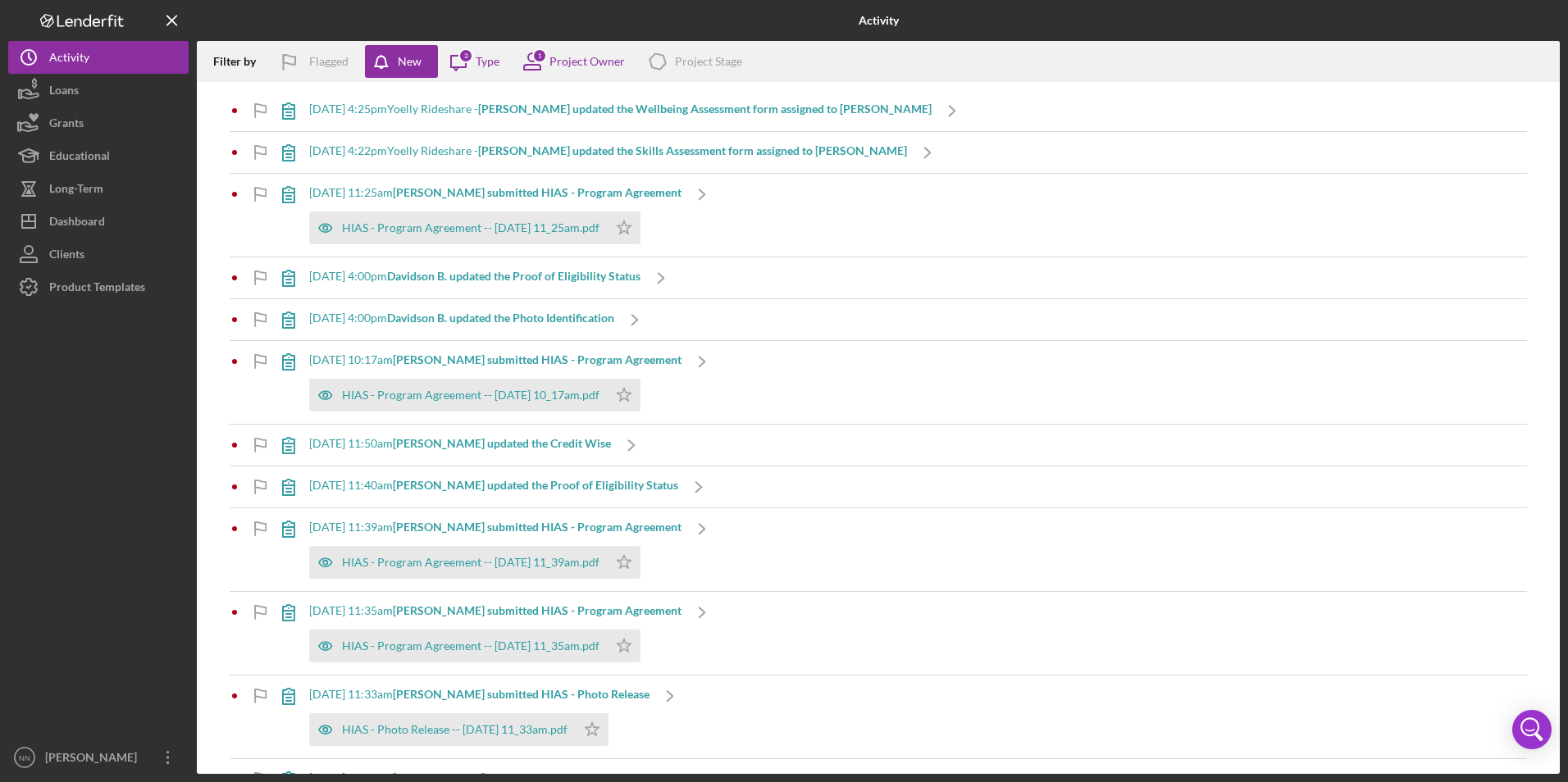
click at [551, 157] on b "[PERSON_NAME] updated the Skills Assessment form assigned to [PERSON_NAME]" at bounding box center [692, 150] width 429 height 14
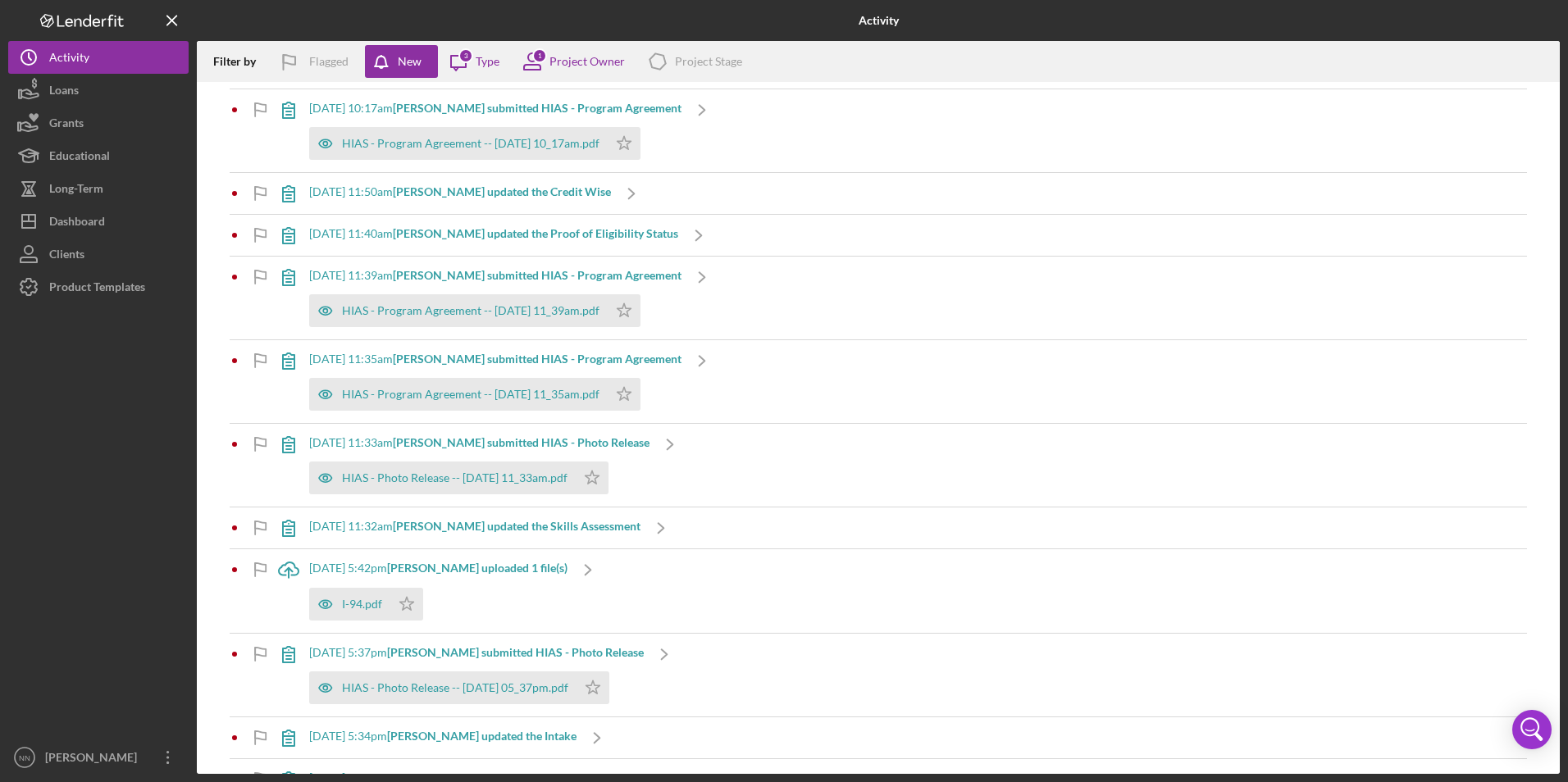
scroll to position [246, 0]
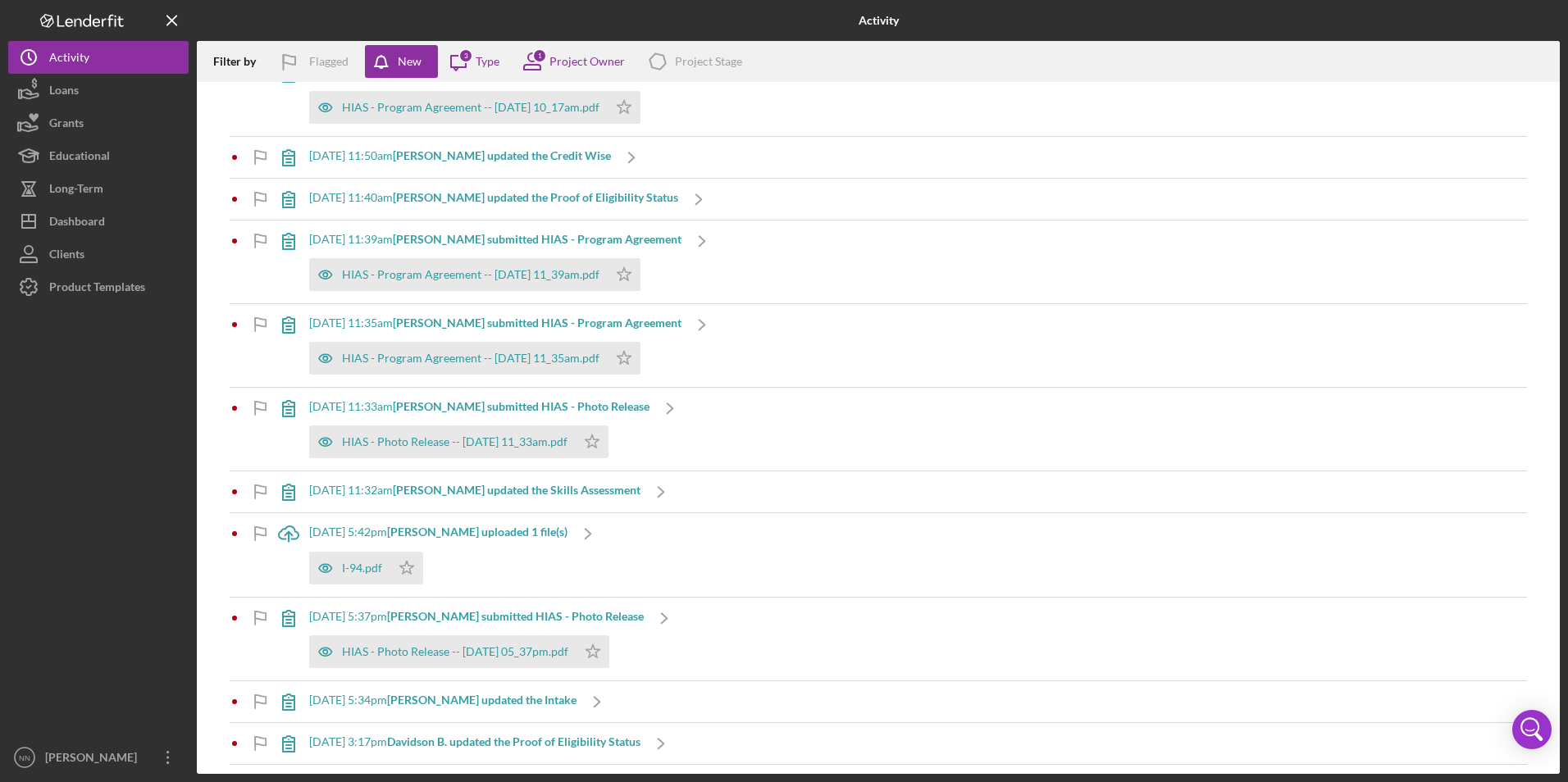
click at [487, 537] on b "[PERSON_NAME] uploaded 1 file(s)" at bounding box center [477, 532] width 180 height 14
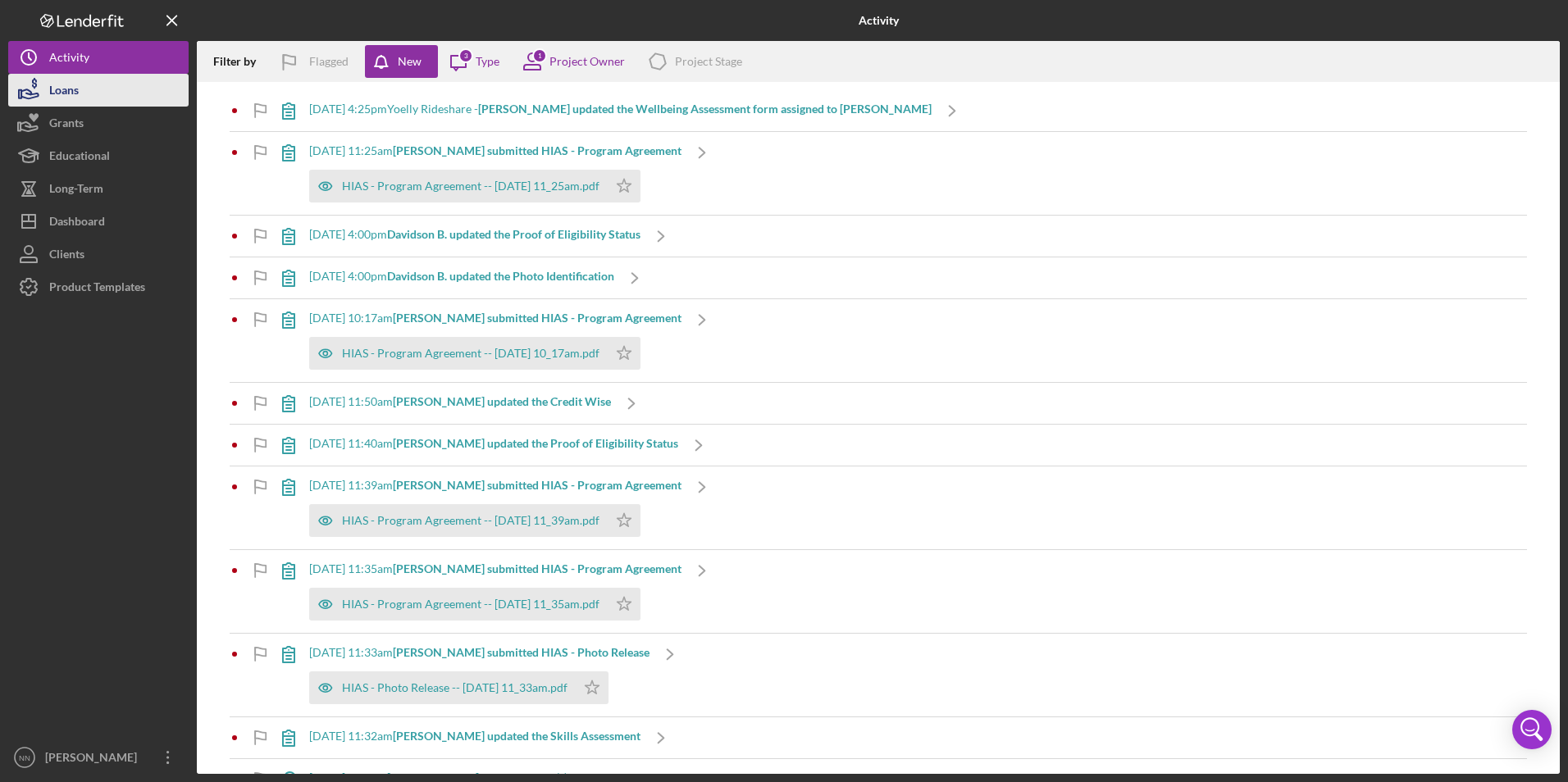
click at [101, 98] on button "Loans" at bounding box center [98, 90] width 180 height 33
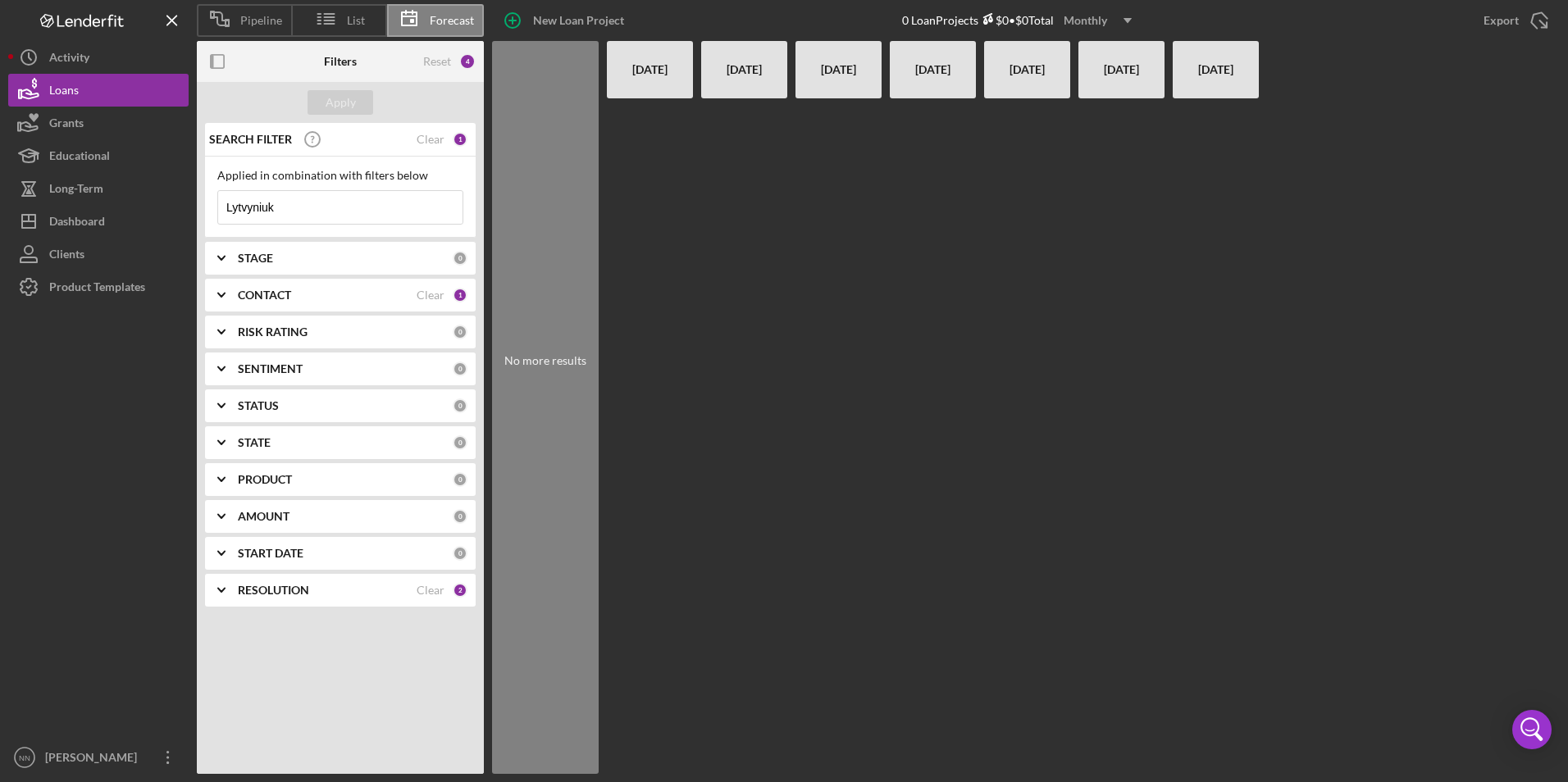
click at [1132, 18] on use "button" at bounding box center [1127, 21] width 8 height 5
click at [425, 149] on div "SEARCH FILTER Clear 1" at bounding box center [336, 139] width 262 height 41
click at [429, 139] on div "Clear" at bounding box center [431, 139] width 28 height 13
click at [325, 101] on button "Apply" at bounding box center [341, 103] width 66 height 25
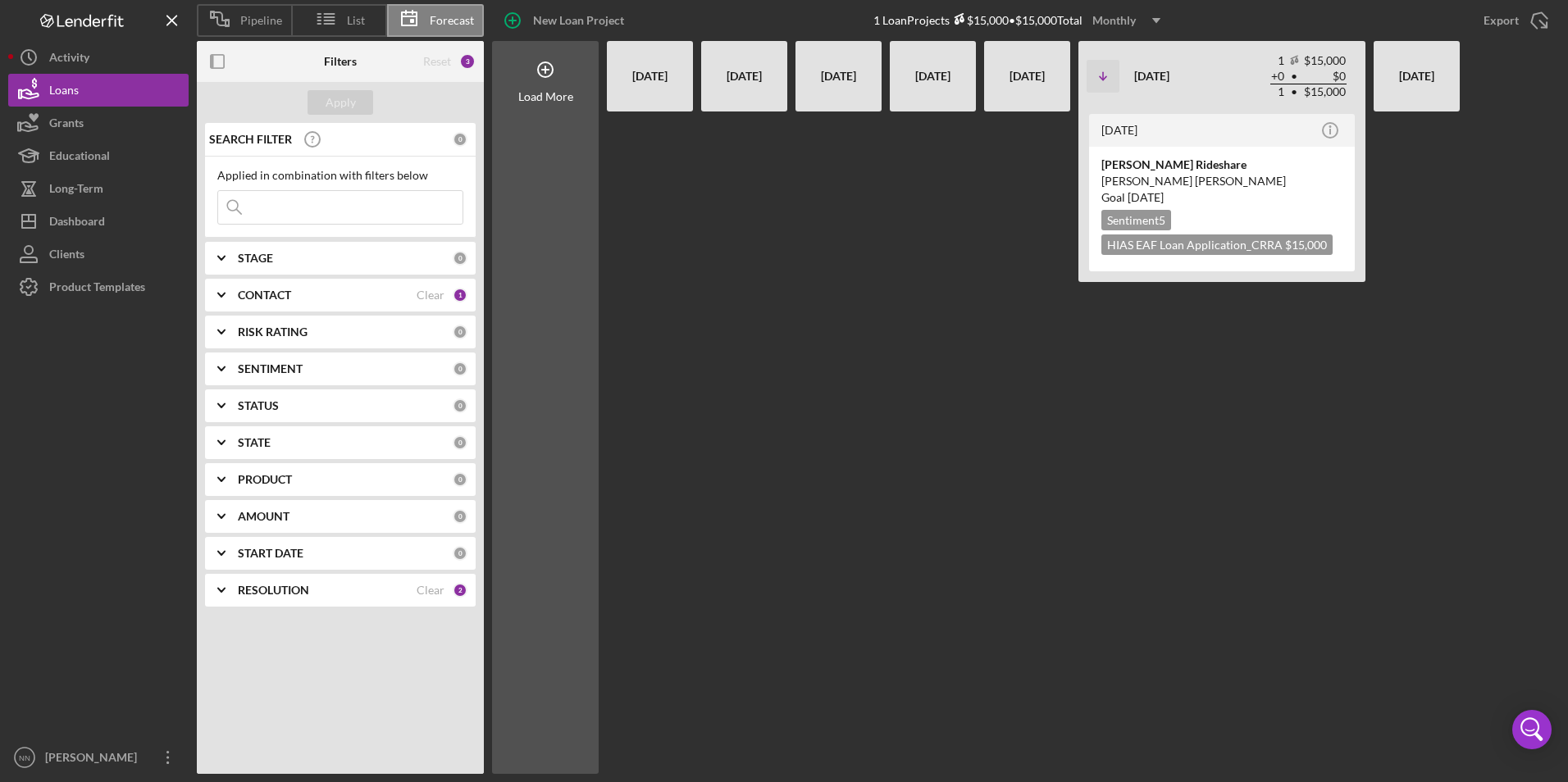
click at [1141, 26] on icon "Icon/Dropdown Arrow" at bounding box center [1156, 20] width 41 height 41
click at [1143, 80] on div "Quarterly" at bounding box center [1129, 93] width 66 height 33
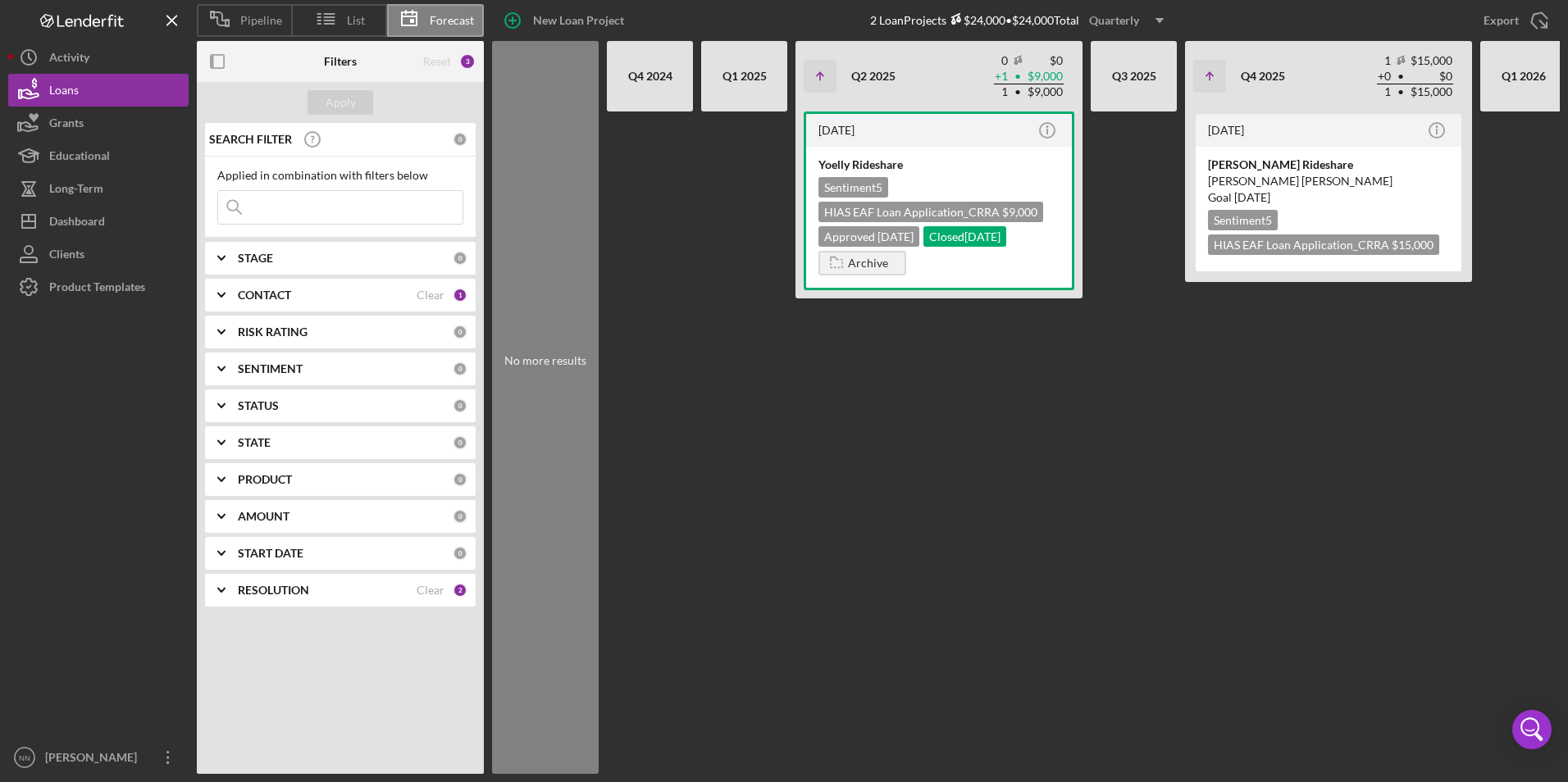
click at [1145, 22] on icon "Icon/Dropdown Arrow" at bounding box center [1160, 20] width 41 height 41
click at [1132, 125] on div "Yearly" at bounding box center [1129, 126] width 66 height 33
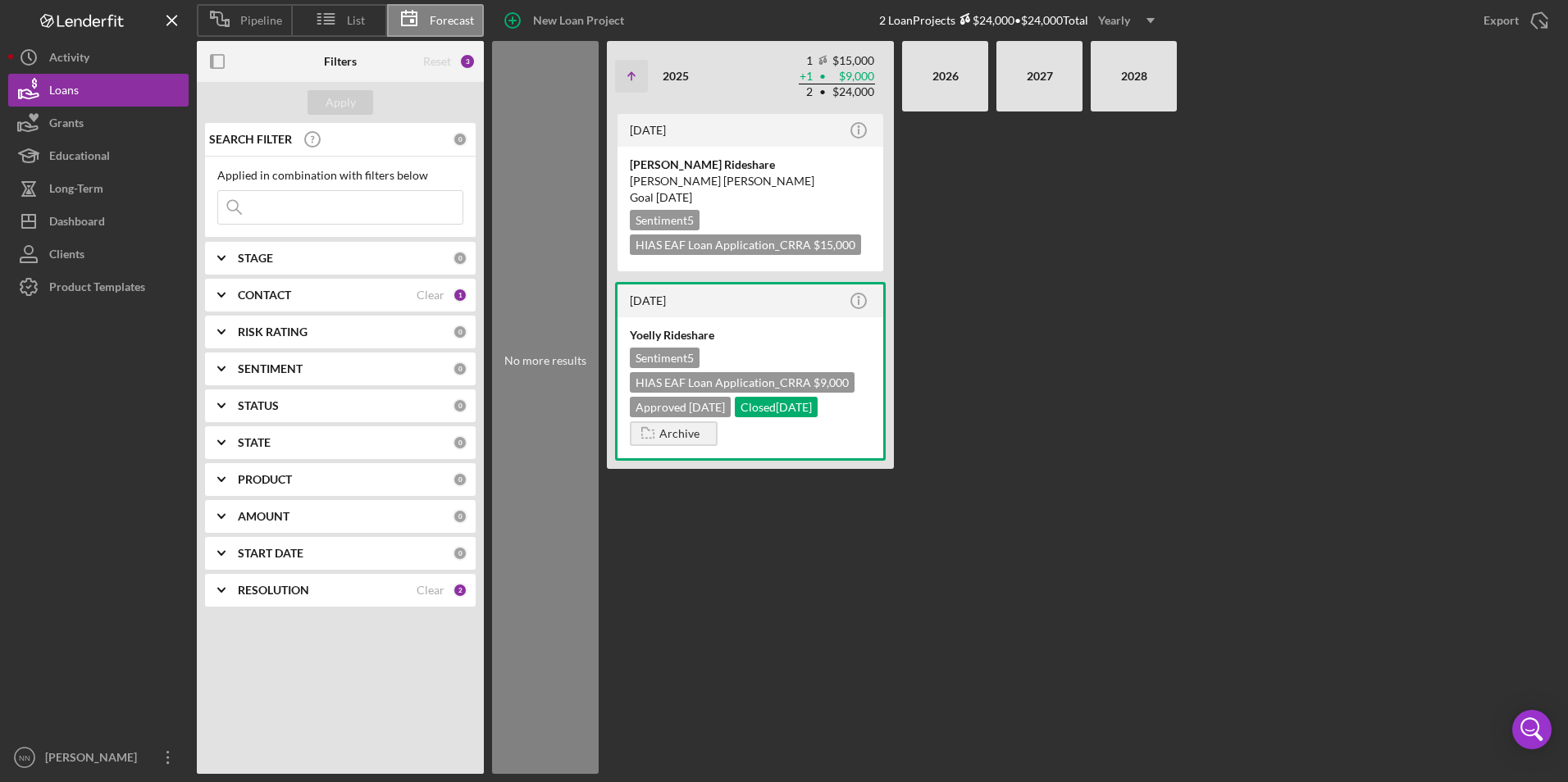
click at [438, 65] on div "Reset" at bounding box center [437, 61] width 28 height 13
click at [421, 300] on div "Clear" at bounding box center [431, 295] width 28 height 13
click at [333, 106] on div "Apply" at bounding box center [341, 103] width 30 height 25
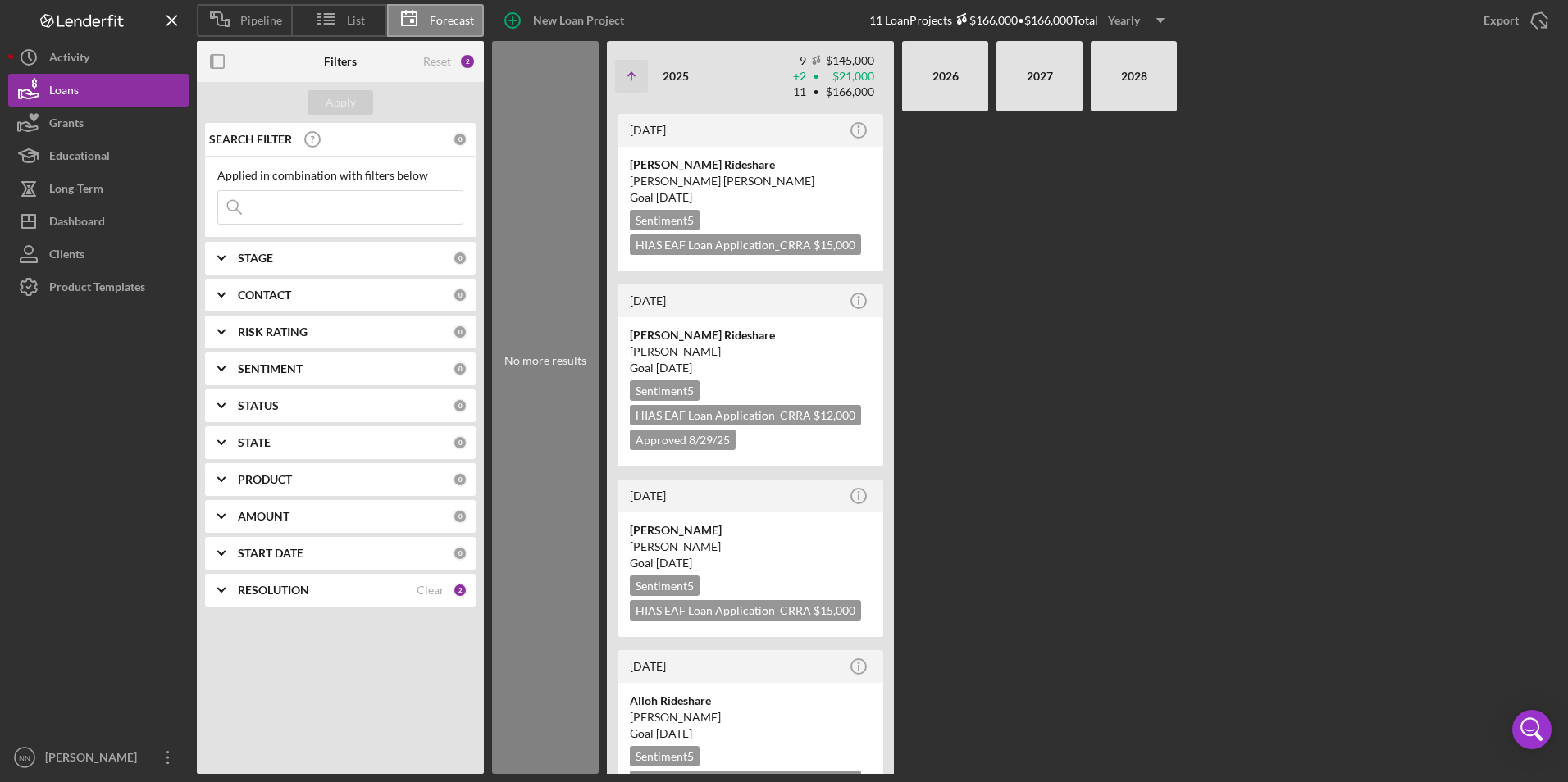
click at [267, 588] on b "RESOLUTION" at bounding box center [273, 590] width 71 height 13
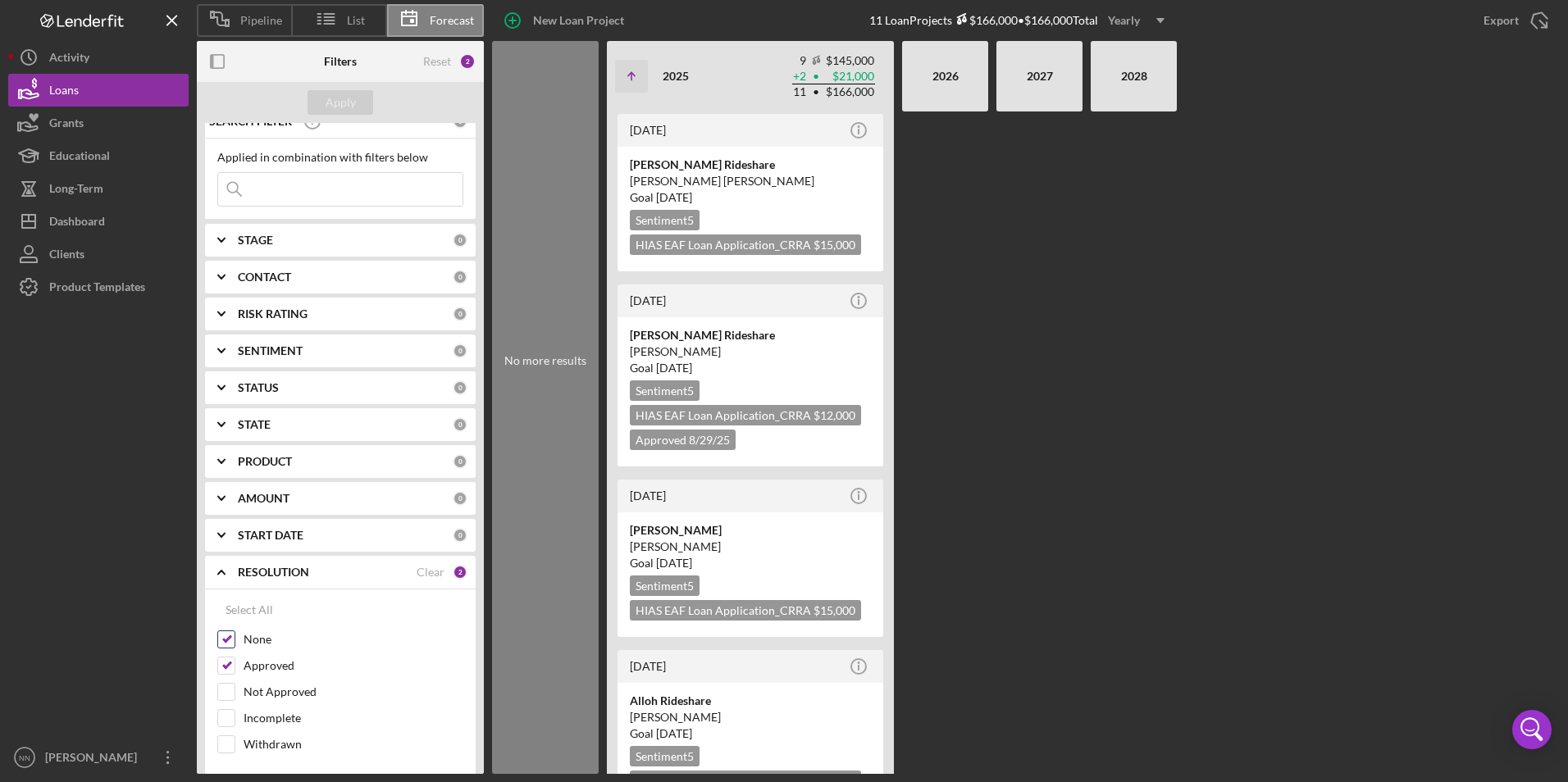
scroll to position [31, 0]
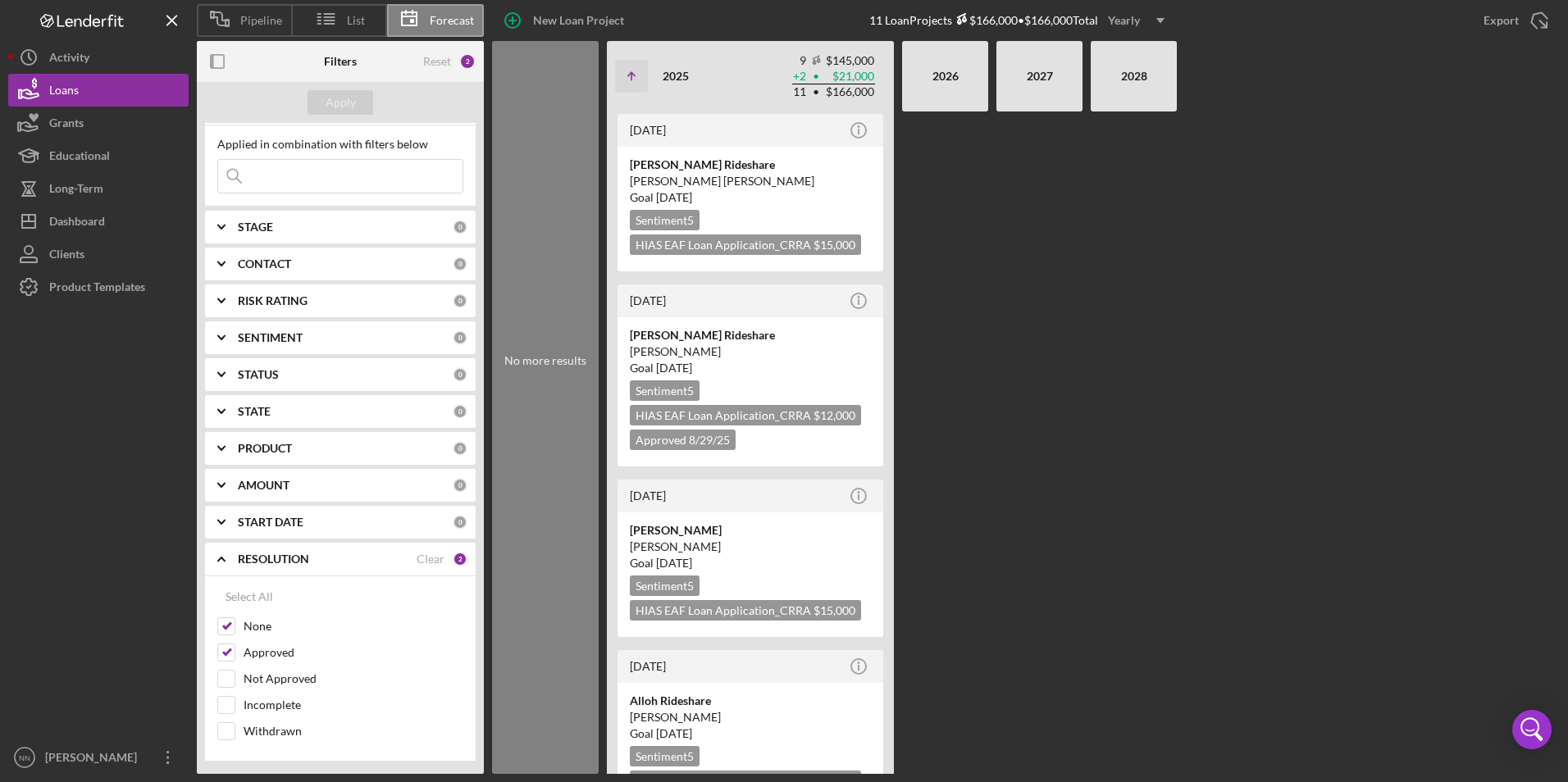
click at [1140, 21] on div "Yearly" at bounding box center [1124, 20] width 32 height 25
click at [1150, 68] on div "Monthly" at bounding box center [1139, 59] width 66 height 33
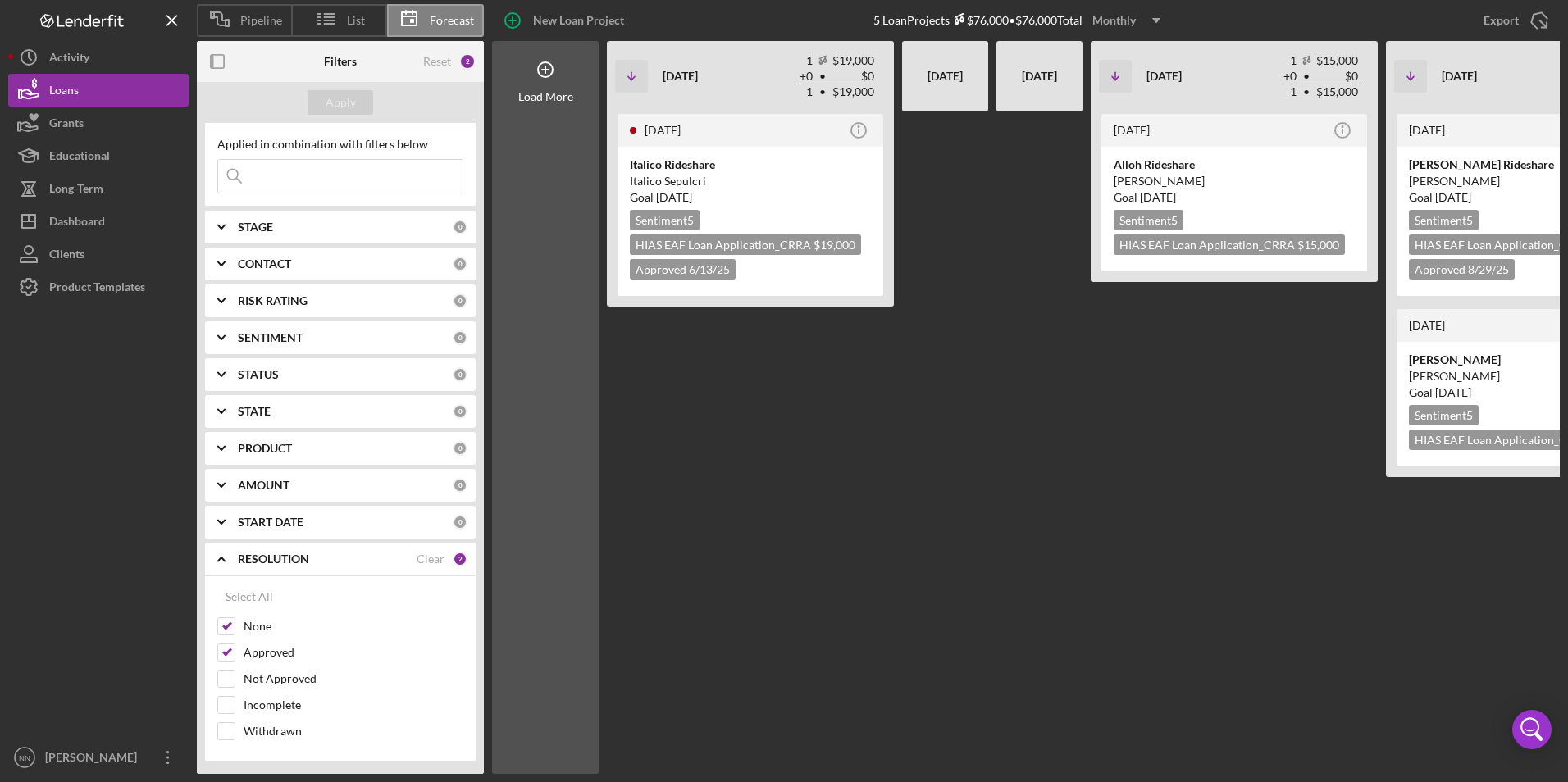
scroll to position [0, 511]
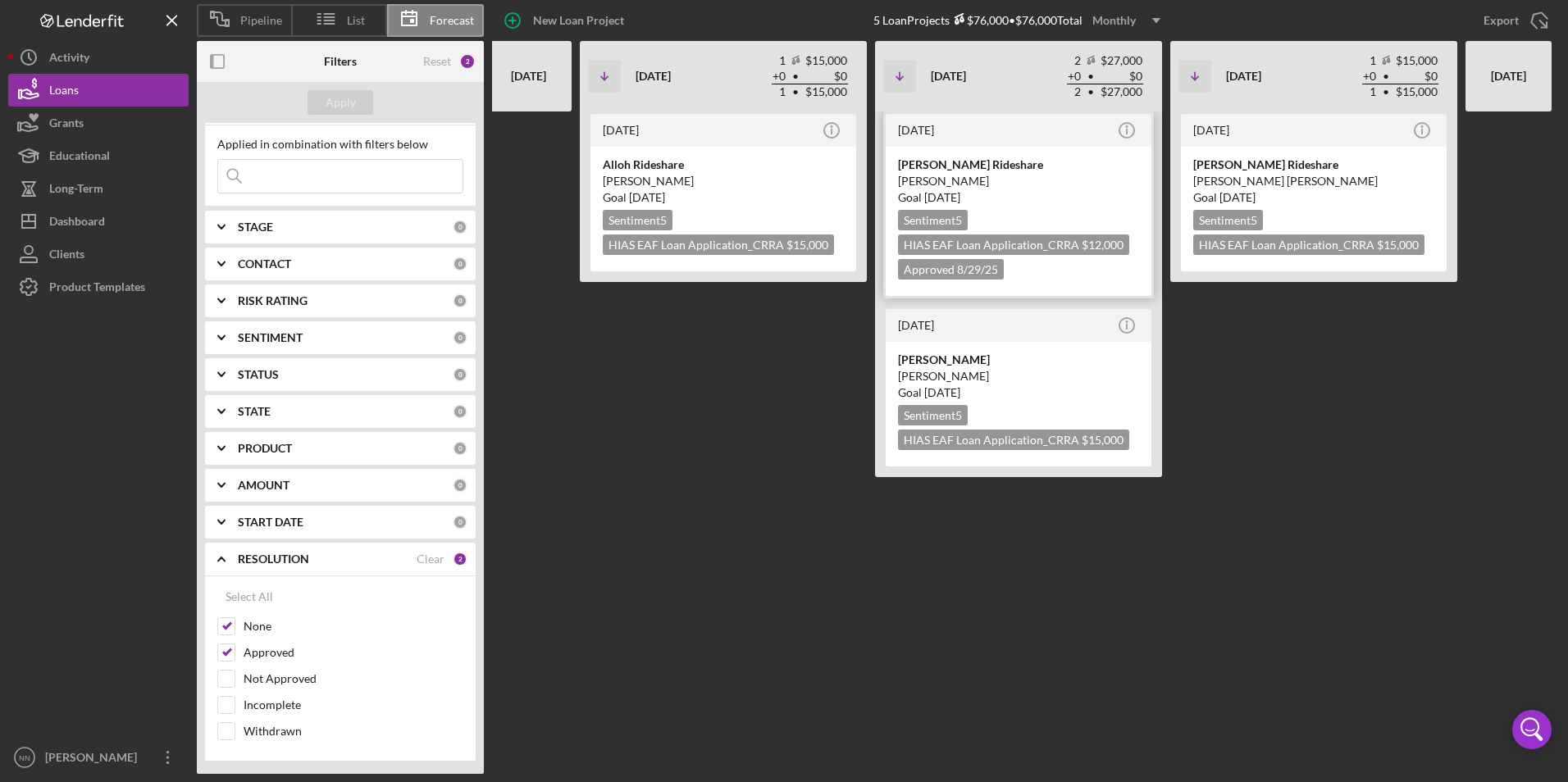
click at [905, 164] on div "[PERSON_NAME] Rideshare" at bounding box center [1019, 164] width 241 height 17
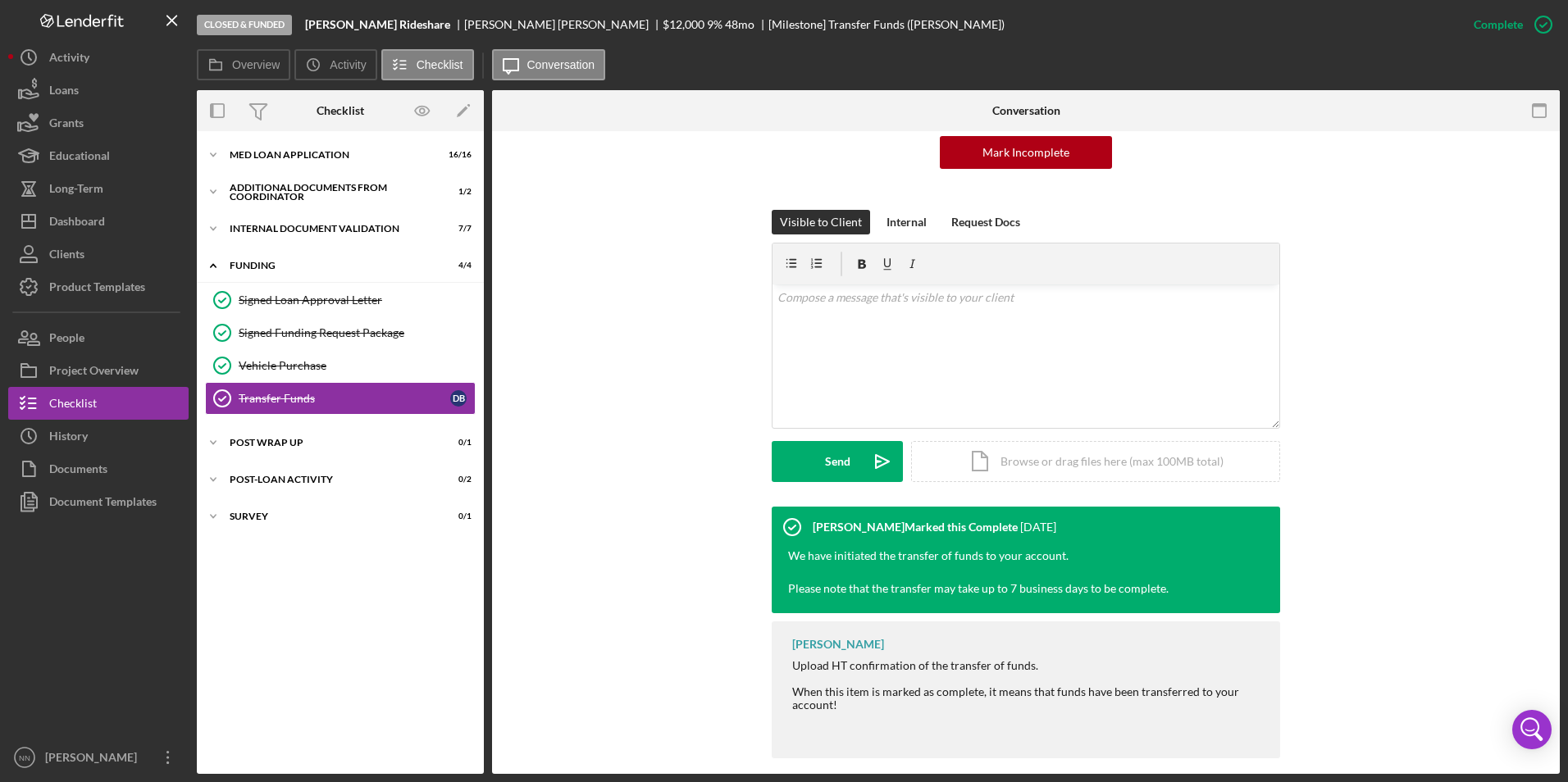
scroll to position [188, 0]
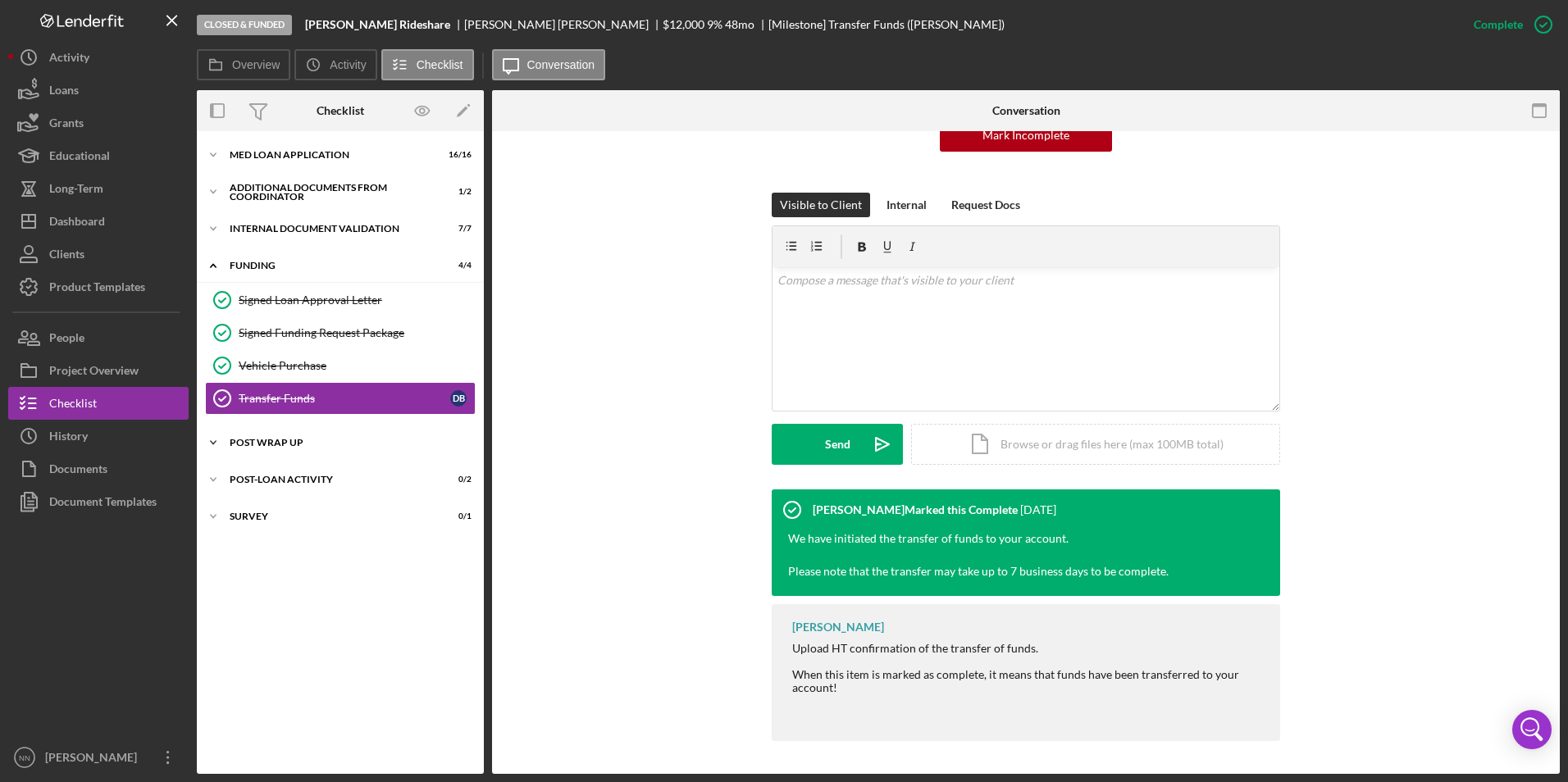
click at [280, 441] on div "Post Wrap Up" at bounding box center [347, 442] width 234 height 10
click at [291, 518] on div "Post-Loan Activity" at bounding box center [347, 521] width 234 height 10
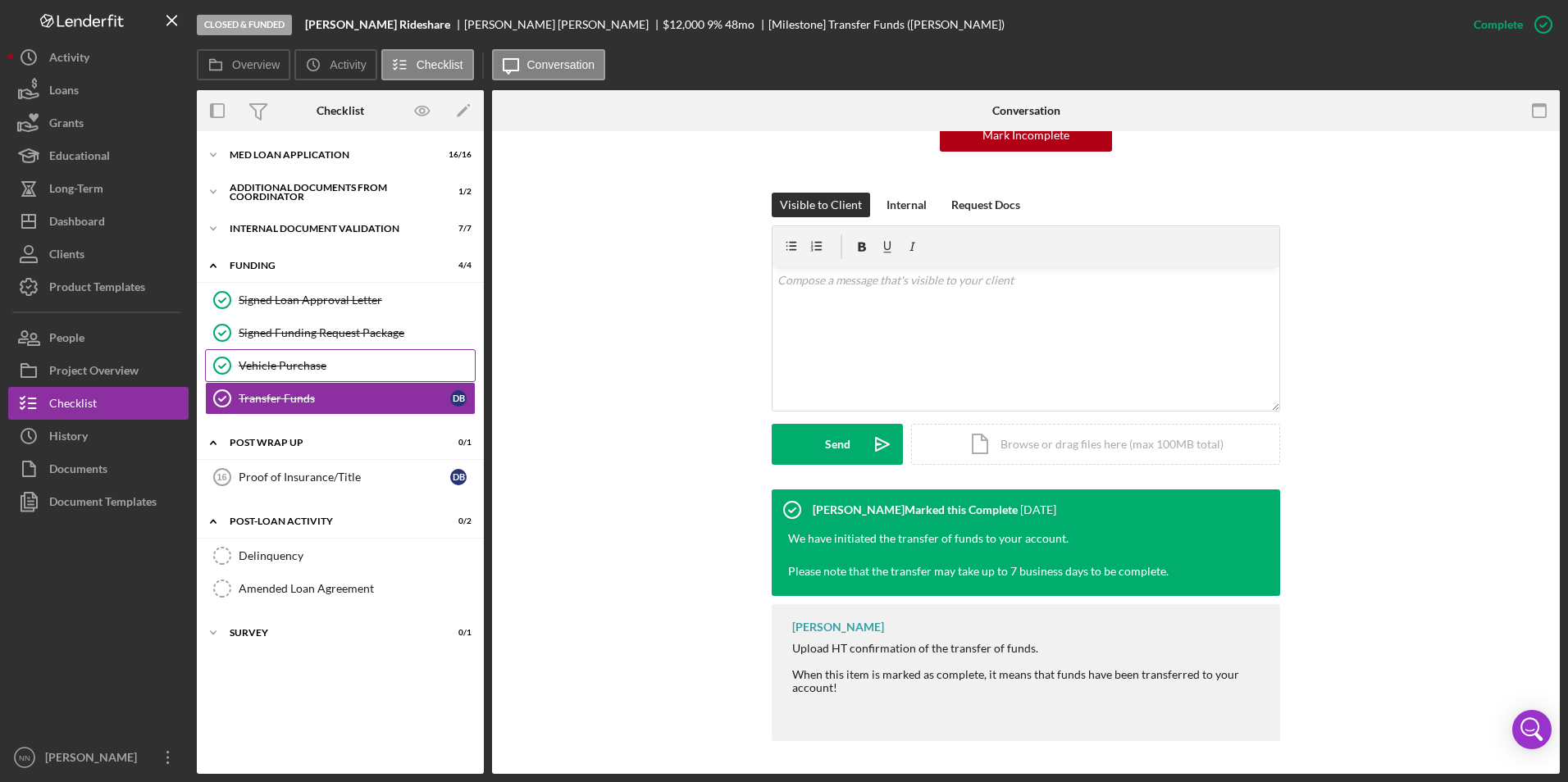
click at [298, 368] on div "Vehicle Purchase" at bounding box center [356, 365] width 236 height 13
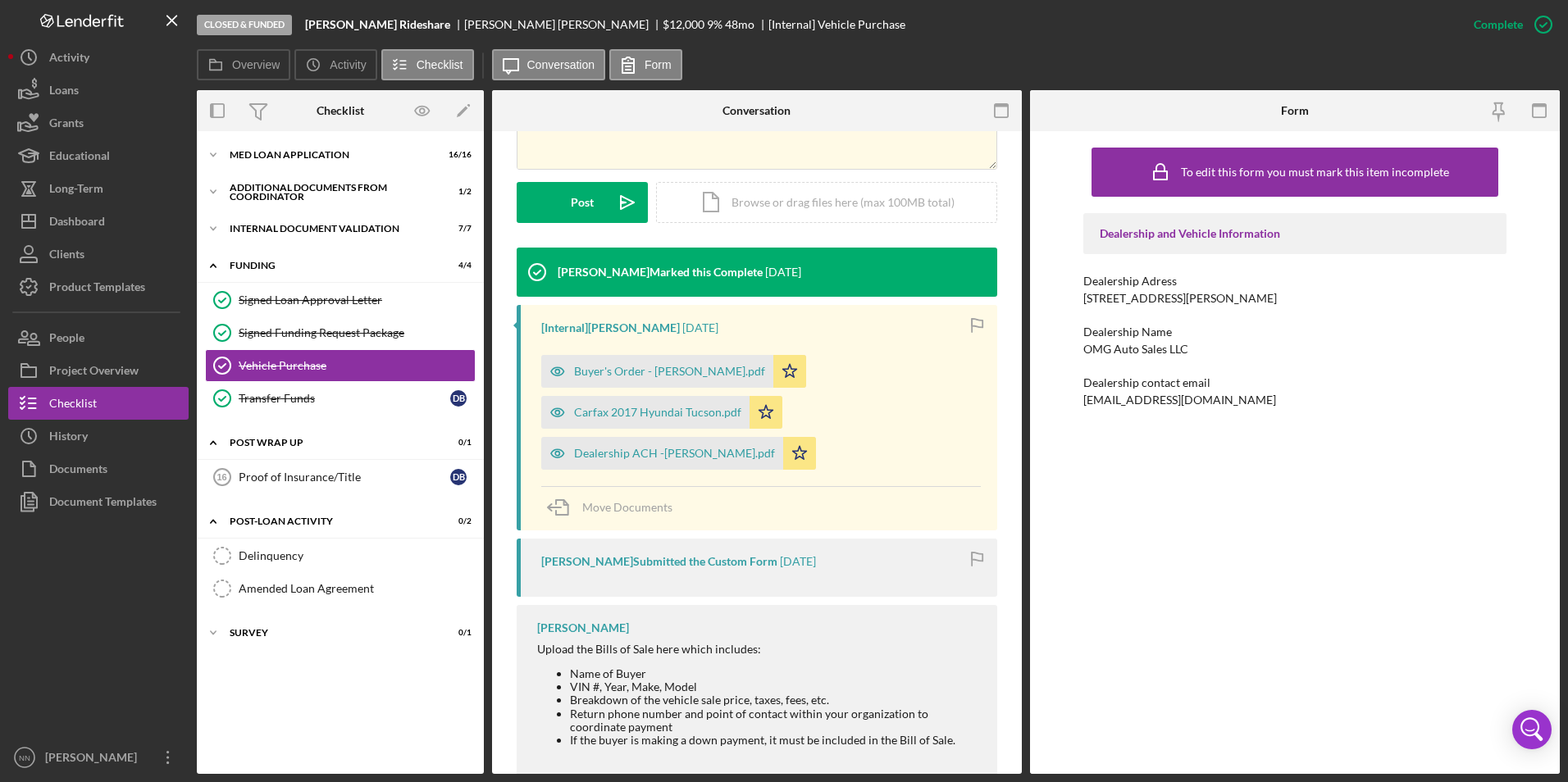
scroll to position [477, 0]
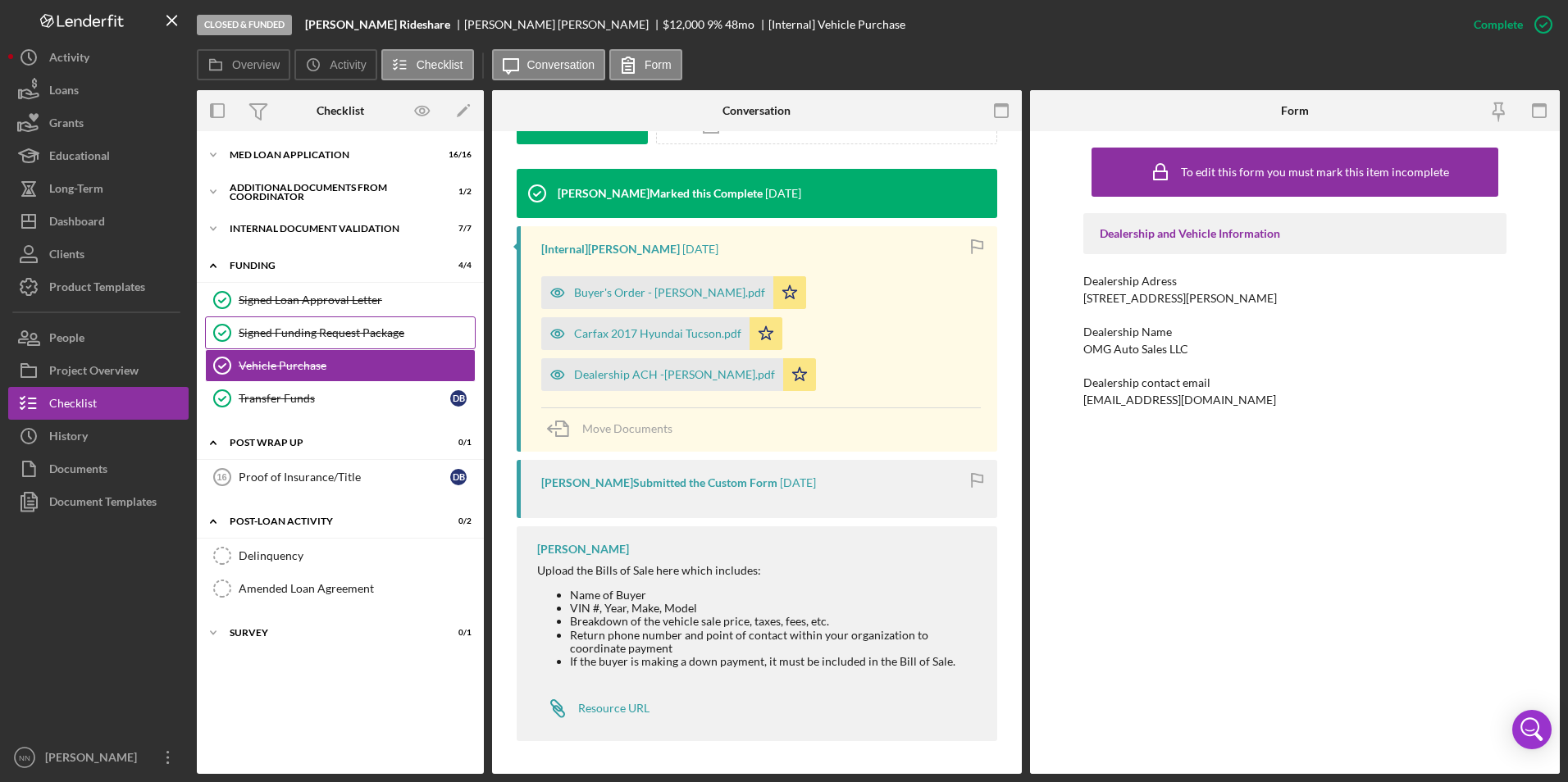
click at [337, 341] on link "Signed Funding Request Package Signed Funding Request Package" at bounding box center [341, 333] width 271 height 33
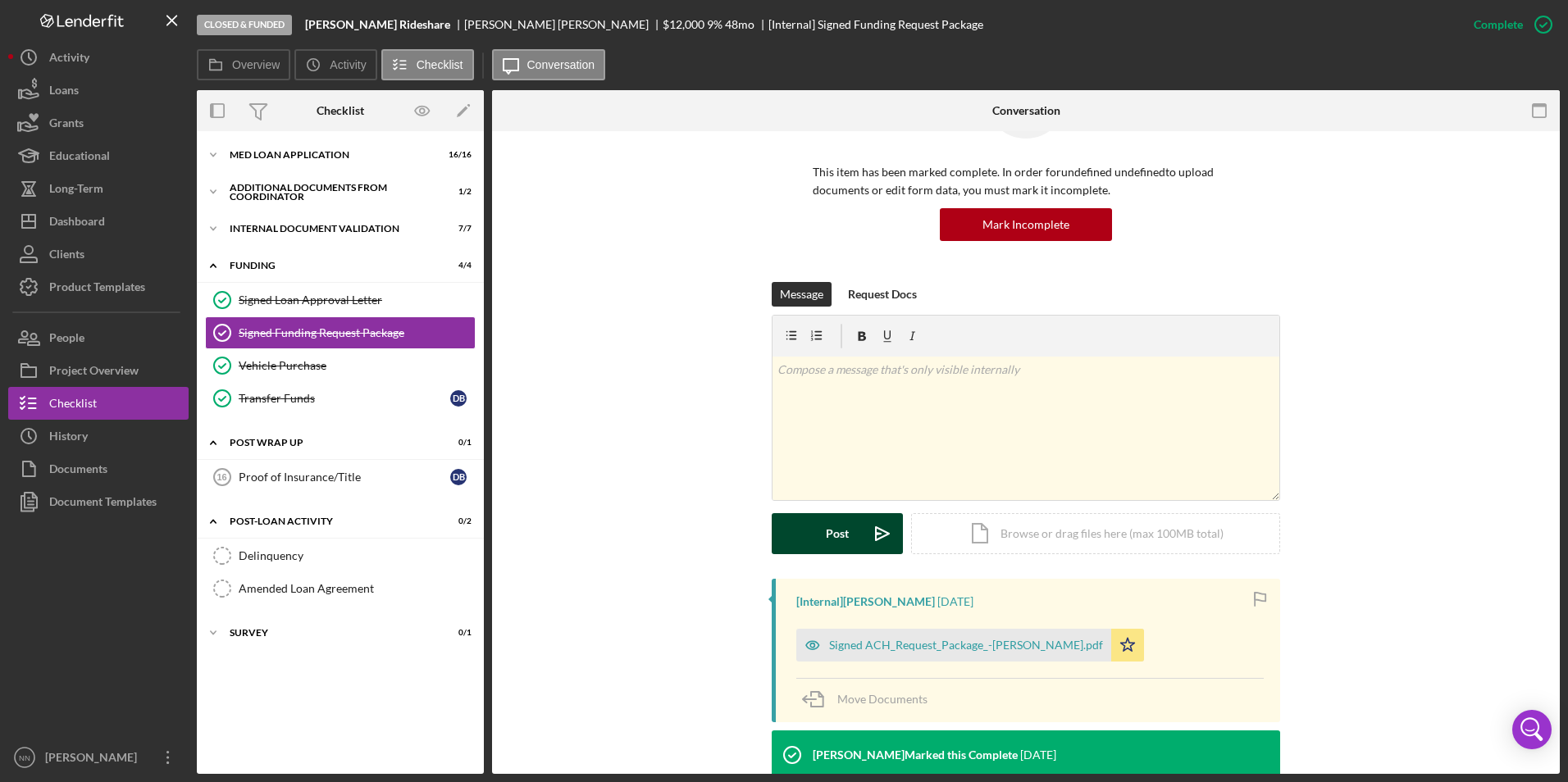
scroll to position [230, 0]
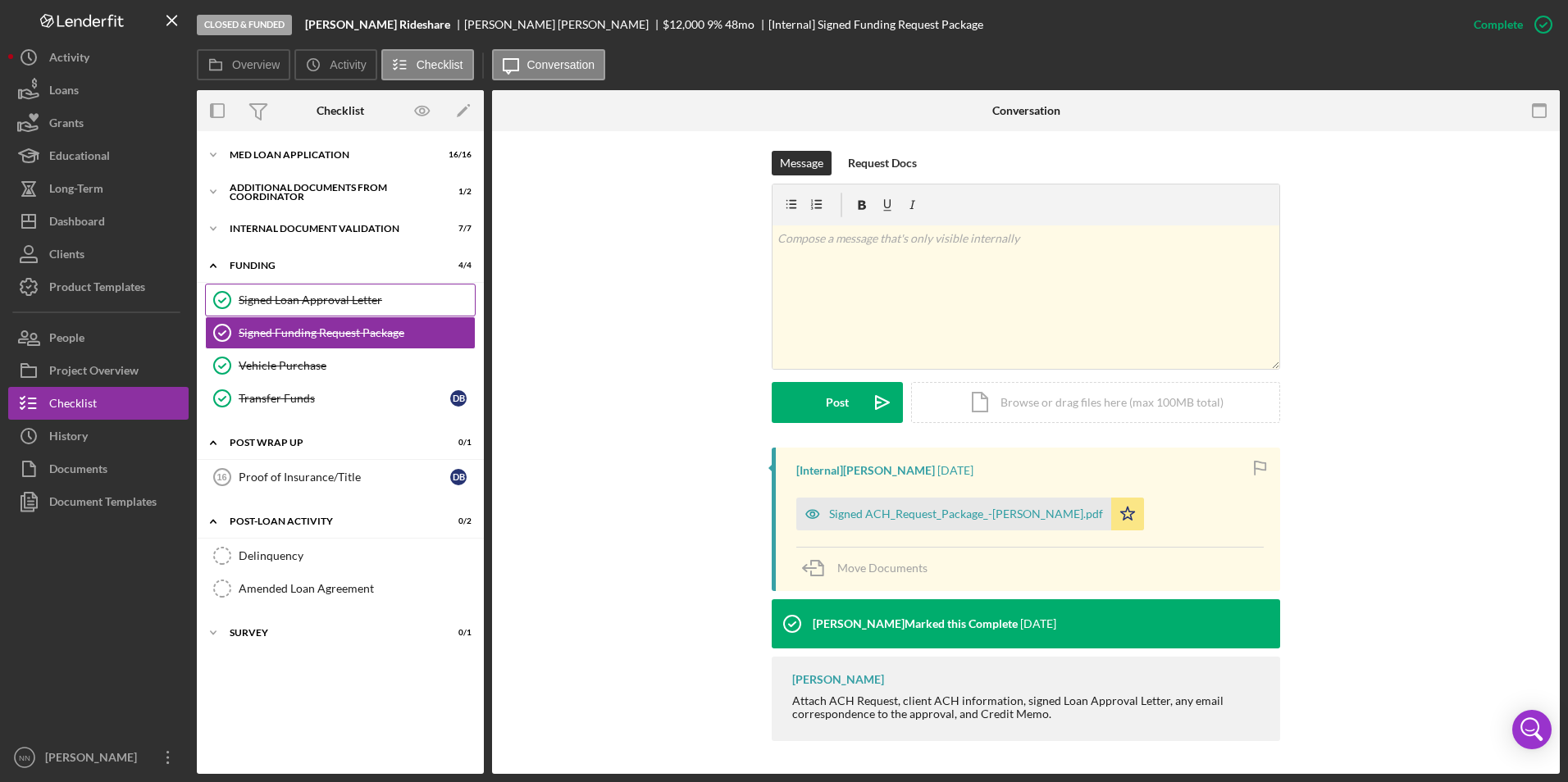
click at [383, 303] on div "Signed Loan Approval Letter" at bounding box center [356, 300] width 236 height 13
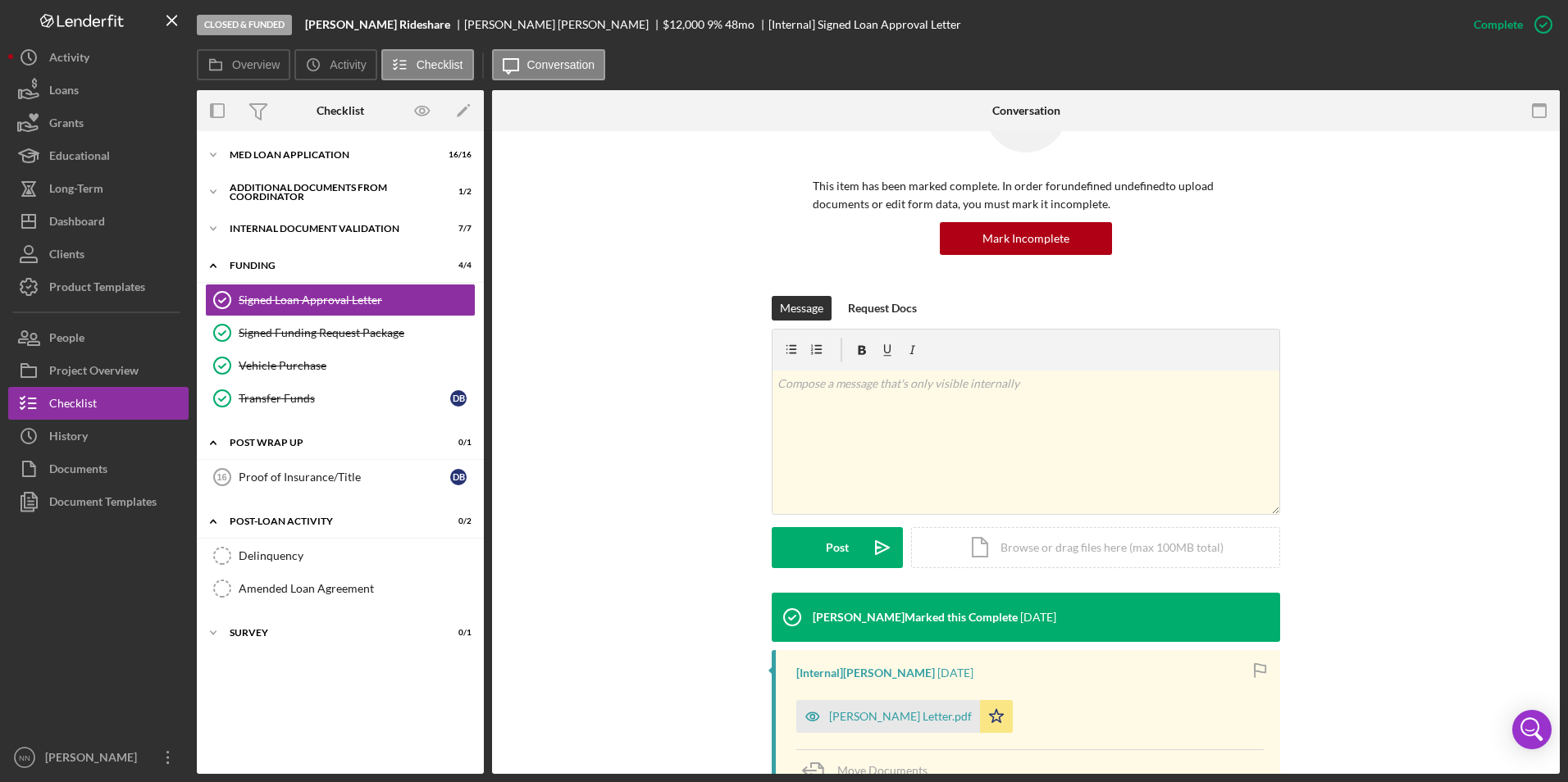
scroll to position [228, 0]
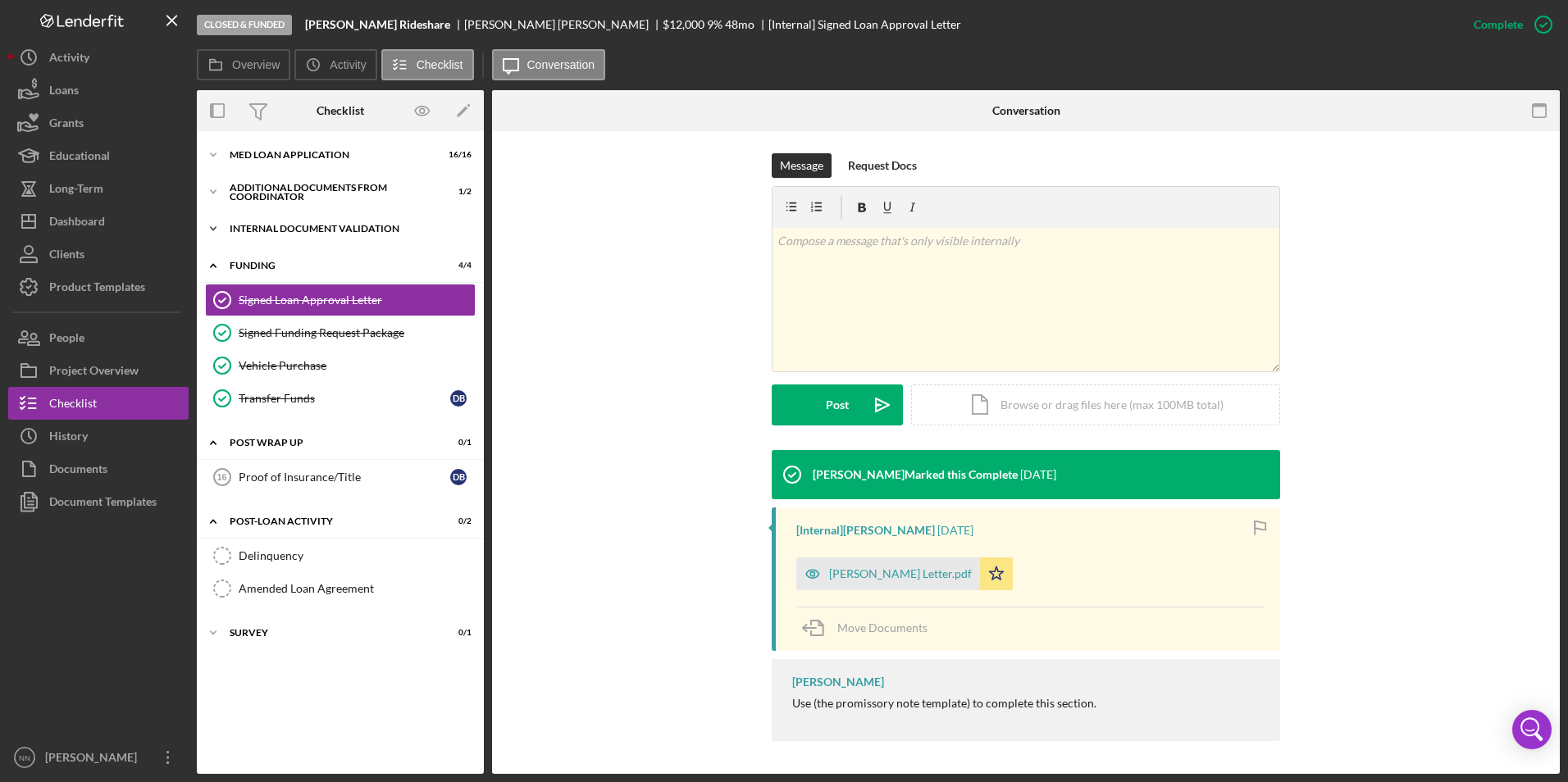
click at [332, 232] on div "Internal Document Validation" at bounding box center [347, 228] width 234 height 10
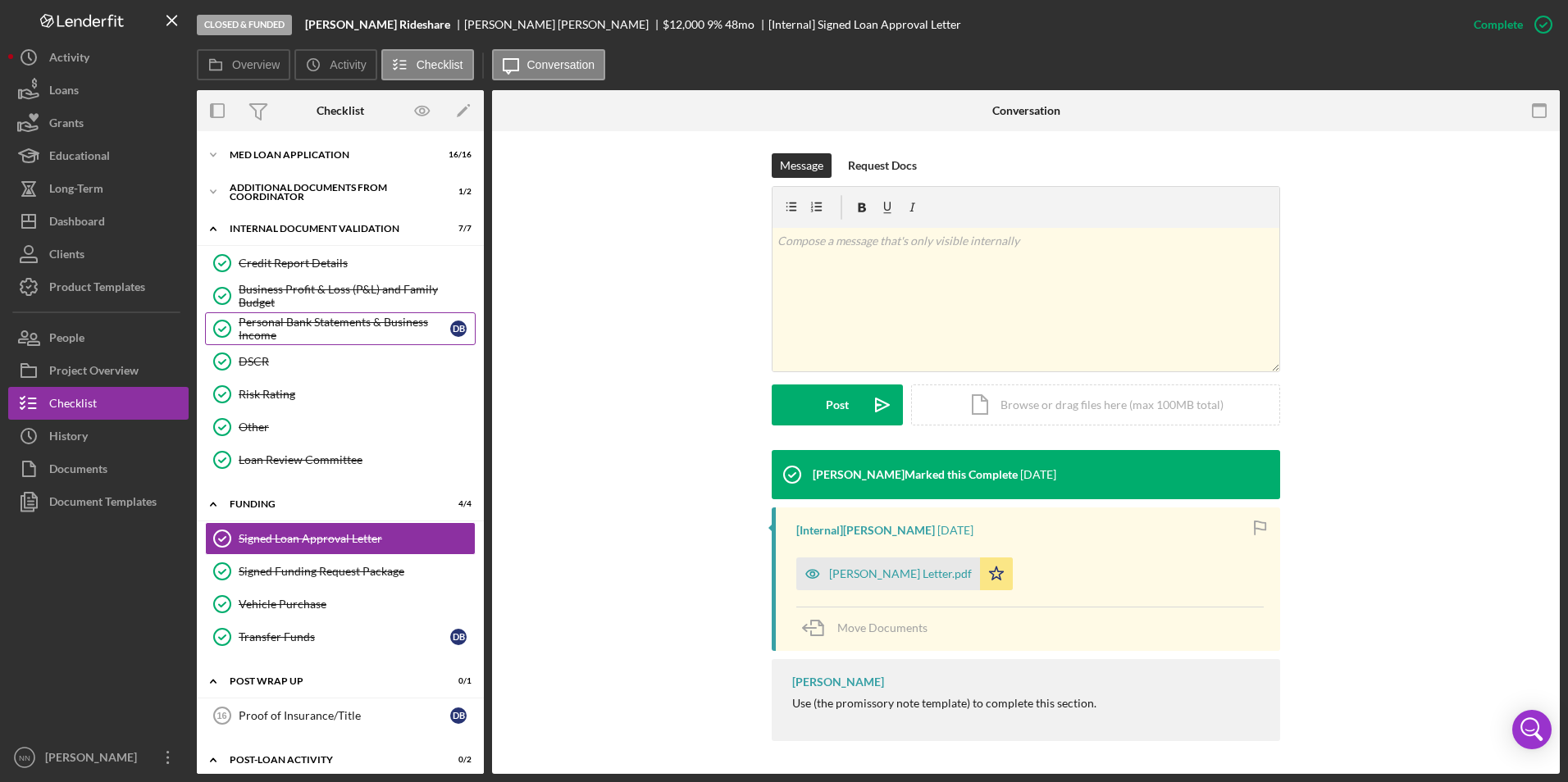
click at [316, 326] on div "Personal Bank Statements & Business Income" at bounding box center [344, 329] width 211 height 26
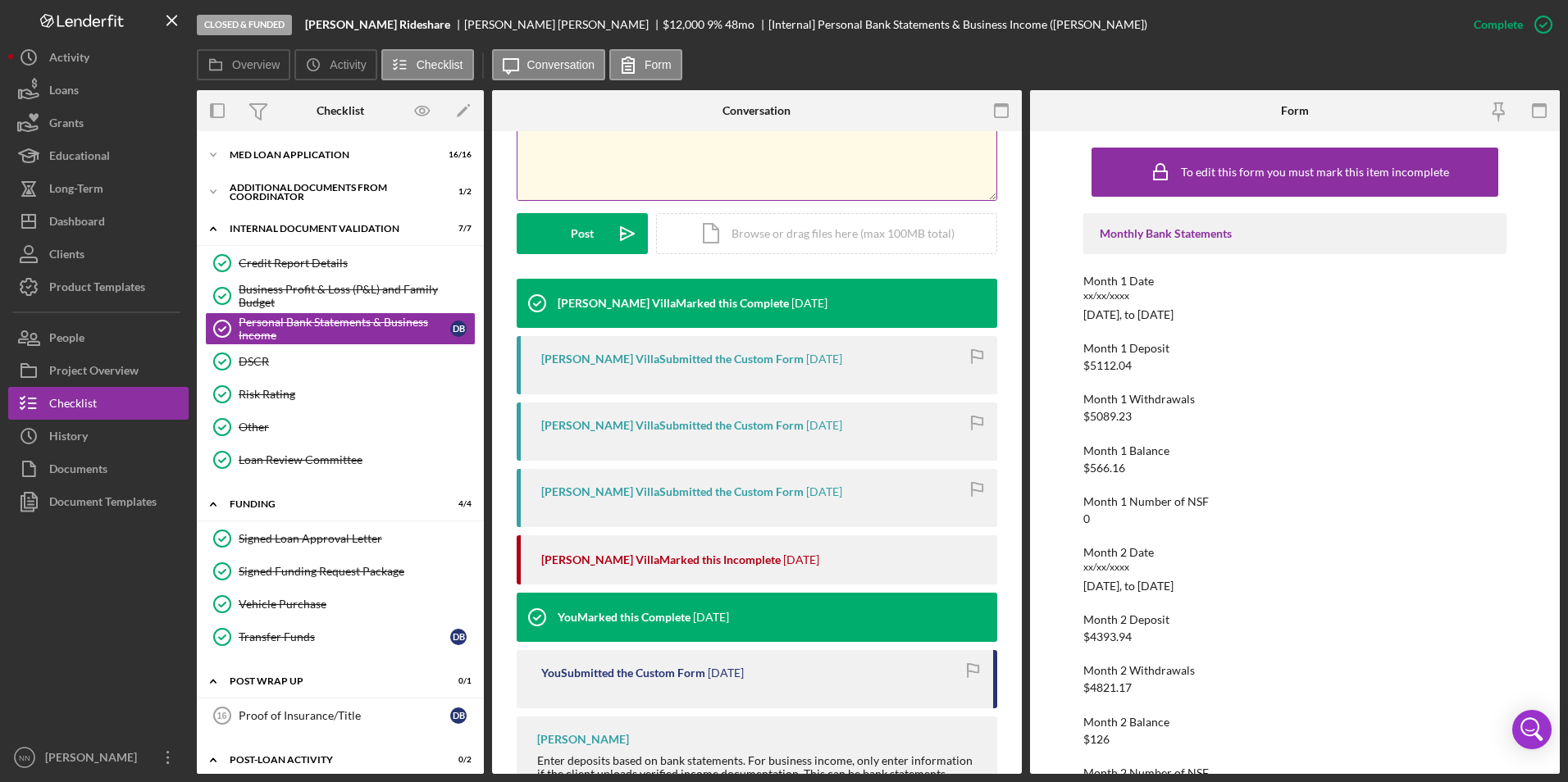
scroll to position [410, 0]
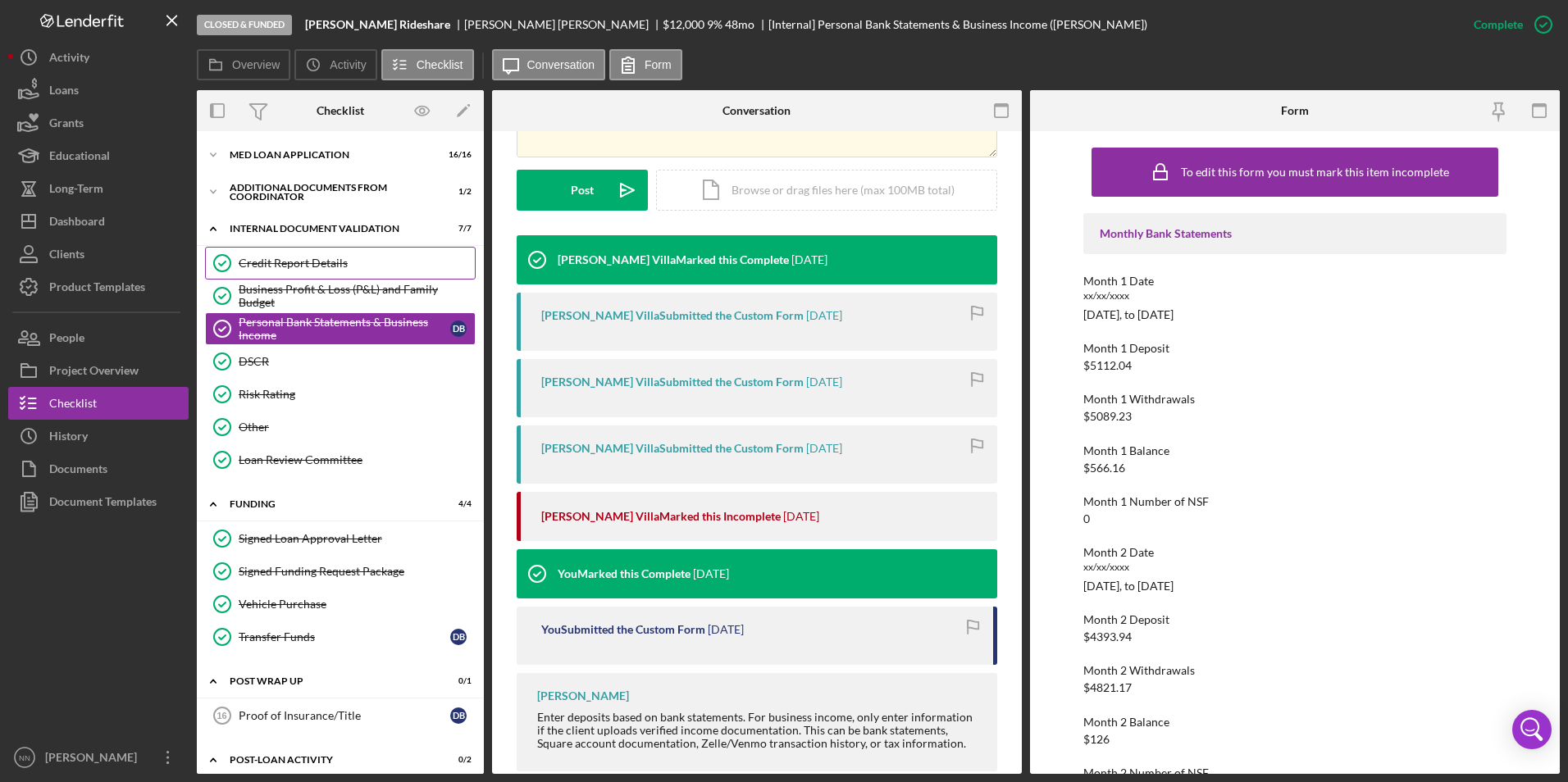
click at [360, 265] on div "Credit Report Details" at bounding box center [356, 263] width 236 height 13
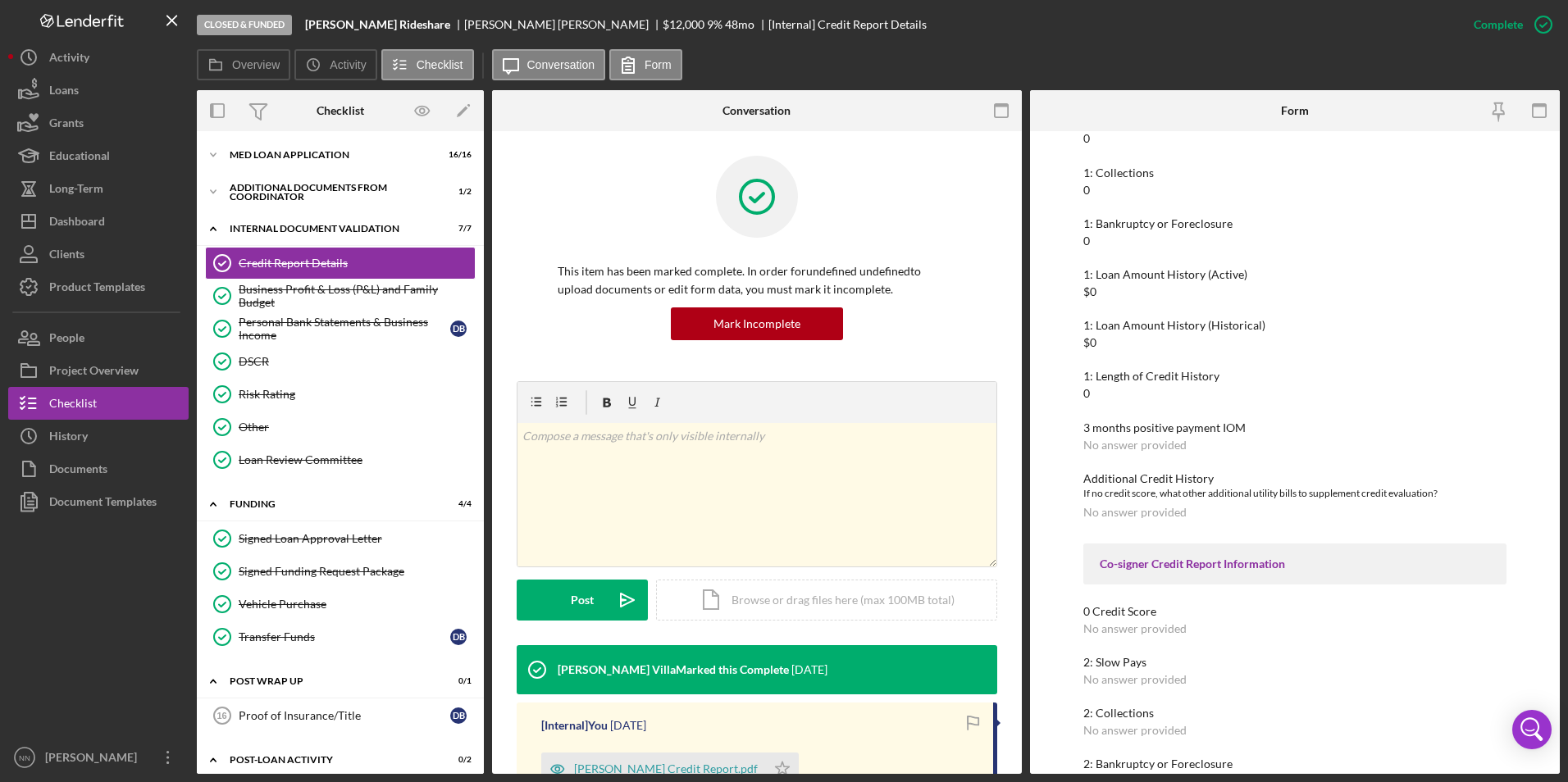
scroll to position [328, 0]
click at [322, 155] on div "MED Loan Application" at bounding box center [347, 155] width 234 height 10
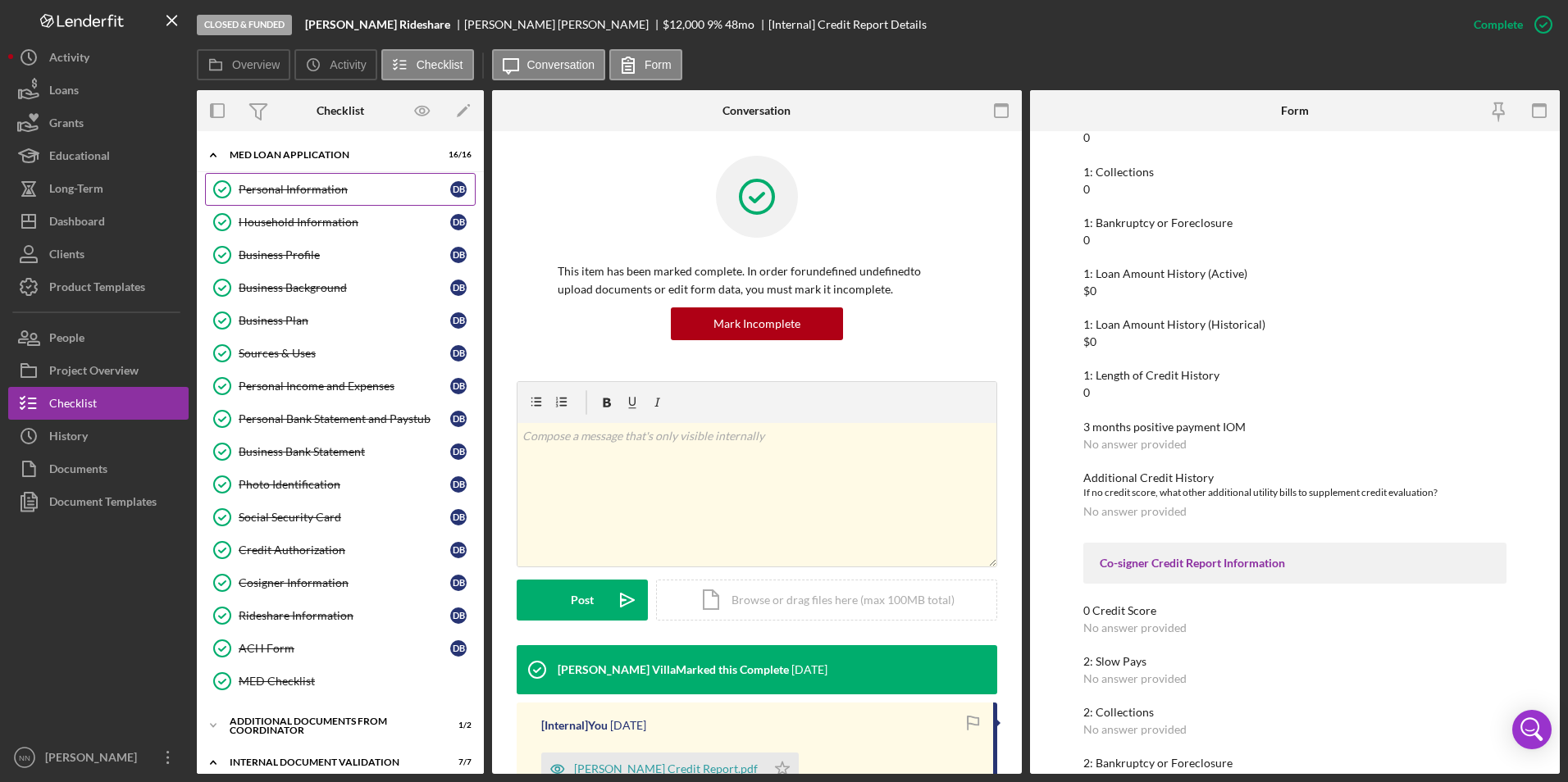
click at [324, 199] on link "Personal Information Personal Information D B" at bounding box center [341, 189] width 271 height 33
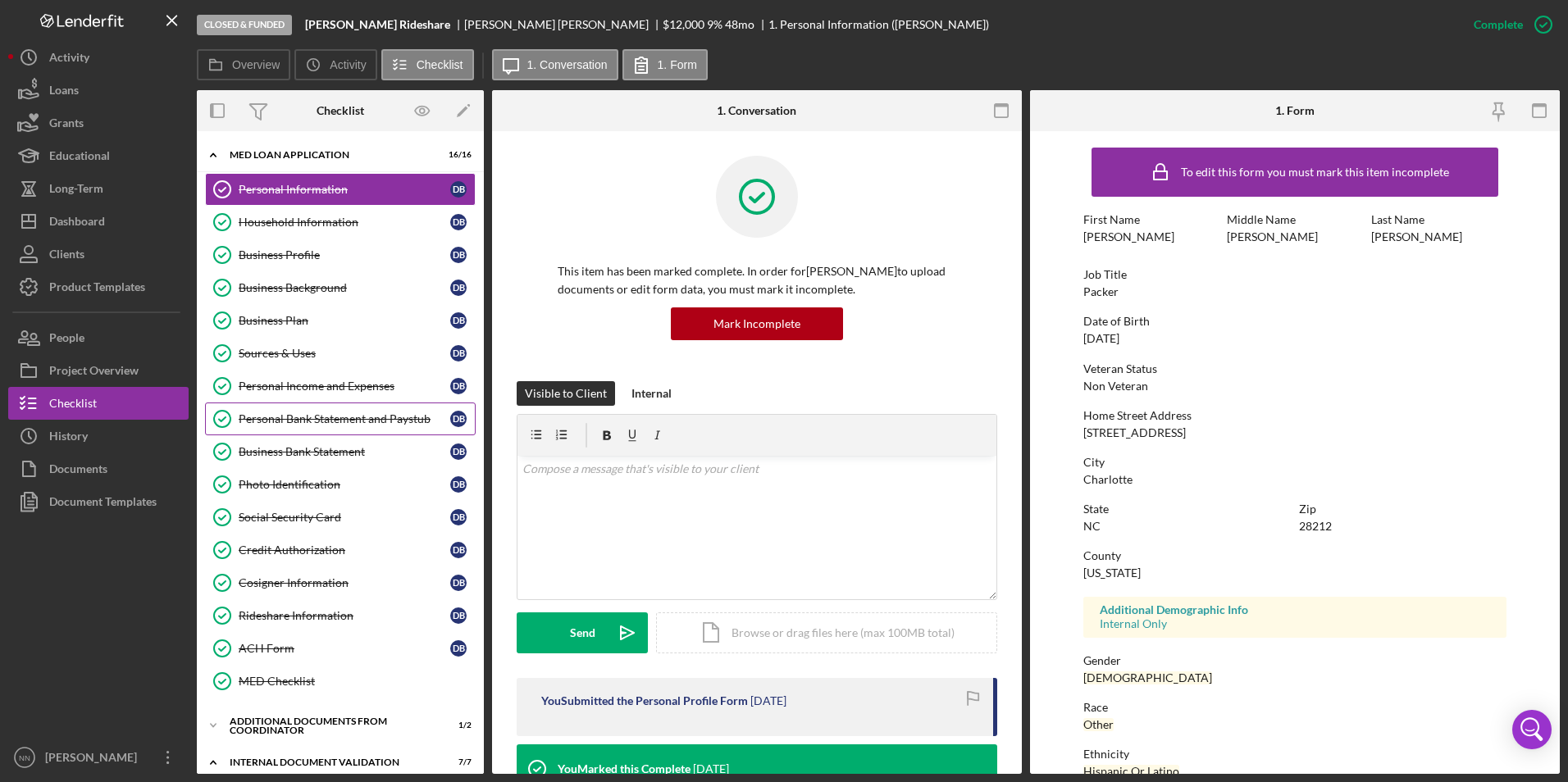
click at [326, 423] on div "Personal Bank Statement and Paystub" at bounding box center [344, 419] width 211 height 13
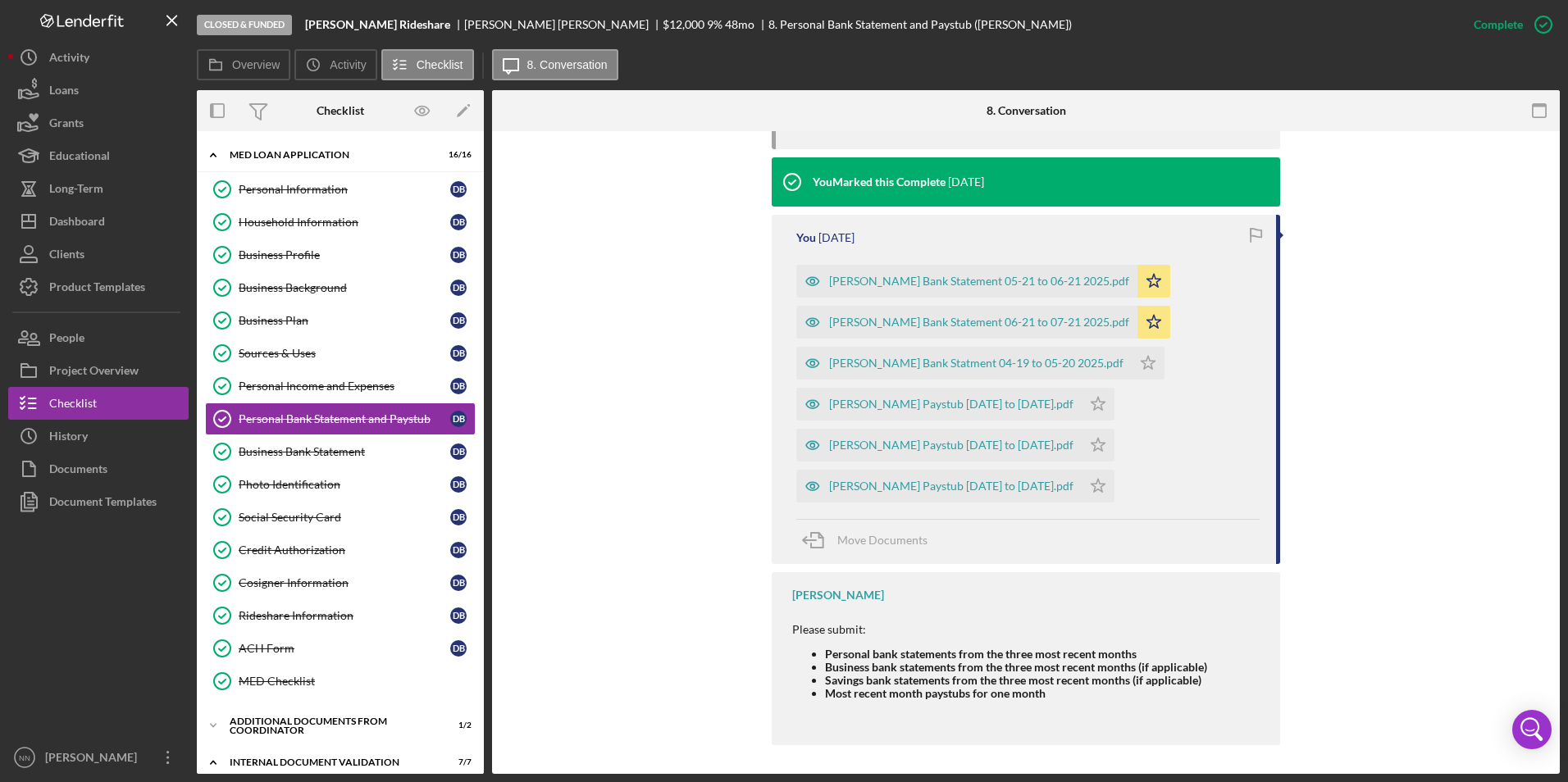
scroll to position [1031, 0]
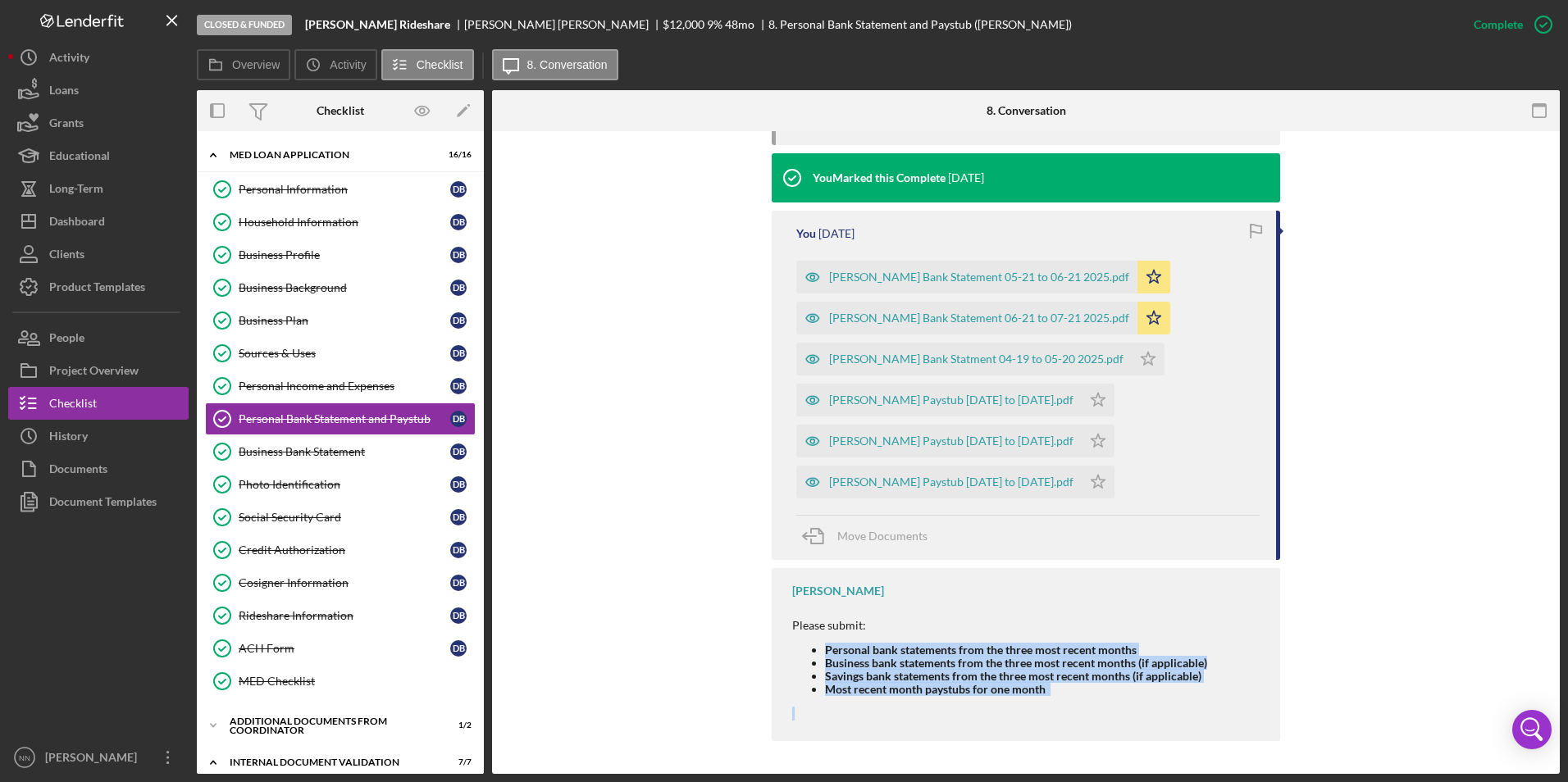
drag, startPoint x: 1054, startPoint y: 697, endPoint x: 816, endPoint y: 649, distance: 242.8
click at [816, 625] on div "Please submit: Personal bank statements from the three most recent months Busin…" at bounding box center [1000, 663] width 415 height 115
drag, startPoint x: 816, startPoint y: 649, endPoint x: 866, endPoint y: 669, distance: 53.9
copy div "Personal bank statements from the three most recent months Business bank statem…"
click at [159, 55] on button "Icon/History Activity" at bounding box center [98, 57] width 180 height 33
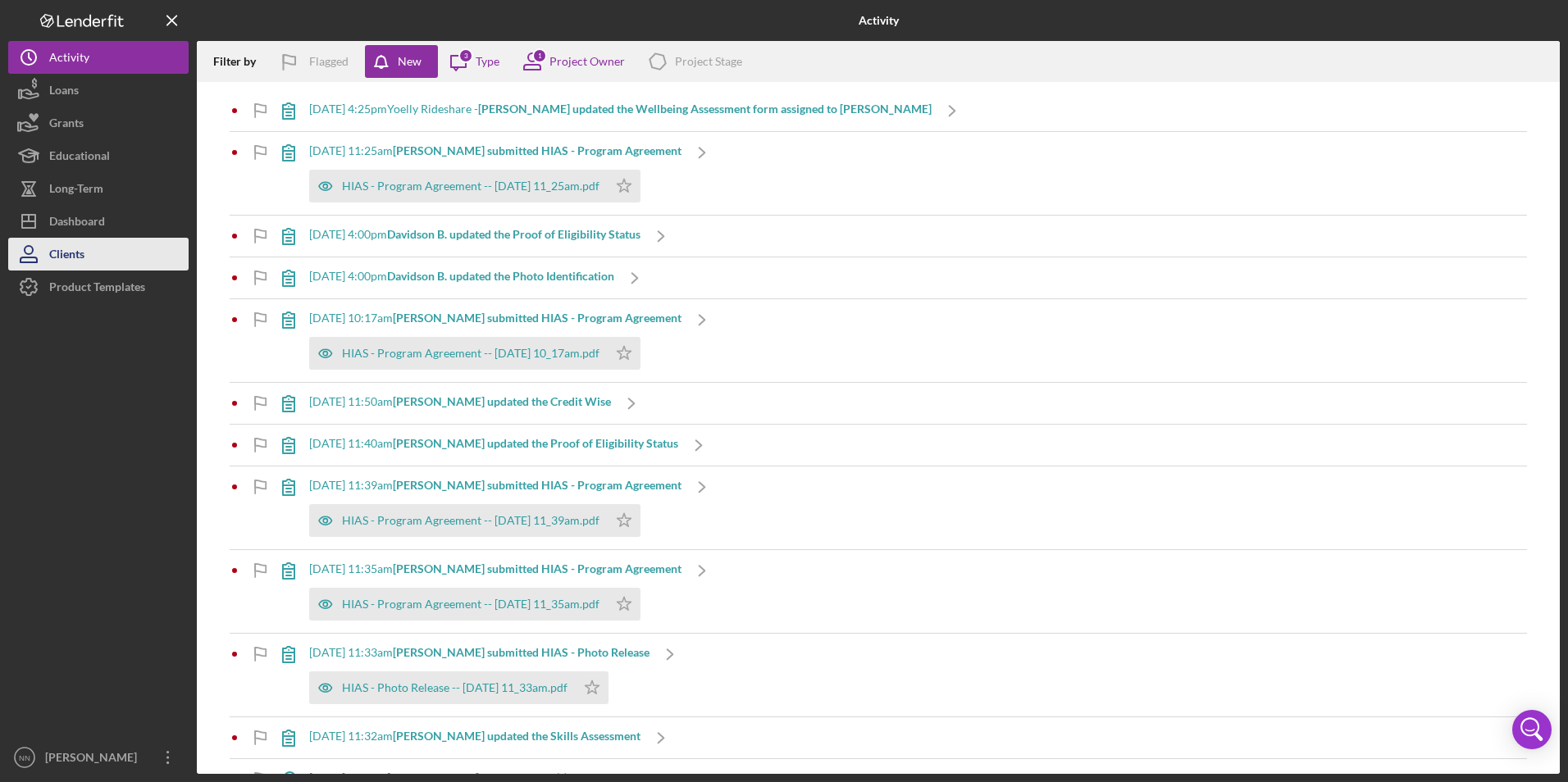
click at [92, 262] on button "Clients" at bounding box center [98, 253] width 180 height 33
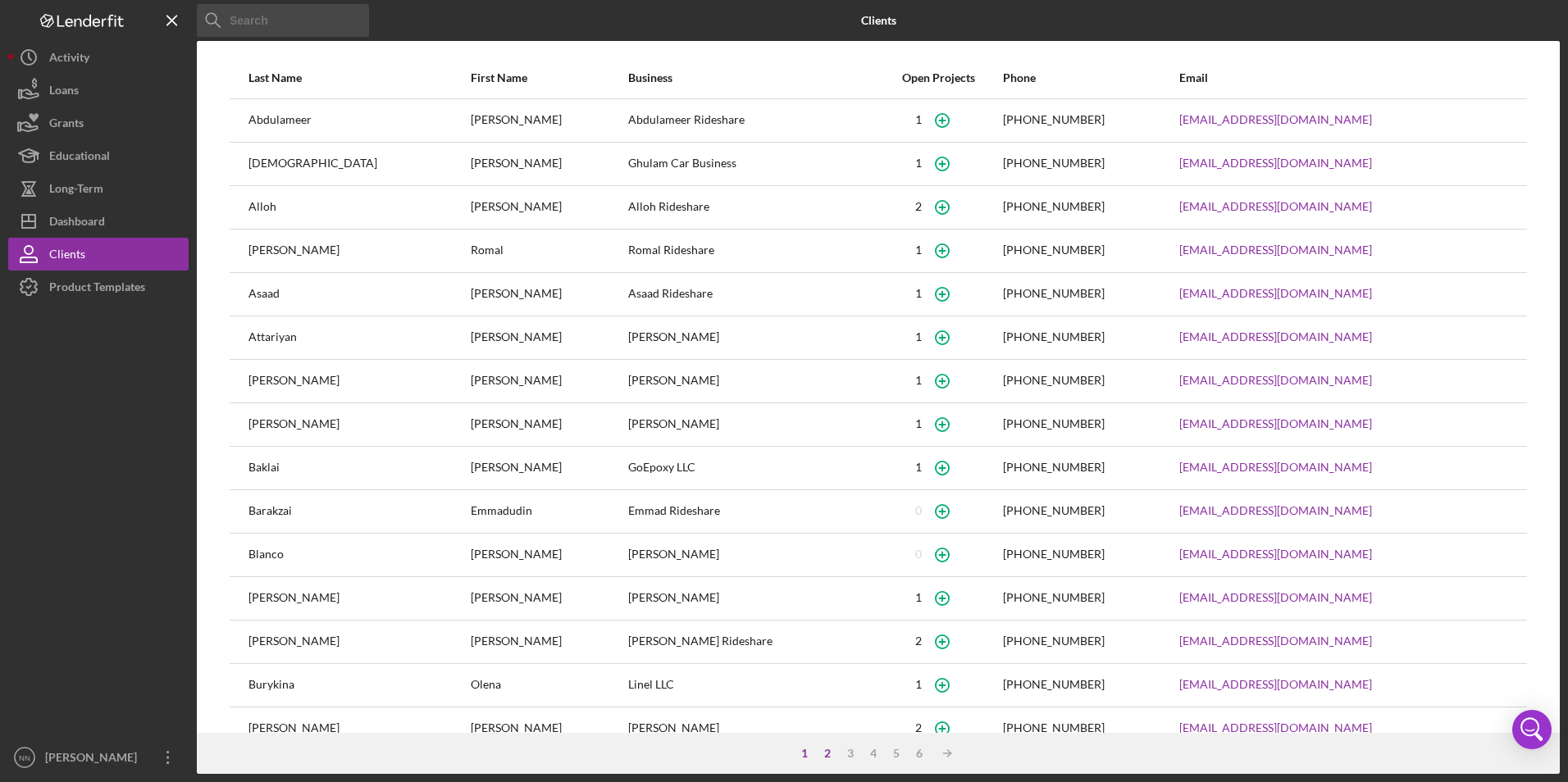
click at [831, 625] on div "2" at bounding box center [827, 753] width 23 height 13
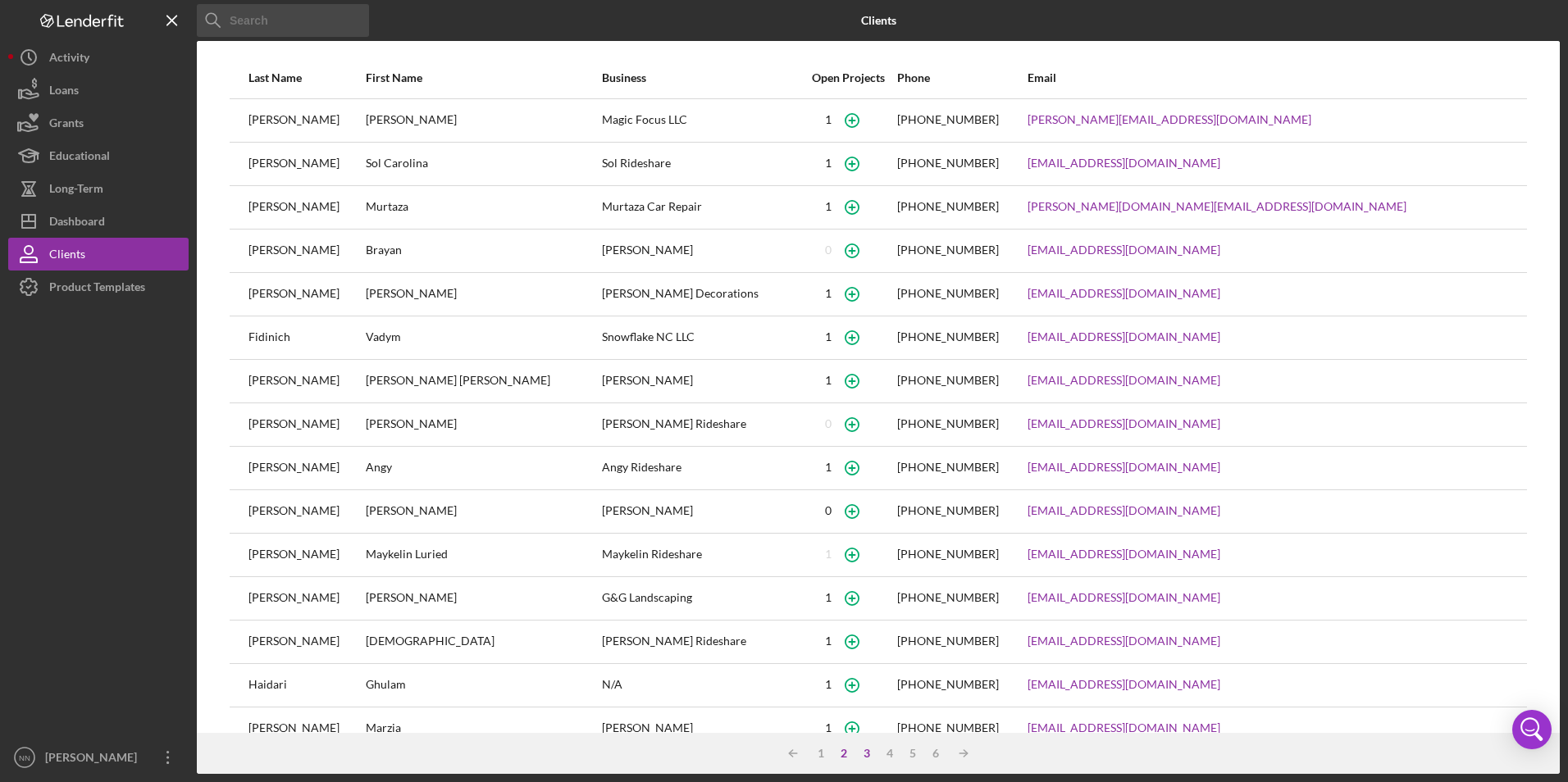
click at [856, 625] on div "3" at bounding box center [867, 753] width 23 height 13
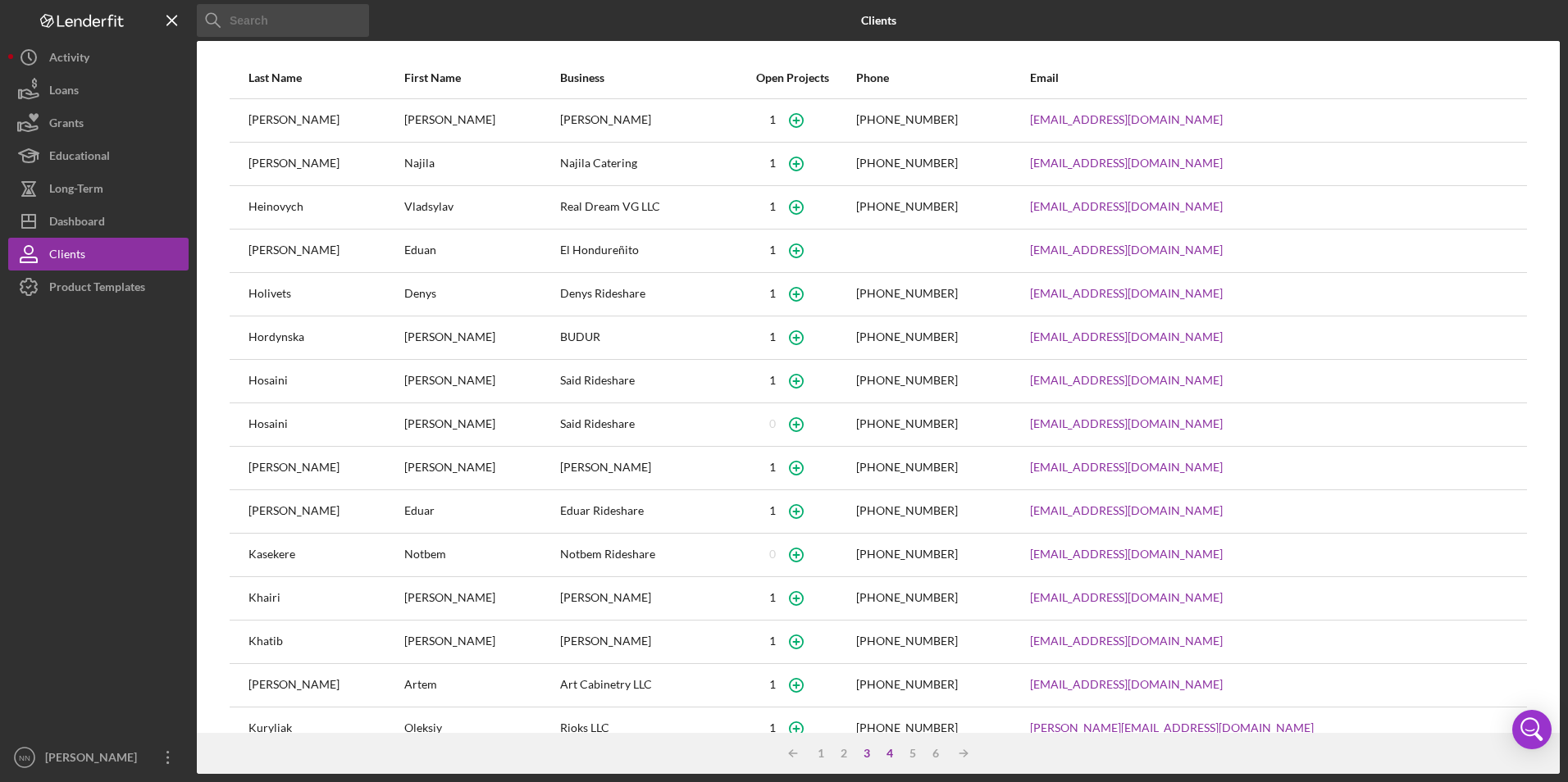
click at [890, 625] on div "4" at bounding box center [890, 753] width 23 height 13
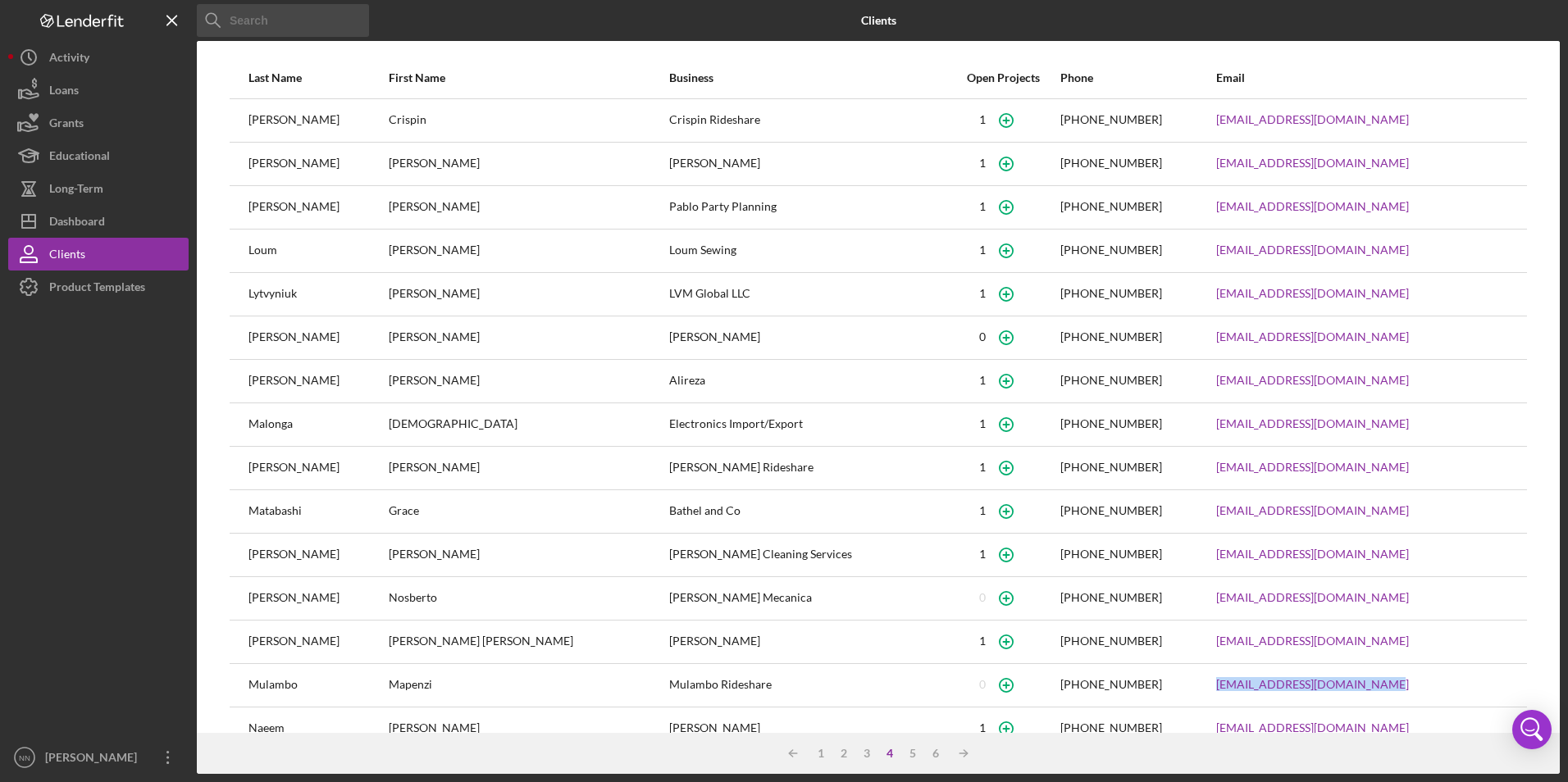
drag, startPoint x: 1347, startPoint y: 688, endPoint x: 1141, endPoint y: 687, distance: 206.0
click at [1141, 625] on tr "Mulambo Mapenzi Mulambo Rideshare [PHONE_NUMBER] [EMAIL_ADDRESS][DOMAIN_NAME]" at bounding box center [878, 684] width 1298 height 43
copy tr "[EMAIL_ADDRESS][DOMAIN_NAME]"
